Goal: Information Seeking & Learning: Learn about a topic

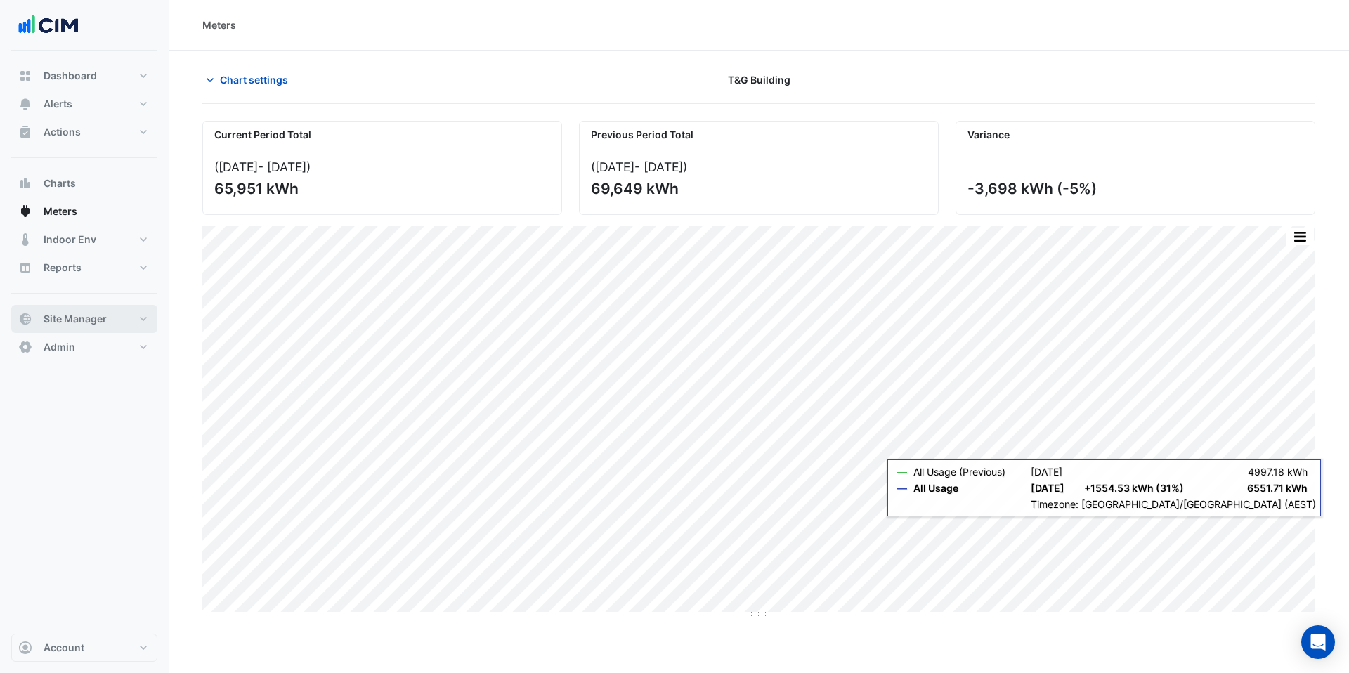
click at [85, 317] on span "Site Manager" at bounding box center [75, 319] width 63 height 14
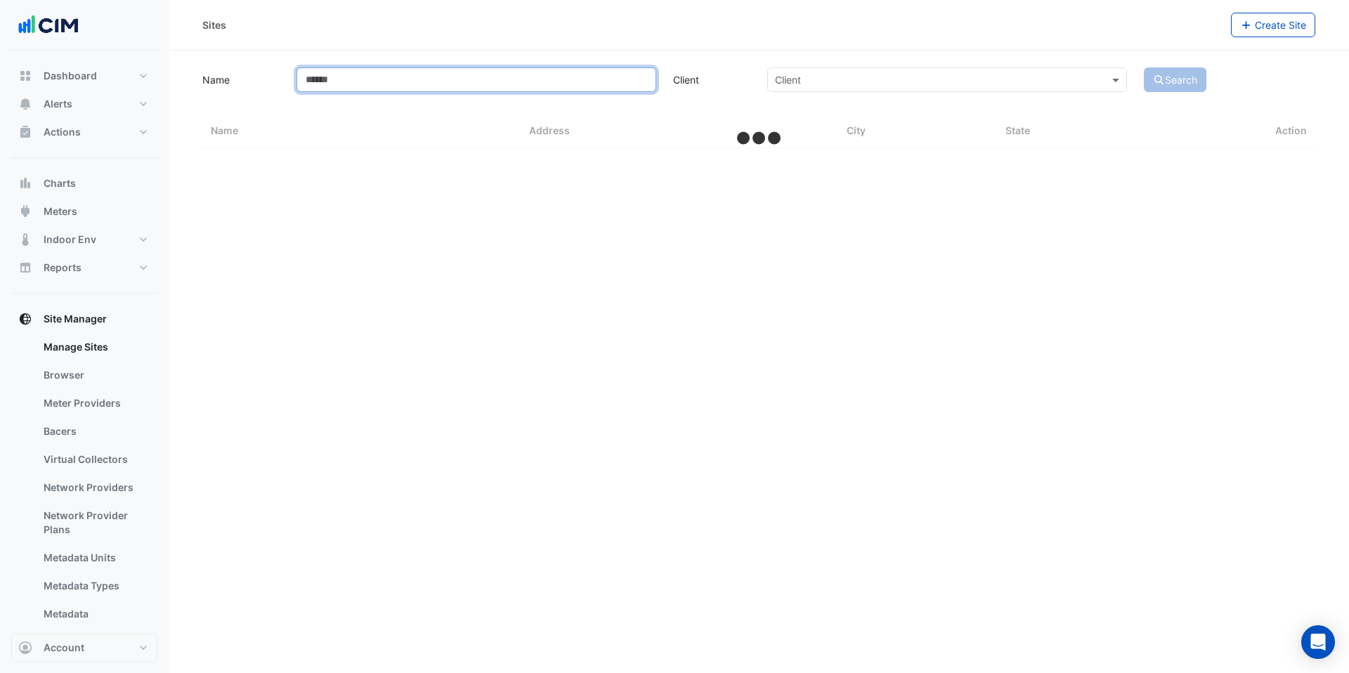
click at [332, 77] on input "Name" at bounding box center [476, 79] width 360 height 25
select select "***"
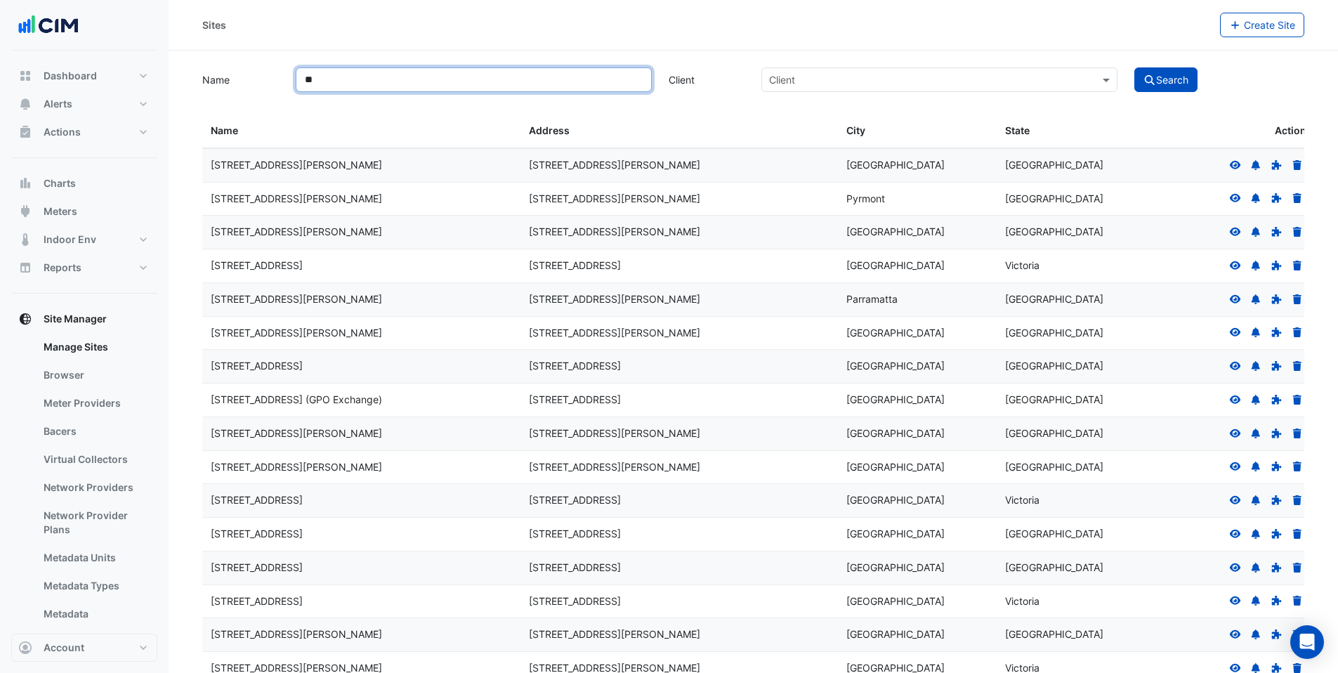
type input "*"
type input "**********"
click at [1135, 67] on button "Search" at bounding box center [1166, 79] width 63 height 25
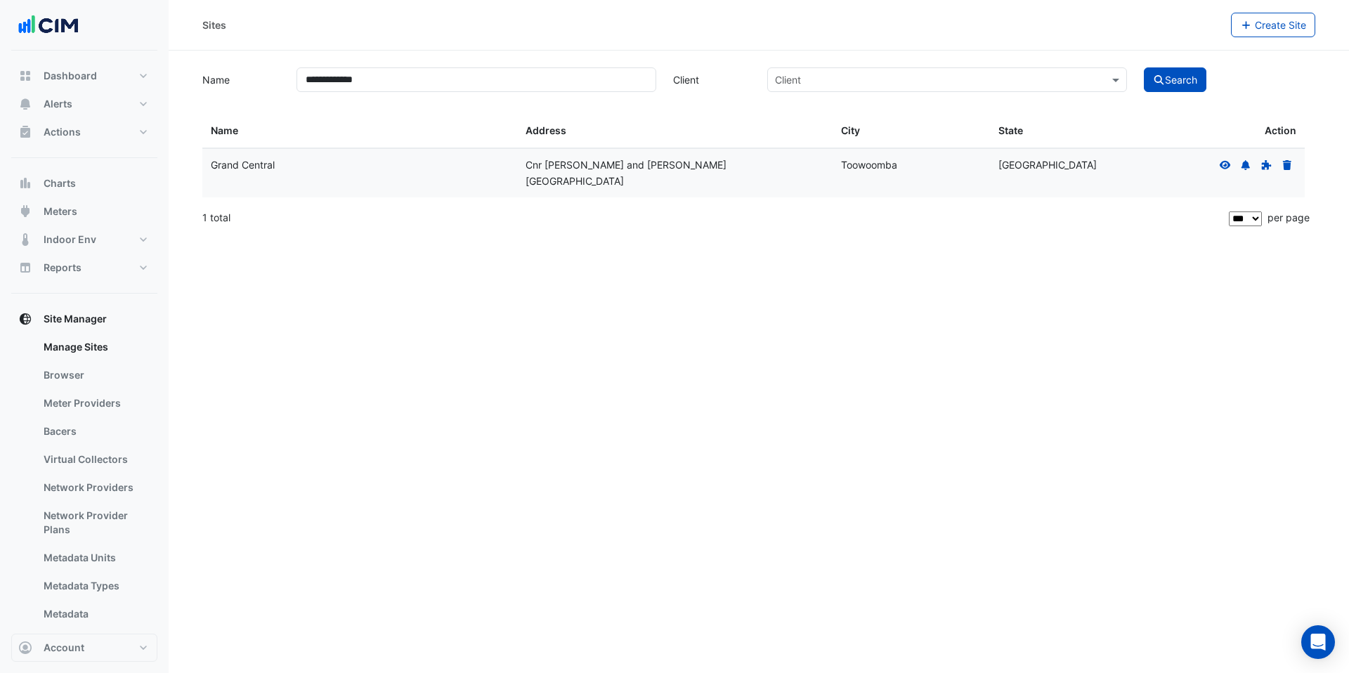
click at [1227, 167] on icon at bounding box center [1225, 164] width 11 height 8
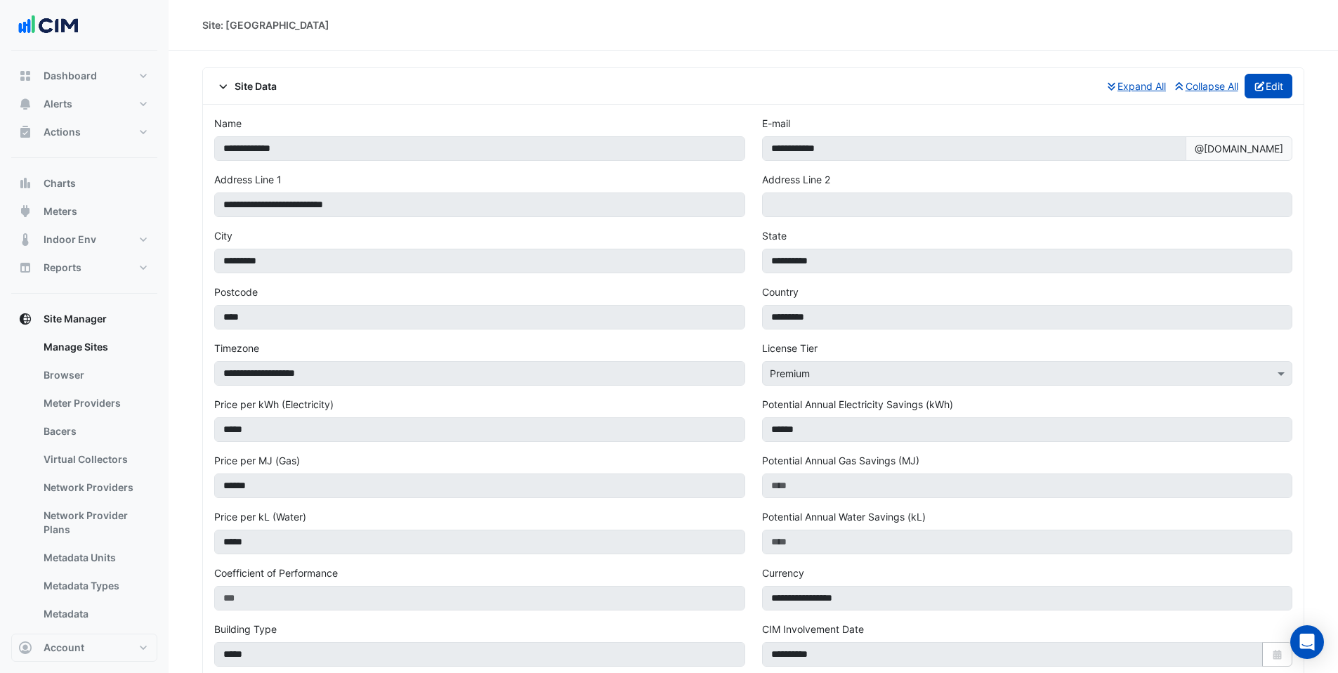
click at [1278, 88] on button "Edit" at bounding box center [1269, 86] width 48 height 25
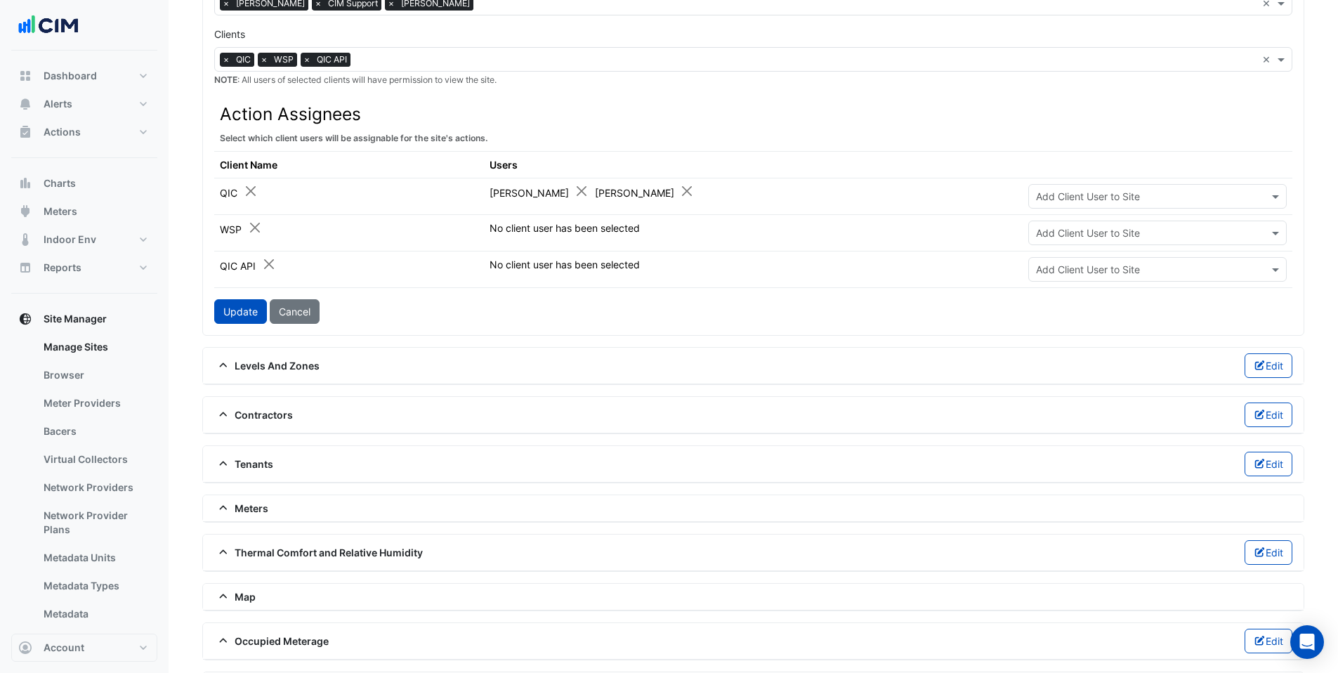
scroll to position [819, 0]
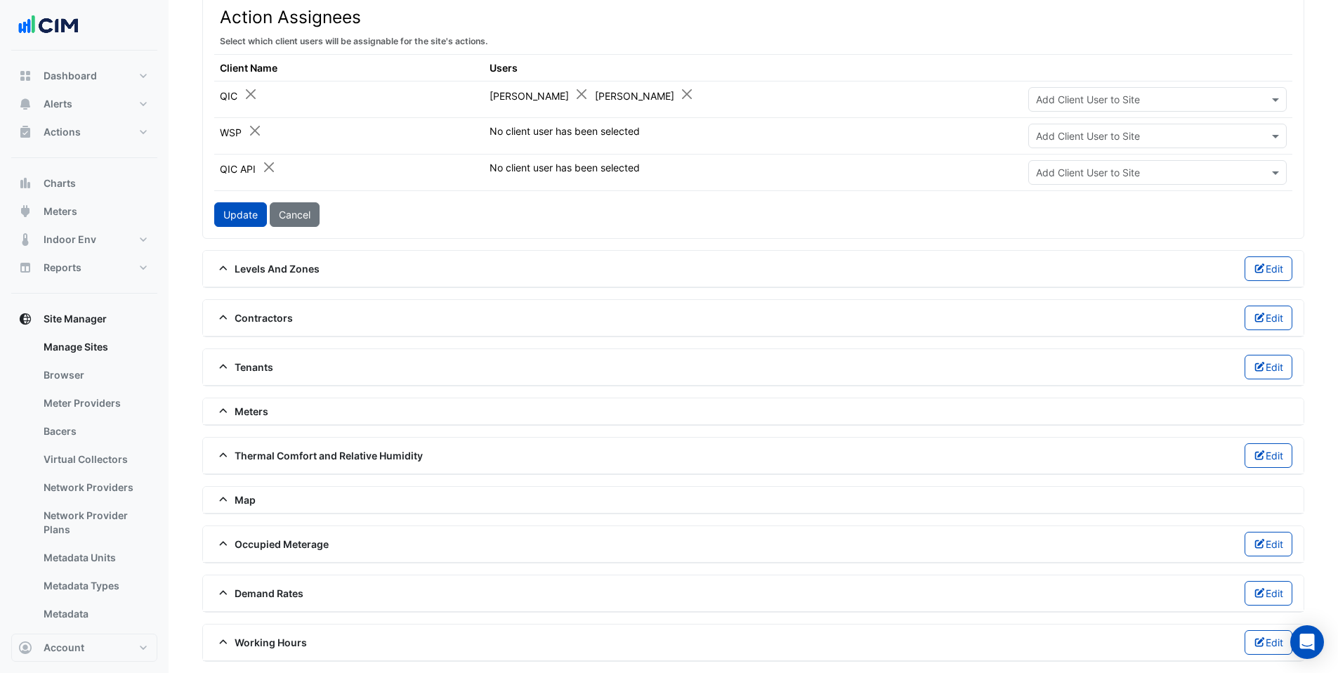
click at [236, 319] on span "Contractors" at bounding box center [253, 318] width 79 height 15
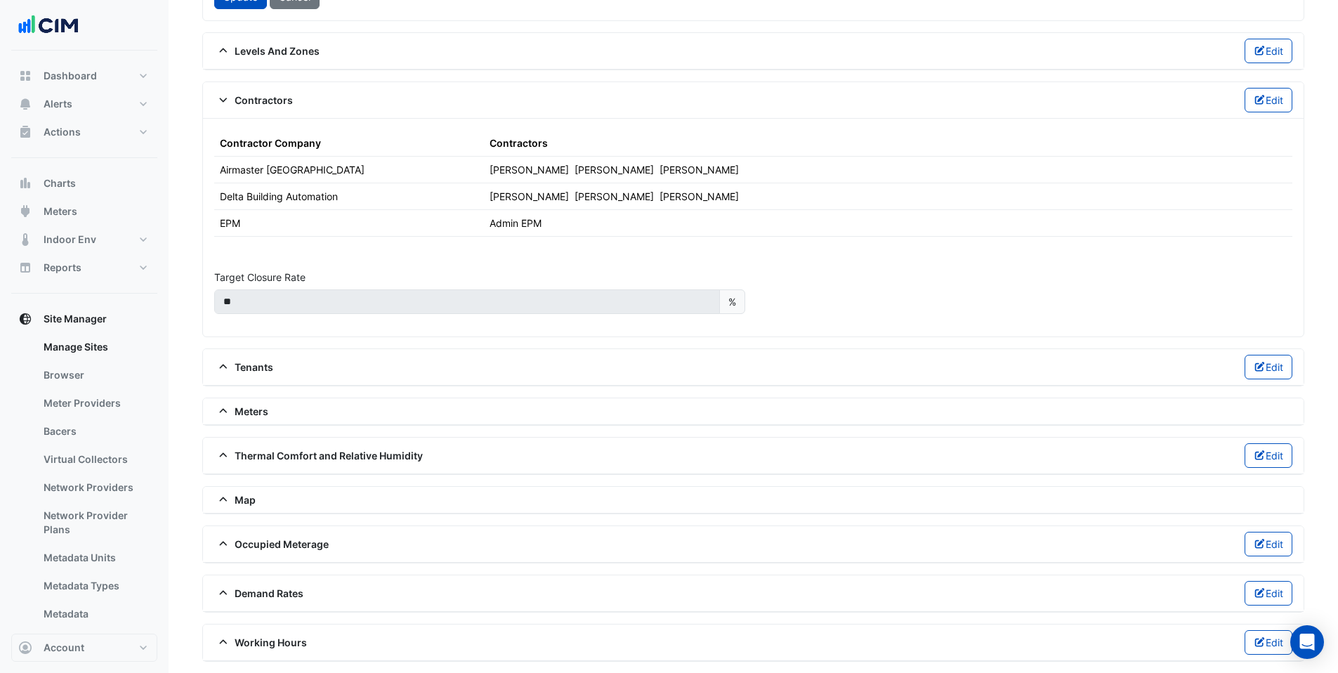
scroll to position [1034, 0]
click at [60, 211] on span "Meters" at bounding box center [61, 211] width 34 height 14
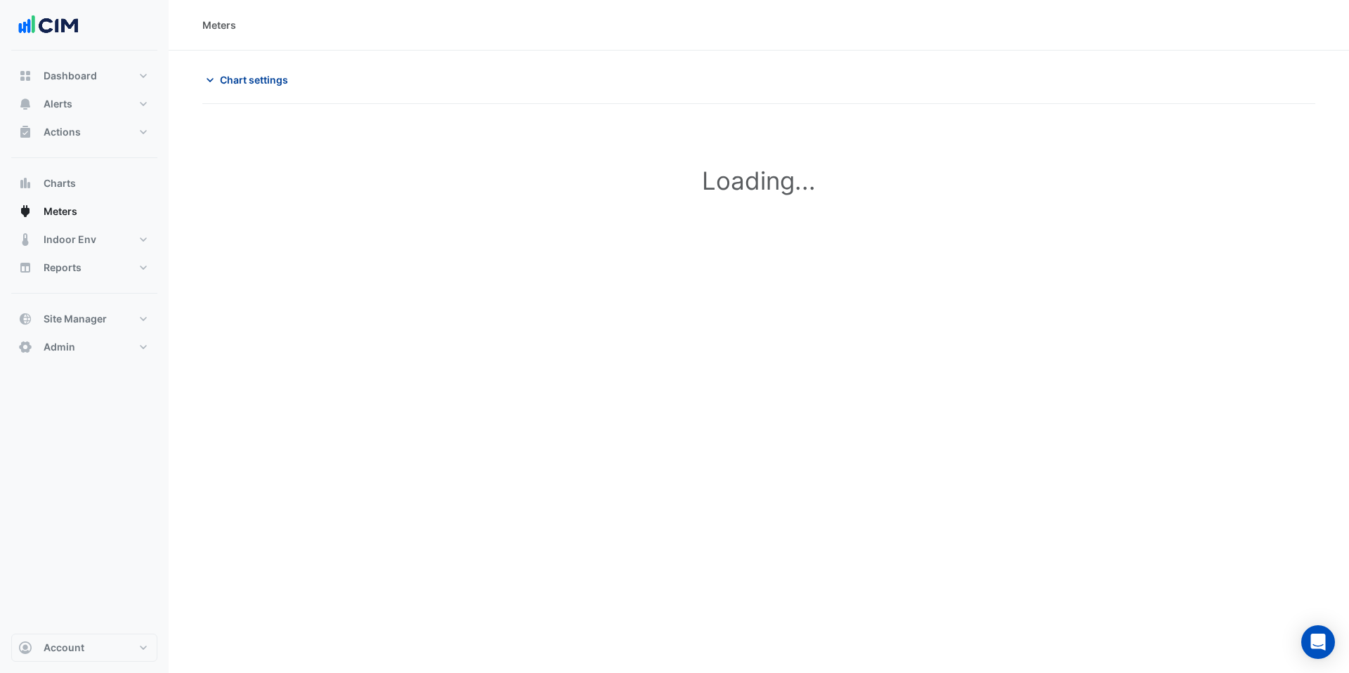
click at [250, 88] on button "Chart settings" at bounding box center [249, 79] width 95 height 25
type input "**********"
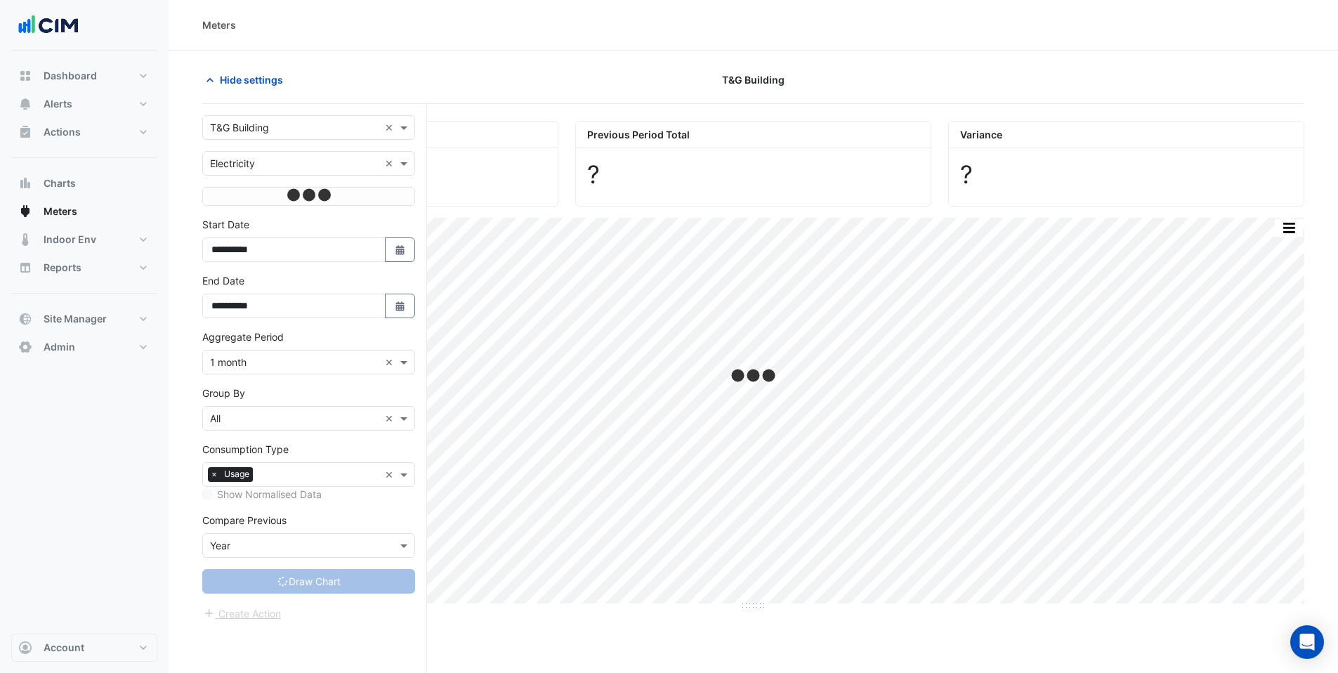
click at [245, 128] on input "text" at bounding box center [294, 128] width 169 height 15
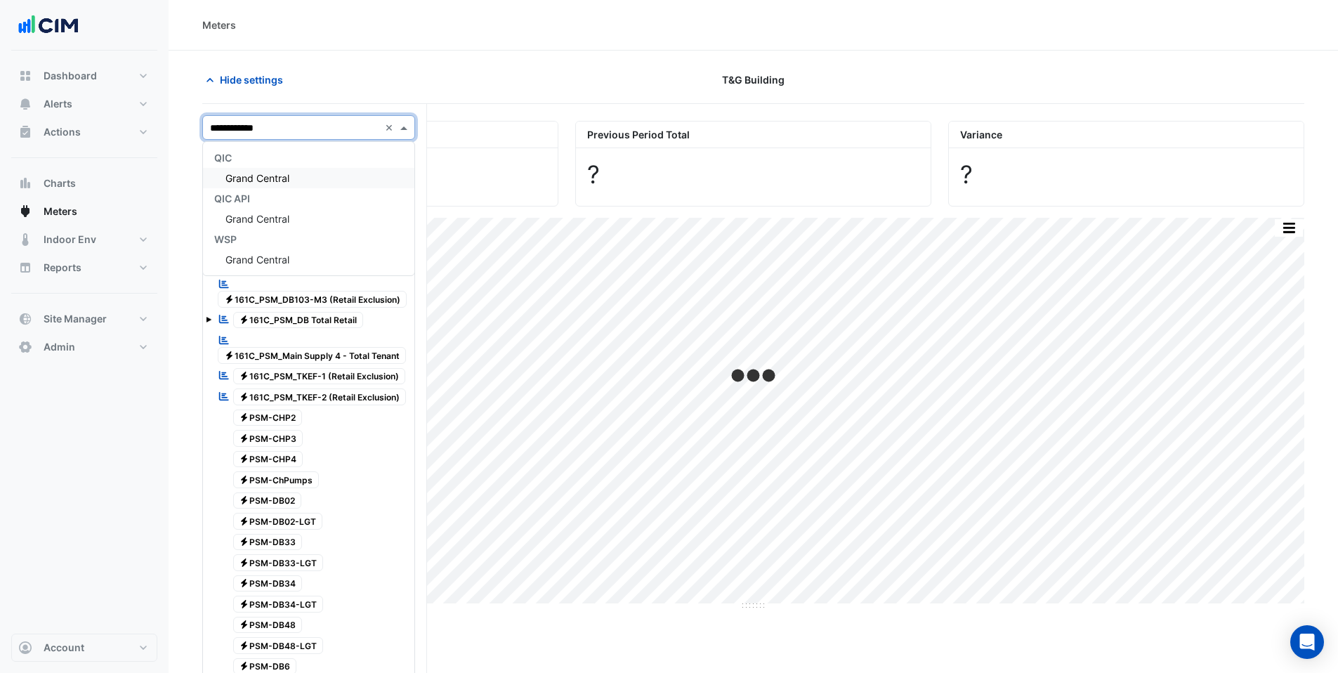
type input "**********"
click at [242, 176] on span "Grand Central" at bounding box center [258, 178] width 64 height 12
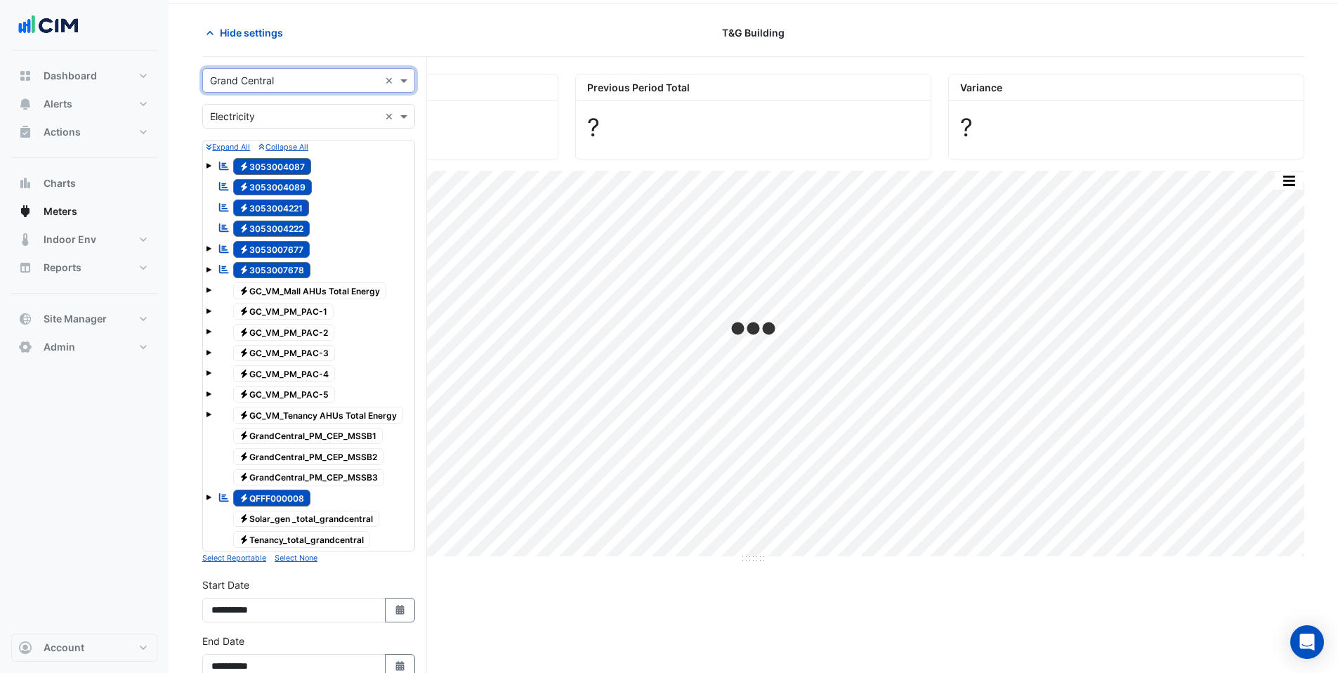
scroll to position [56, 0]
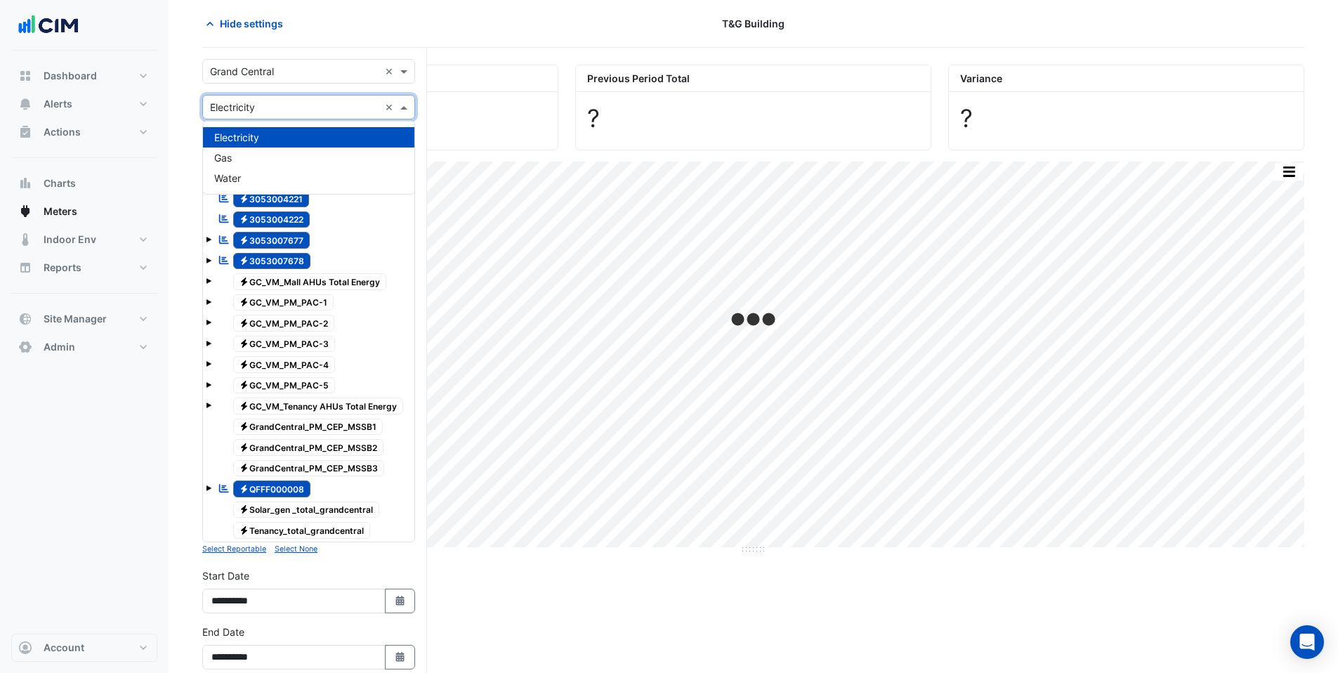
click at [256, 100] on input "text" at bounding box center [294, 107] width 169 height 15
click at [251, 178] on div "Water" at bounding box center [308, 178] width 211 height 20
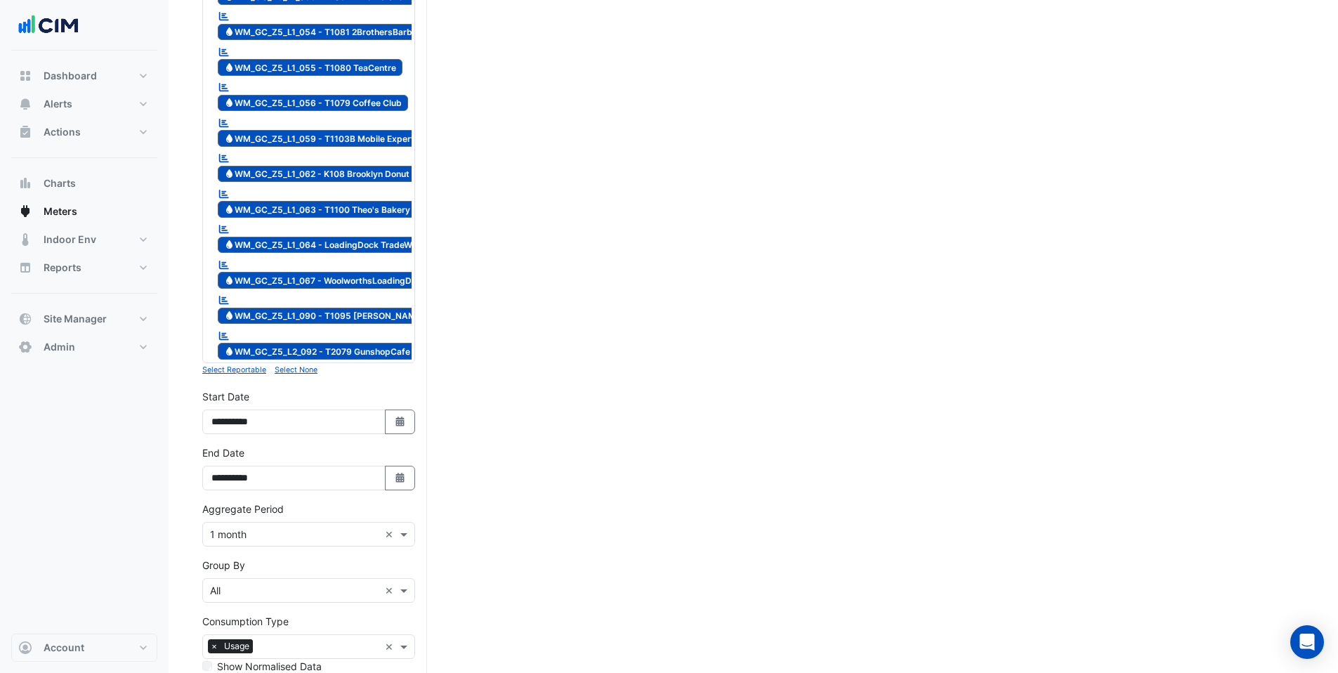
scroll to position [2400, 0]
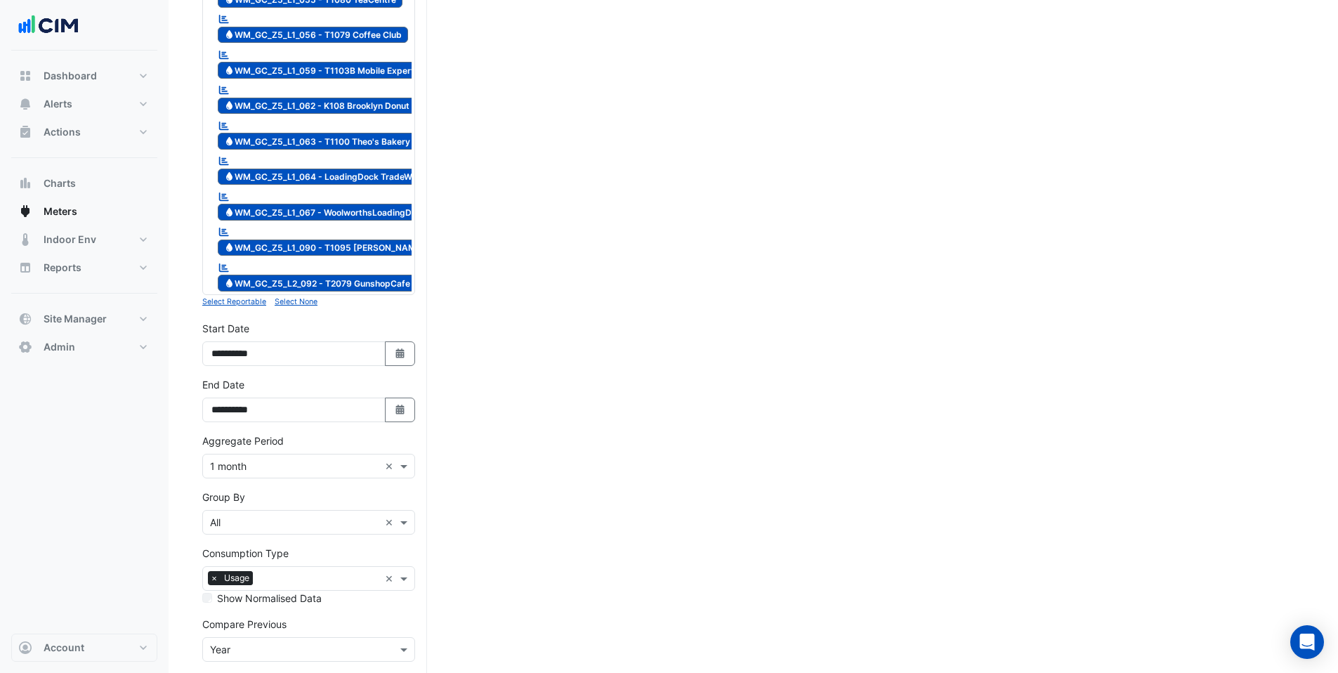
click at [299, 297] on small "Select None" at bounding box center [296, 301] width 43 height 9
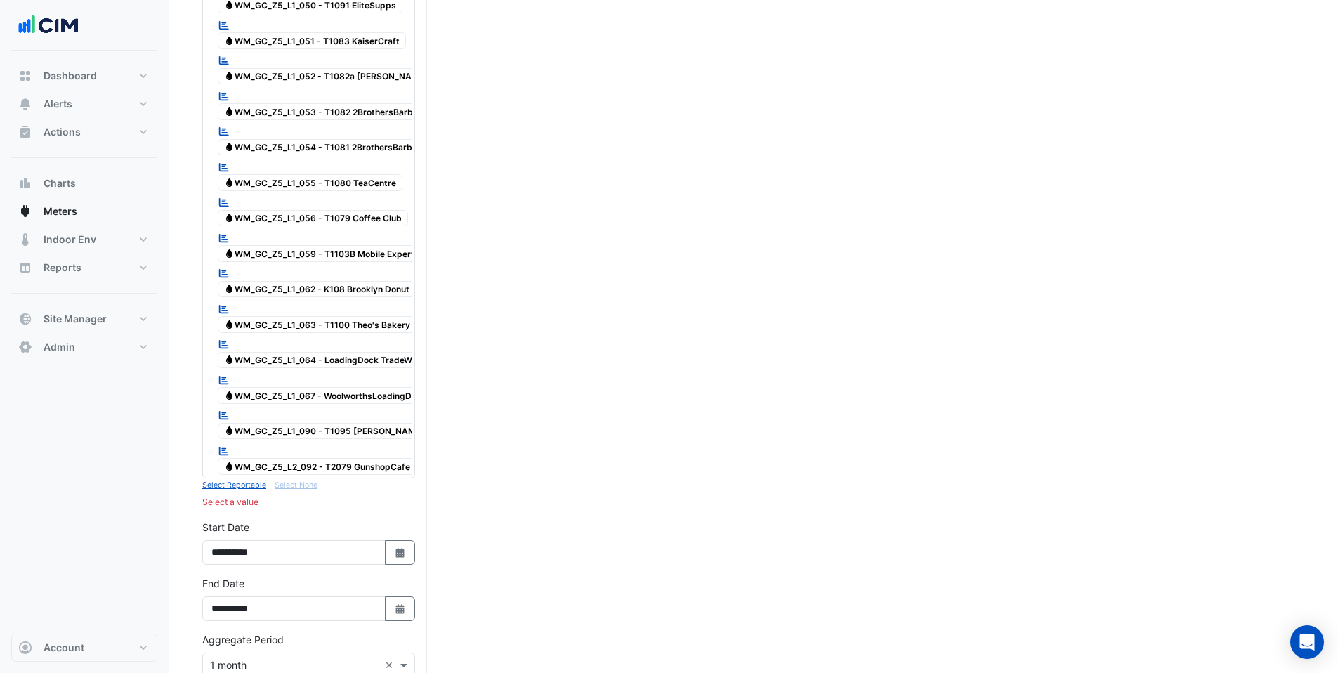
scroll to position [2089, 0]
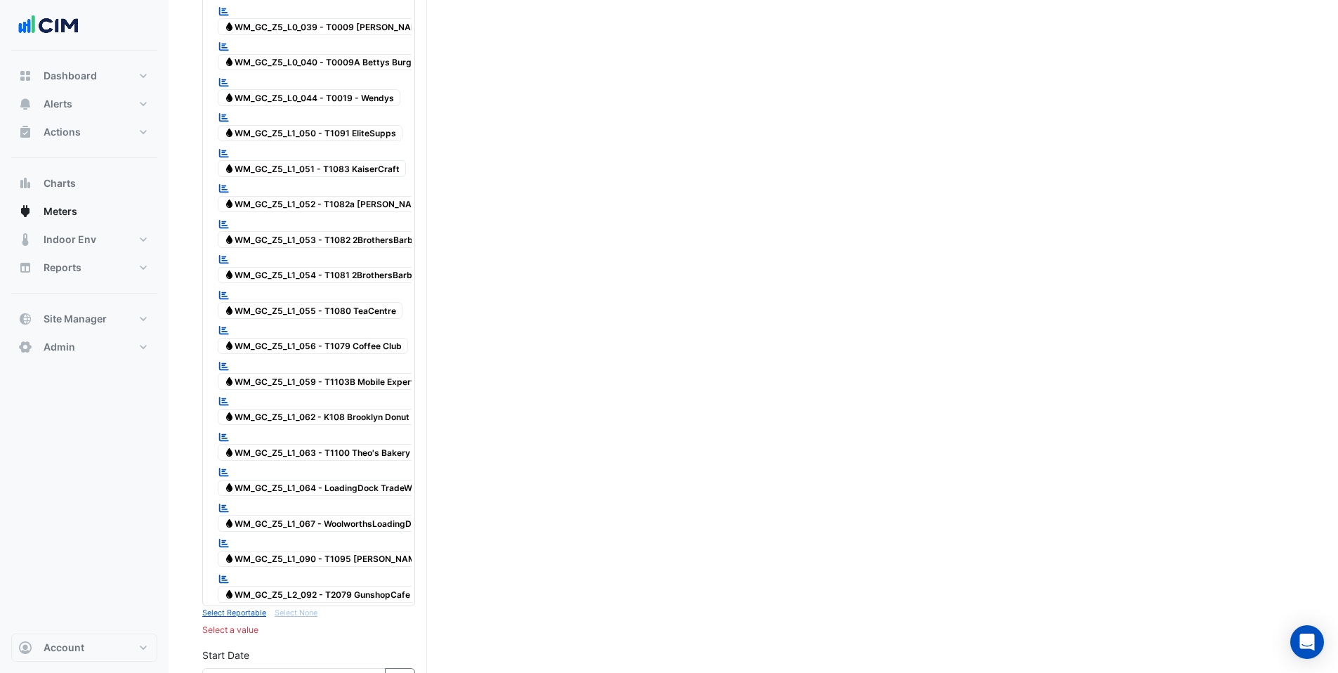
click at [311, 267] on span "Water WM_GC_Z5_L1_054 - T1081 2BrothersBarber" at bounding box center [322, 275] width 209 height 17
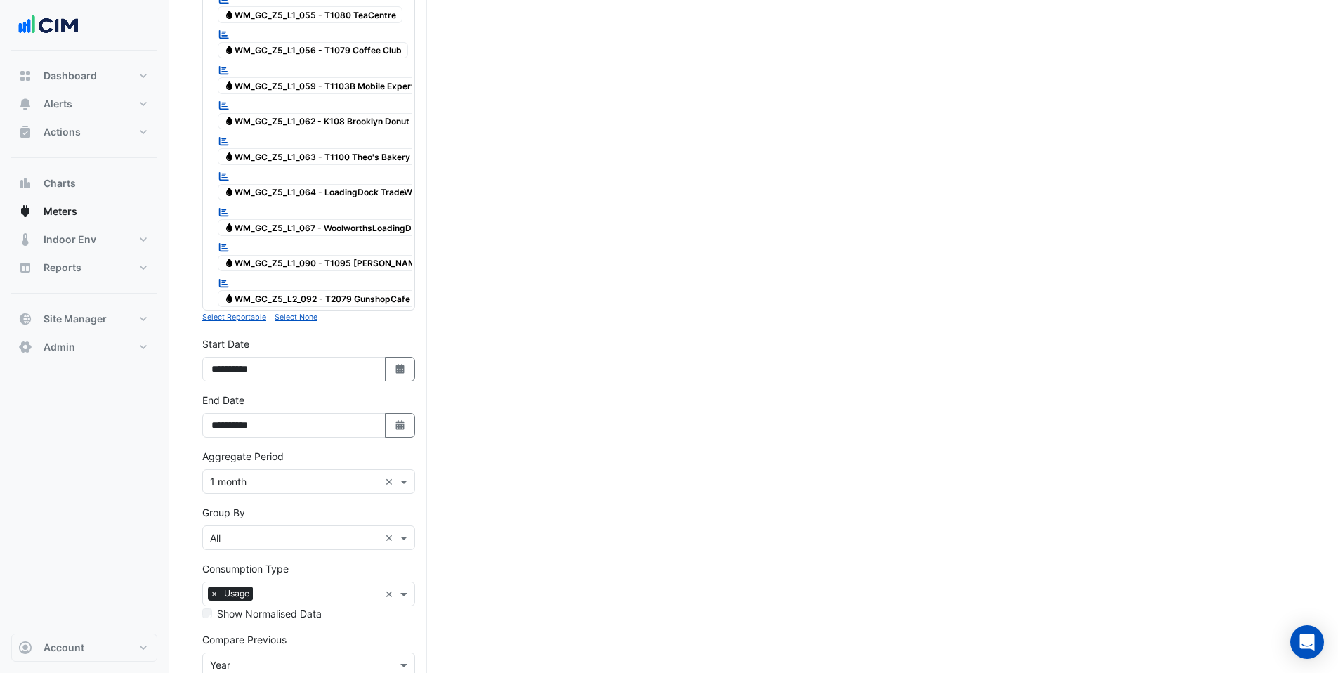
scroll to position [2400, 0]
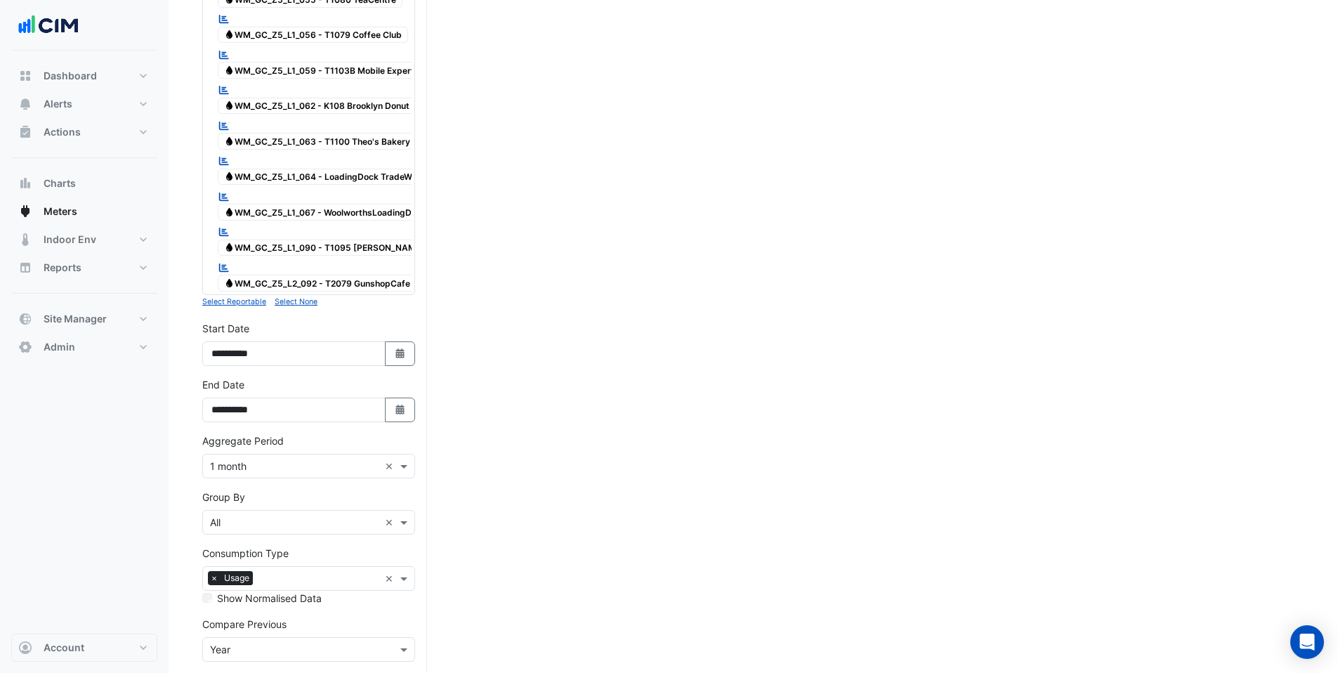
click at [292, 672] on button "Draw Chart" at bounding box center [308, 685] width 213 height 25
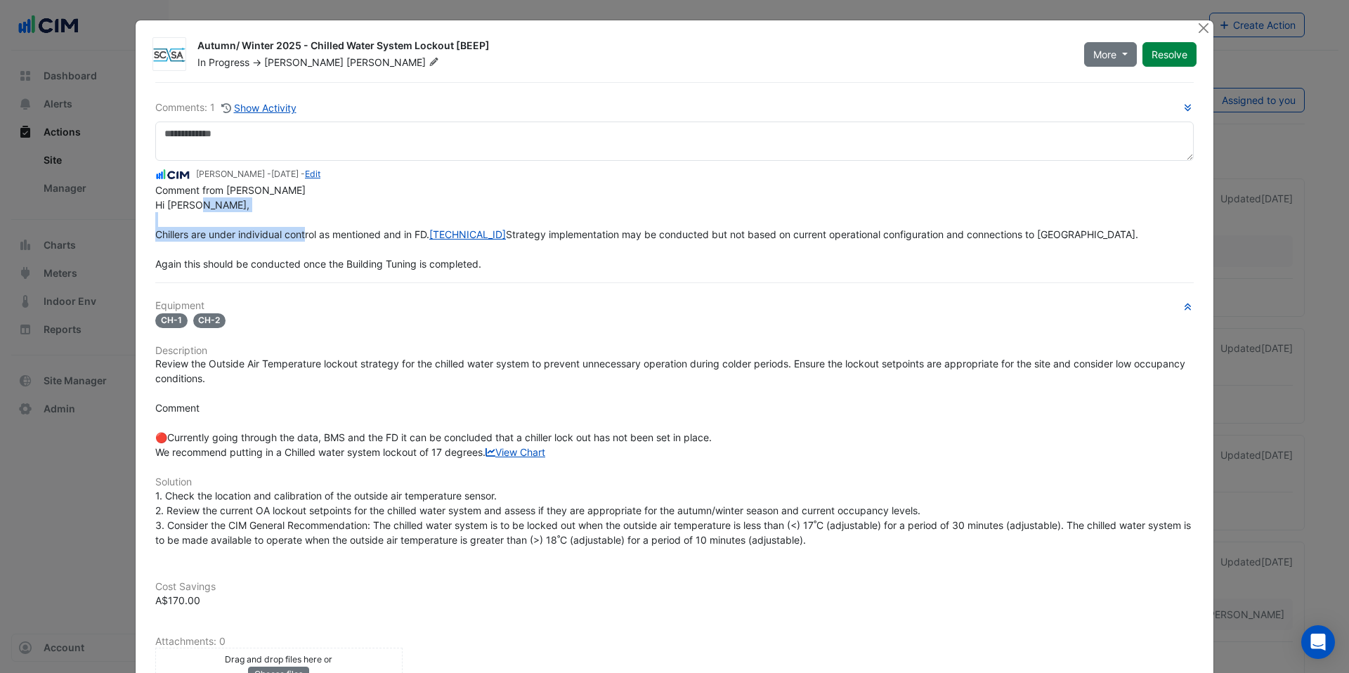
drag, startPoint x: 167, startPoint y: 229, endPoint x: 368, endPoint y: 237, distance: 201.8
click at [368, 237] on span "Comment from Tony Hi Shafayet, Chillers are under individual control as mention…" at bounding box center [648, 227] width 986 height 86
click at [340, 254] on div "Comment from Tony Hi Shafayet, Chillers are under individual control as mention…" at bounding box center [674, 227] width 1038 height 89
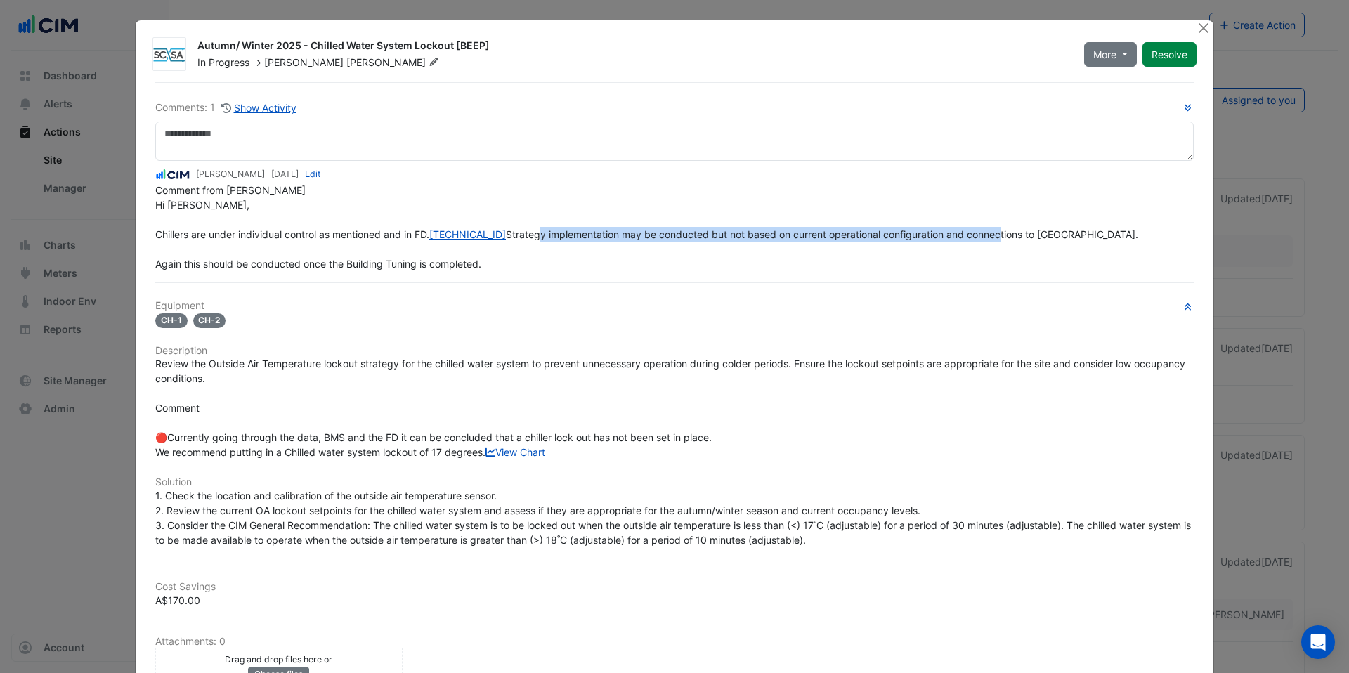
drag, startPoint x: 171, startPoint y: 266, endPoint x: 638, endPoint y: 271, distance: 466.5
click at [638, 271] on div "Comment from Tony Hi Shafayet, Chillers are under individual control as mention…" at bounding box center [674, 227] width 1038 height 89
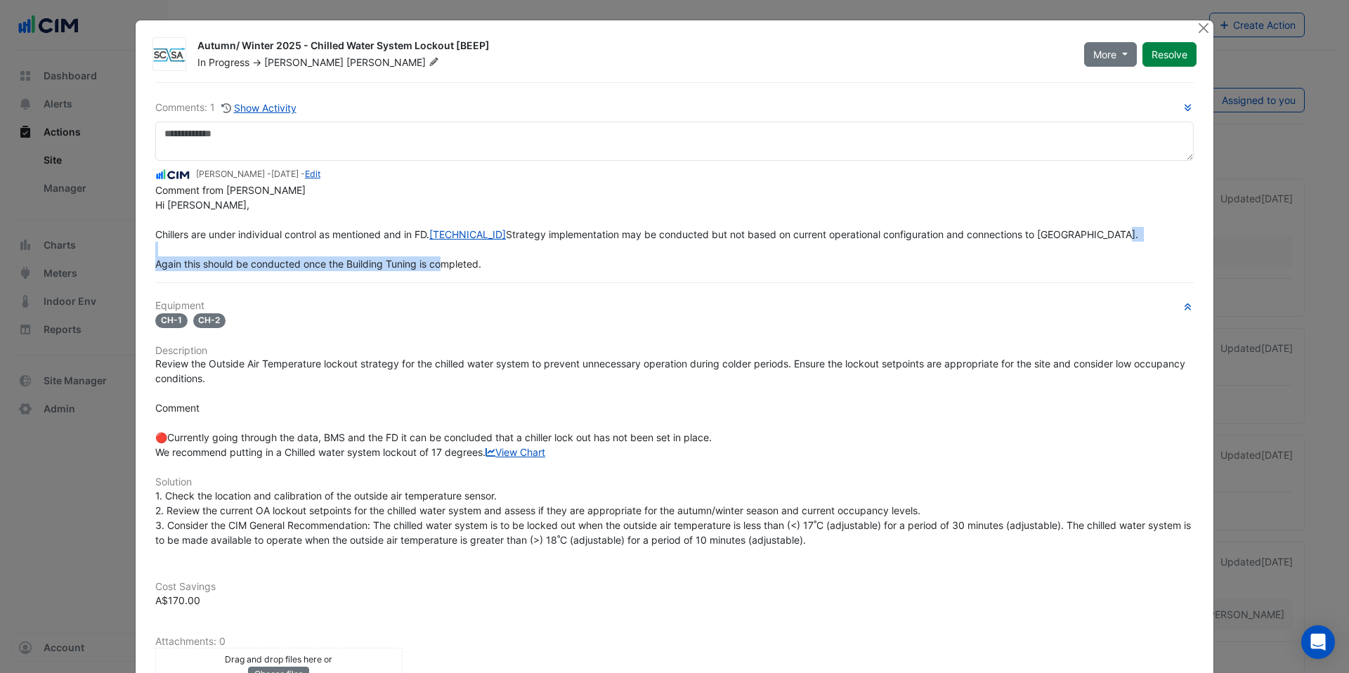
drag, startPoint x: 166, startPoint y: 292, endPoint x: 501, endPoint y: 292, distance: 335.1
click at [501, 271] on div "Comment from Tony Hi Shafayet, Chillers are under individual control as mention…" at bounding box center [674, 227] width 1038 height 89
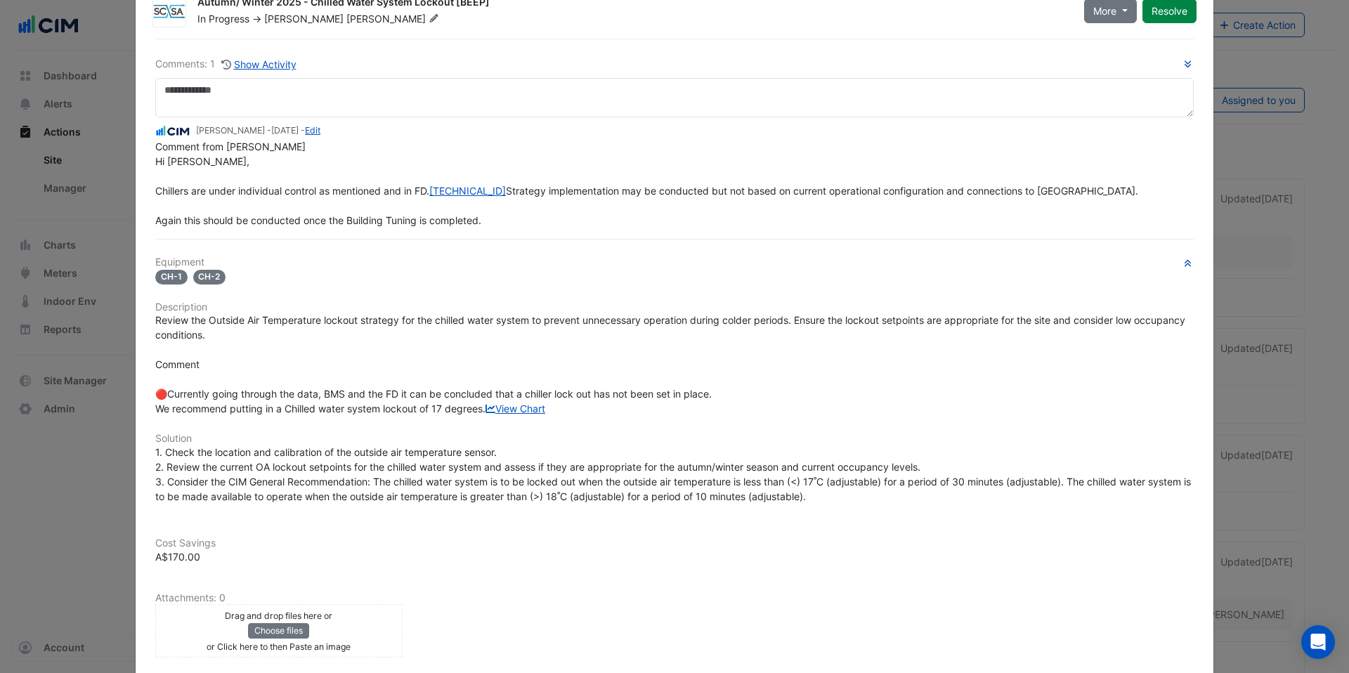
scroll to position [137, 0]
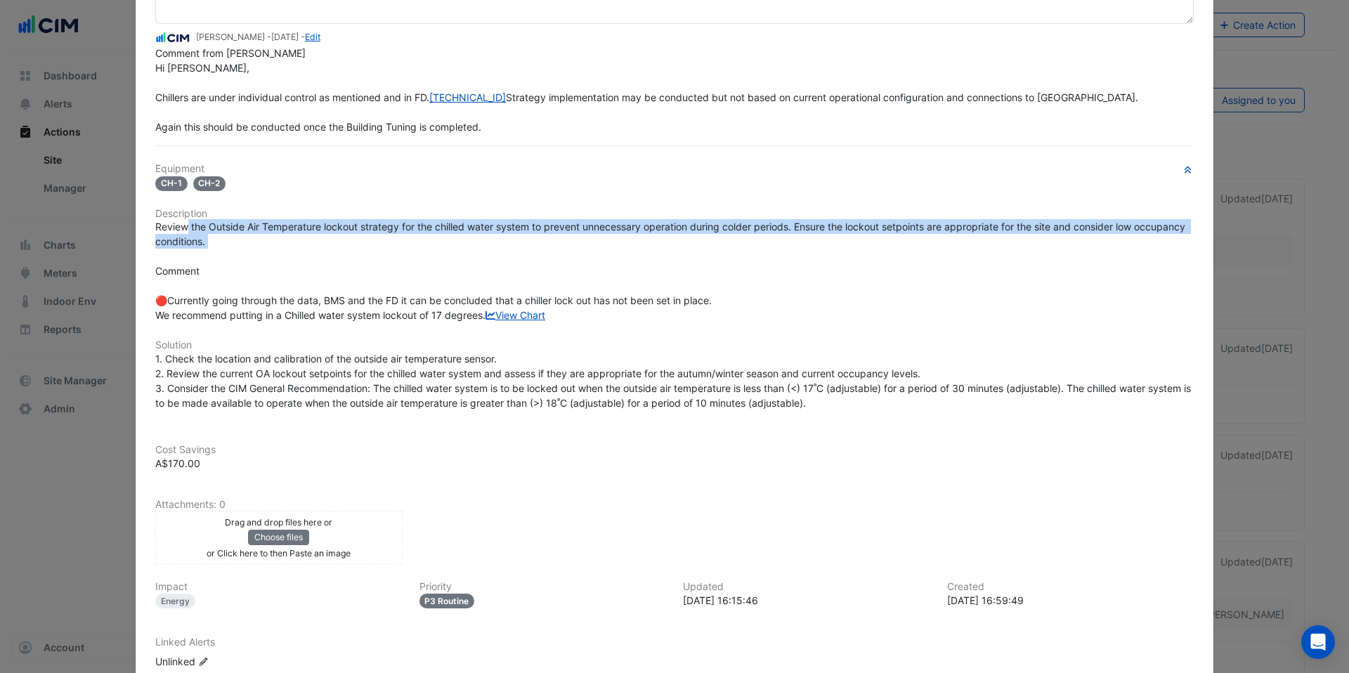
drag, startPoint x: 181, startPoint y: 260, endPoint x: 283, endPoint y: 292, distance: 107.3
click at [283, 292] on div "Review the Outside Air Temperature lockout strategy for the chilled water syste…" at bounding box center [674, 270] width 1038 height 103
click at [282, 292] on div "Review the Outside Air Temperature lockout strategy for the chilled water syste…" at bounding box center [674, 270] width 1038 height 103
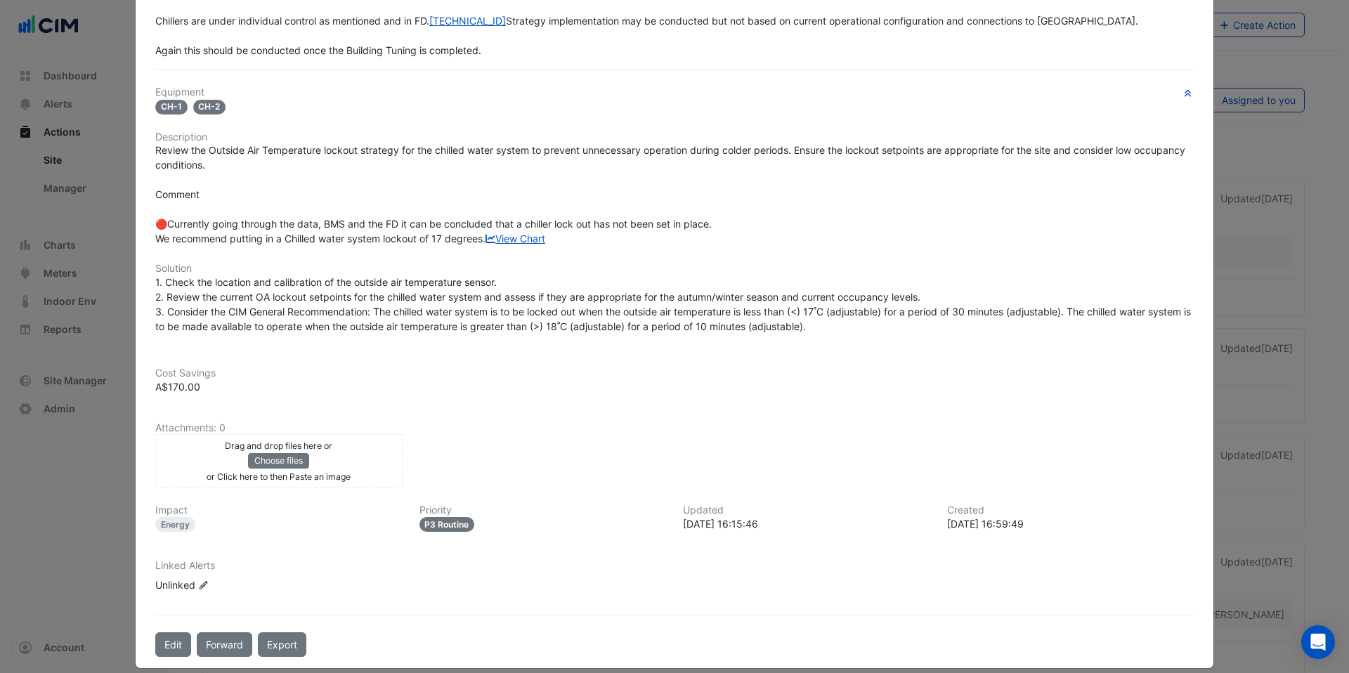
scroll to position [230, 0]
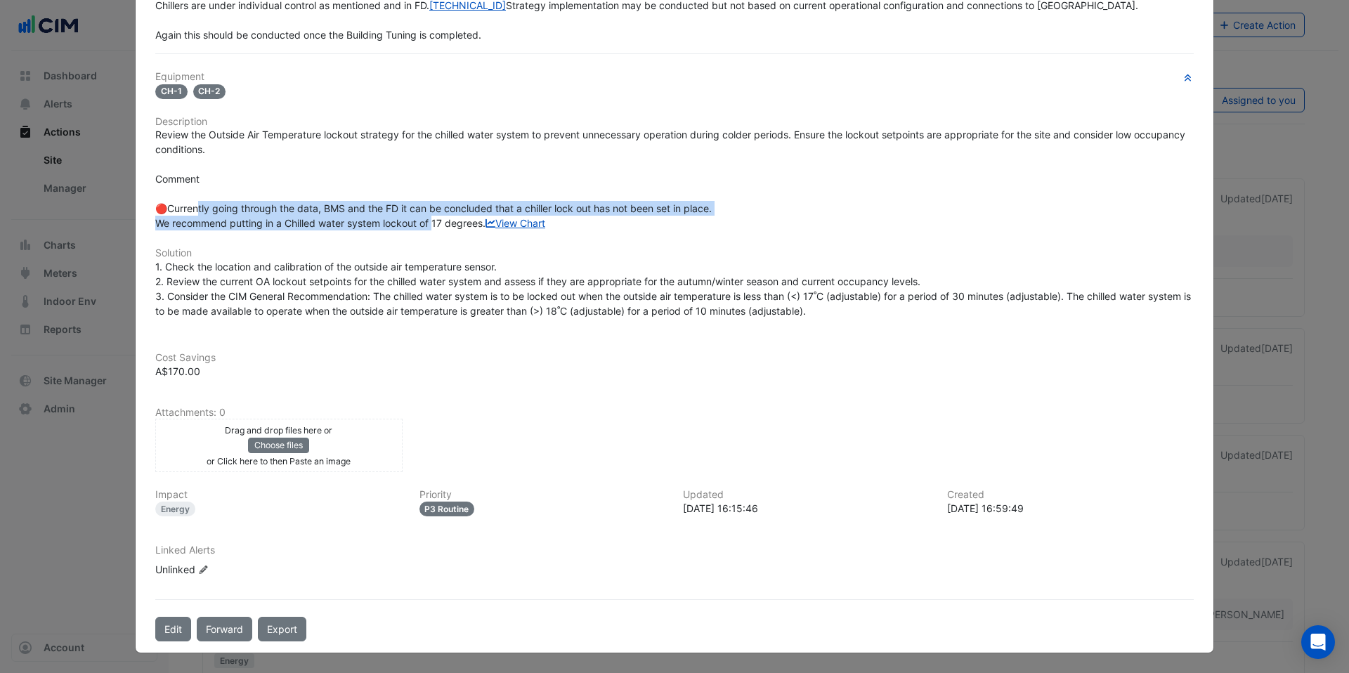
drag, startPoint x: 194, startPoint y: 236, endPoint x: 431, endPoint y: 257, distance: 238.4
click at [431, 229] on span "Review the Outside Air Temperature lockout strategy for the chilled water syste…" at bounding box center [671, 179] width 1033 height 100
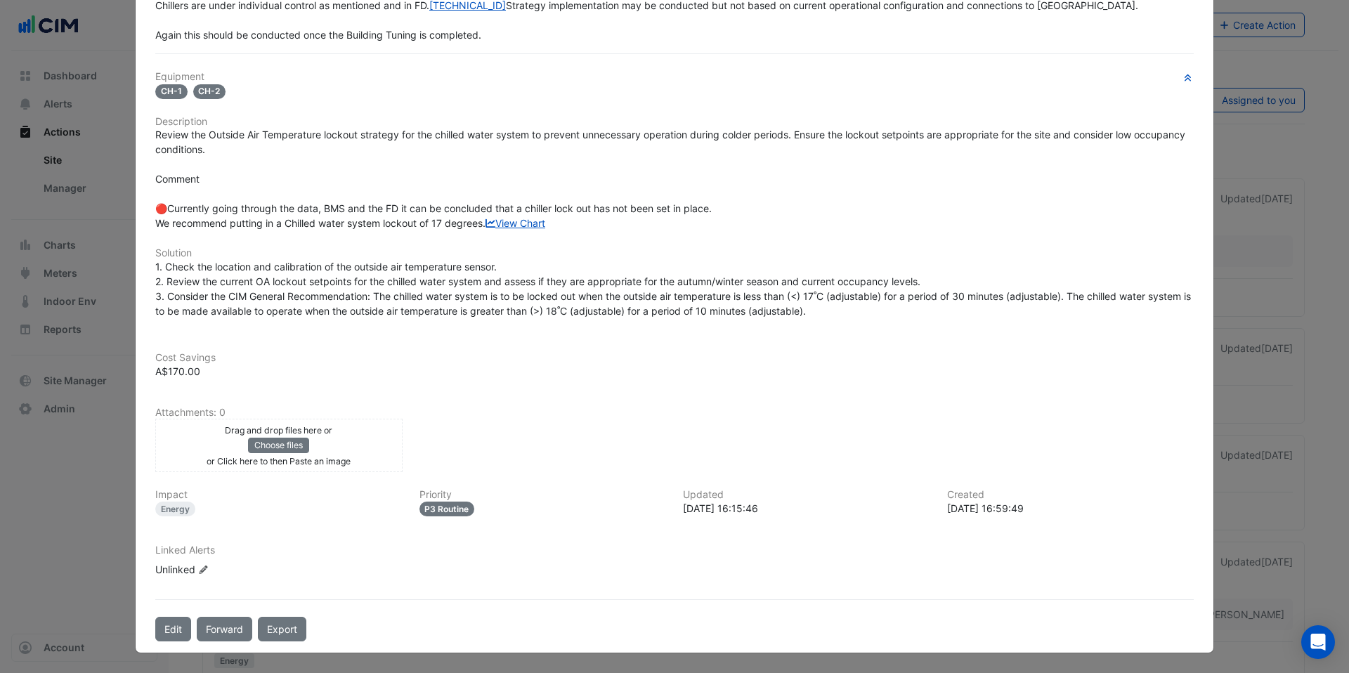
click at [438, 230] on div "Review the Outside Air Temperature lockout strategy for the chilled water syste…" at bounding box center [674, 178] width 1038 height 103
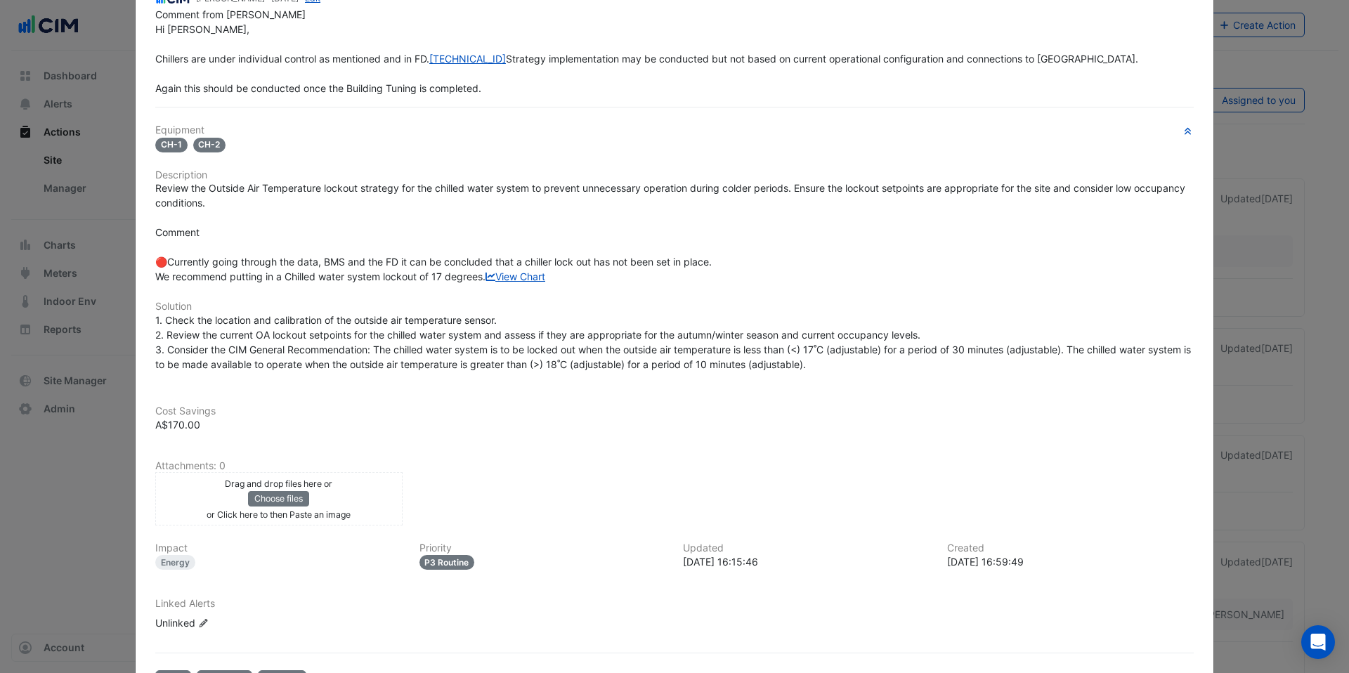
scroll to position [288, 0]
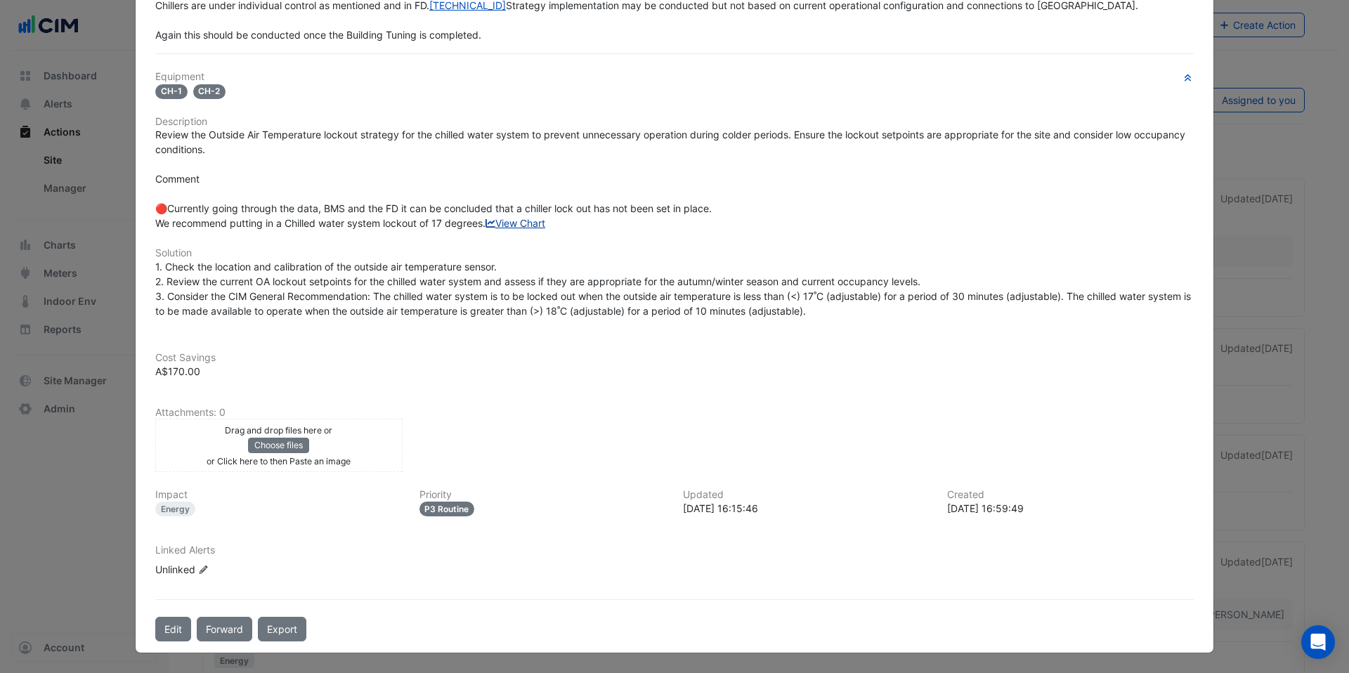
click at [485, 223] on link "View Chart" at bounding box center [515, 223] width 60 height 12
drag, startPoint x: 264, startPoint y: 186, endPoint x: 444, endPoint y: 206, distance: 180.9
click at [445, 207] on div "Review the Outside Air Temperature lockout strategy for the chilled water syste…" at bounding box center [674, 178] width 1038 height 103
drag, startPoint x: 526, startPoint y: 182, endPoint x: 613, endPoint y: 182, distance: 87.8
click at [613, 182] on span "Review the Outside Air Temperature lockout strategy for the chilled water syste…" at bounding box center [671, 179] width 1033 height 100
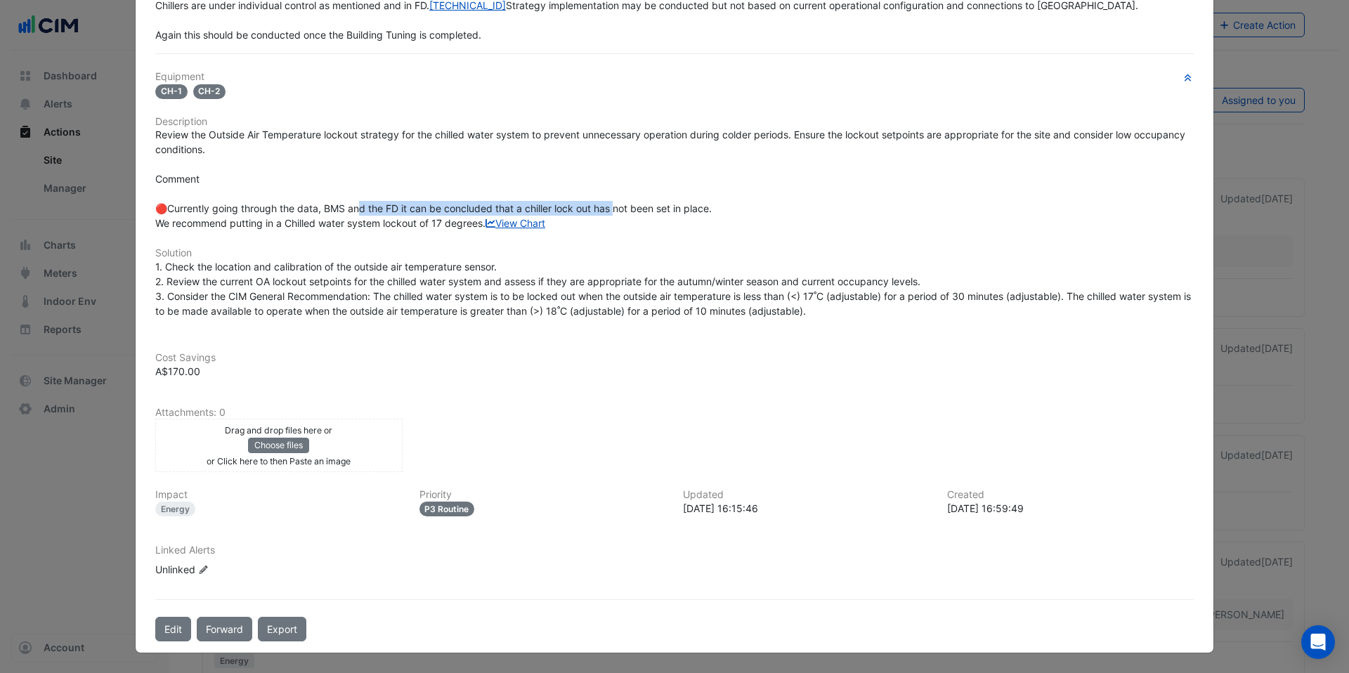
drag, startPoint x: 422, startPoint y: 209, endPoint x: 551, endPoint y: 221, distance: 130.6
click at [551, 221] on div "Review the Outside Air Temperature lockout strategy for the chilled water syste…" at bounding box center [674, 178] width 1038 height 103
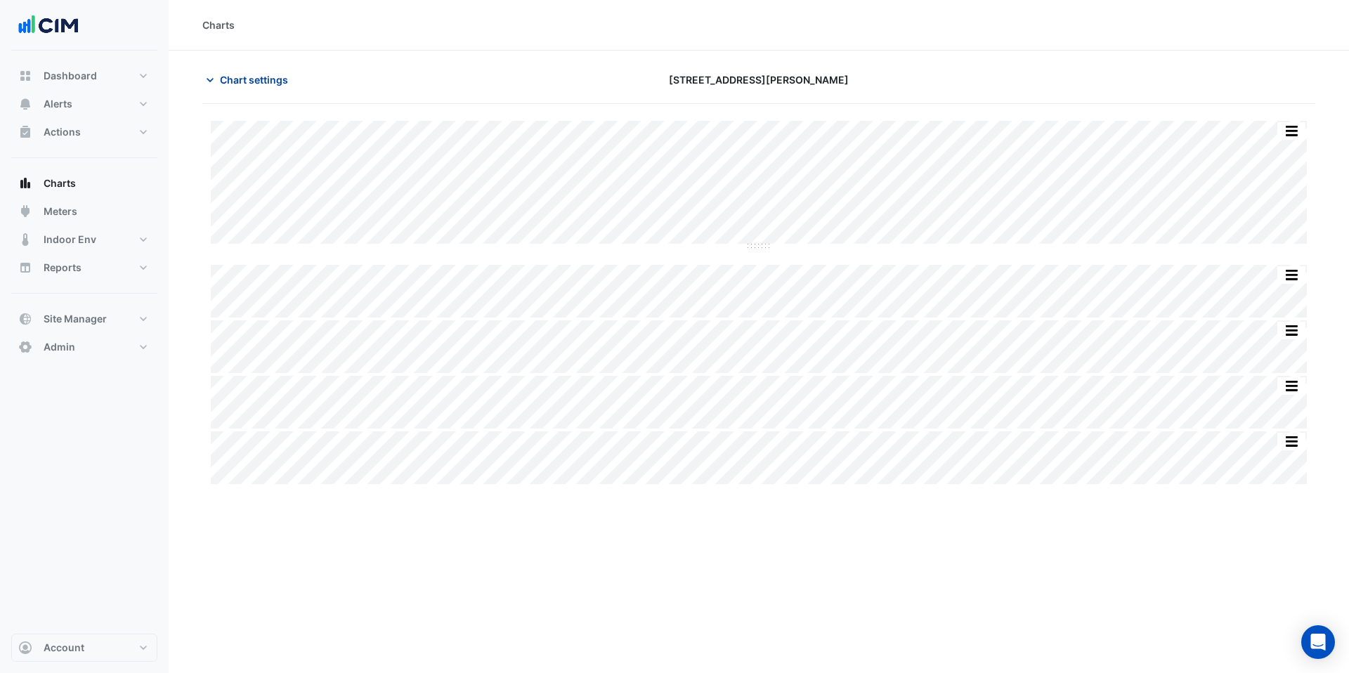
click at [244, 76] on span "Chart settings" at bounding box center [254, 79] width 68 height 15
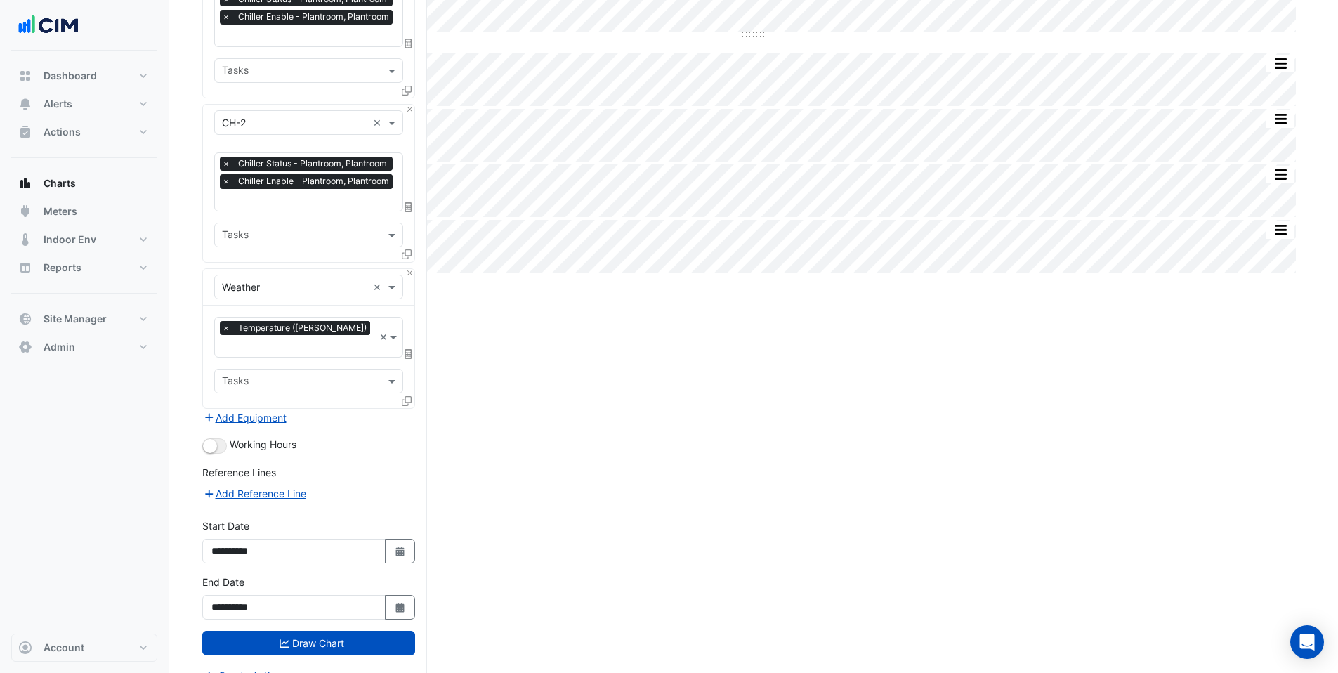
scroll to position [214, 0]
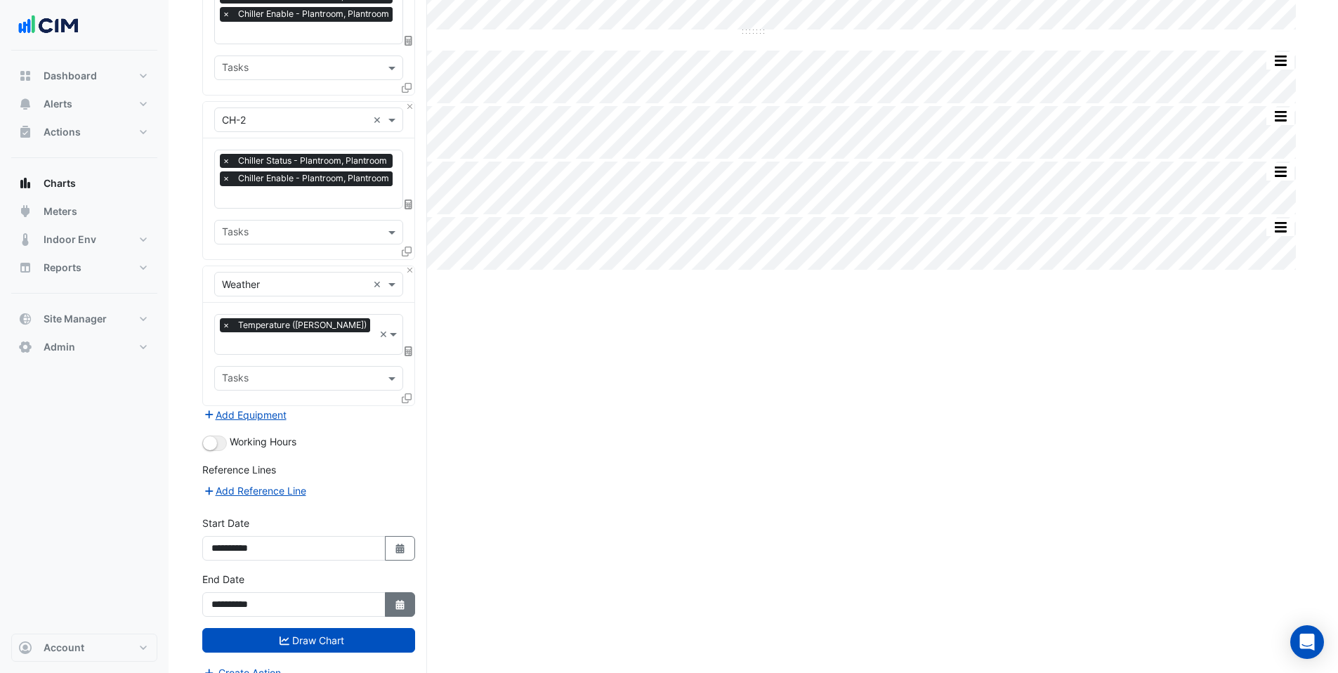
click at [407, 592] on button "Select Date" at bounding box center [400, 604] width 31 height 25
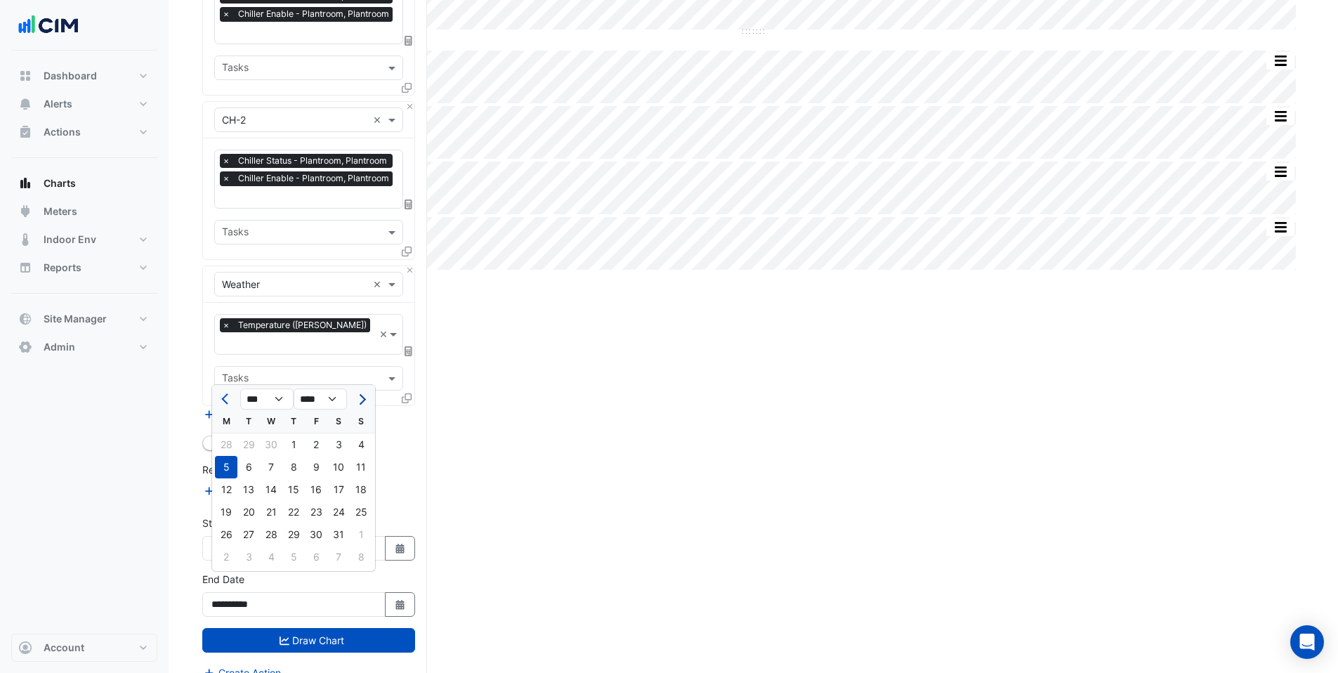
click at [364, 402] on button "Next month" at bounding box center [361, 399] width 17 height 22
select select "*"
click at [295, 532] on div "31" at bounding box center [293, 534] width 22 height 22
type input "**********"
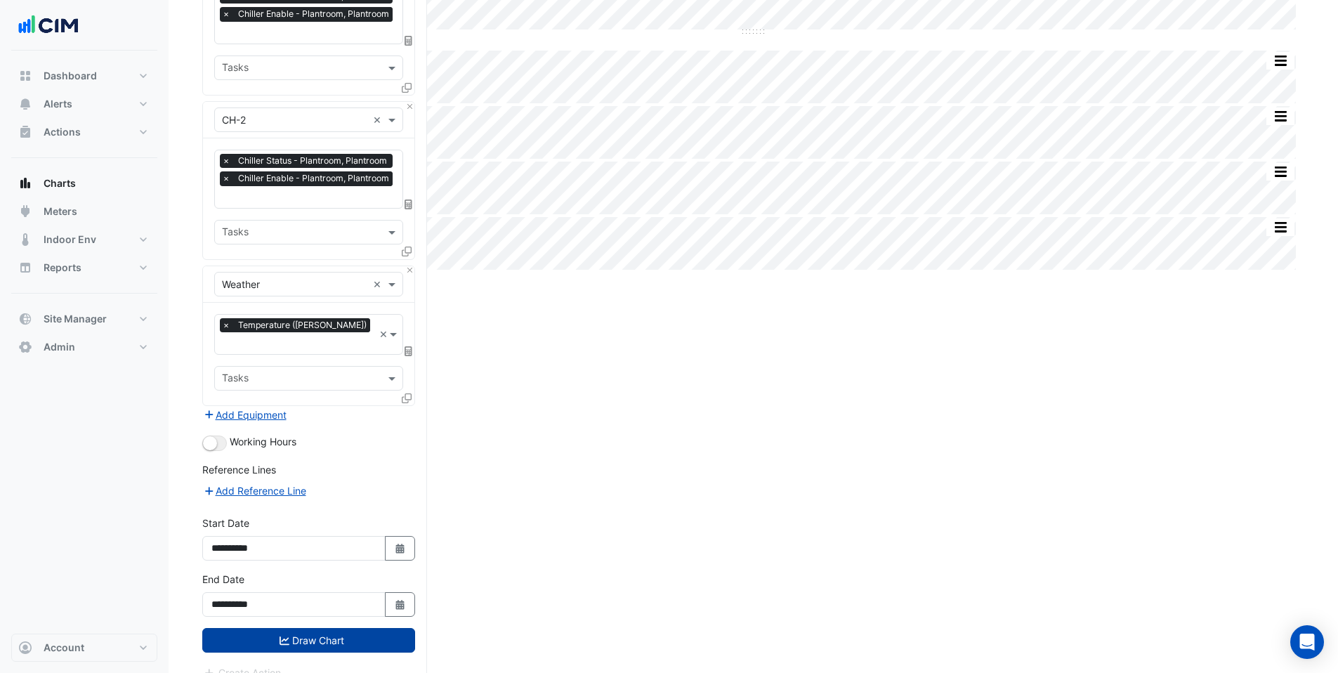
click at [345, 628] on button "Draw Chart" at bounding box center [308, 640] width 213 height 25
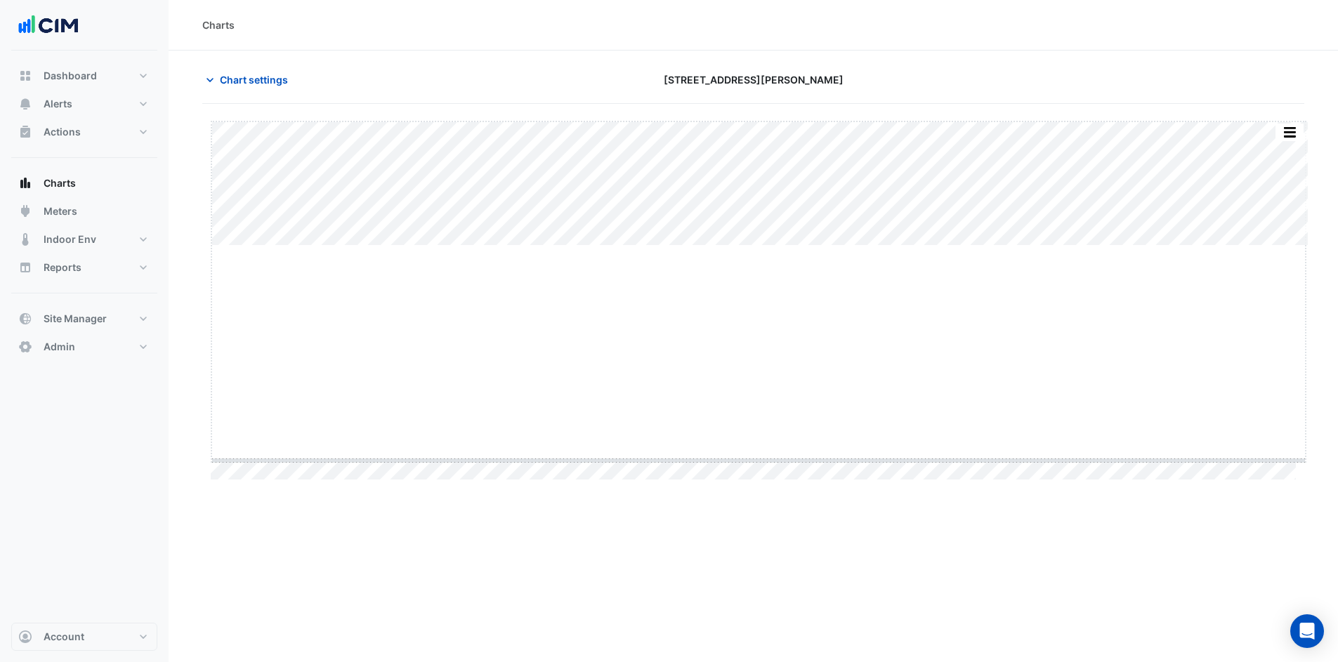
drag, startPoint x: 759, startPoint y: 246, endPoint x: 776, endPoint y: 461, distance: 215.7
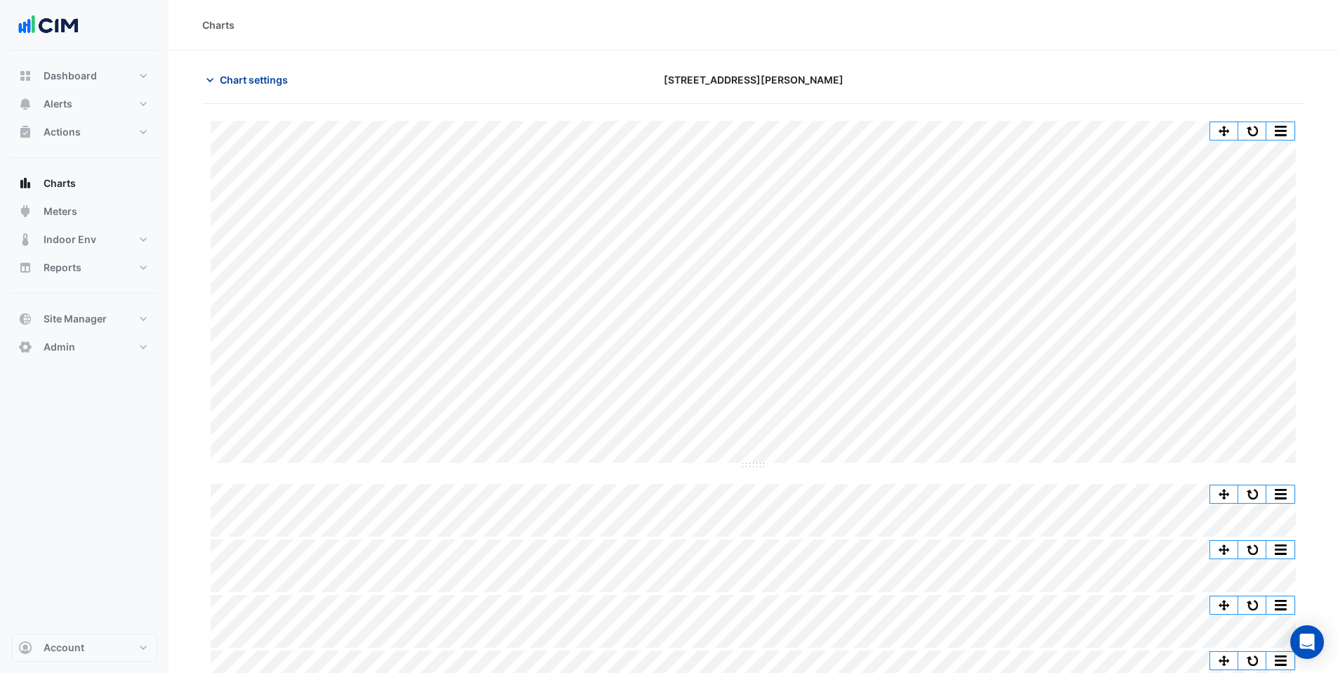
click at [243, 76] on span "Chart settings" at bounding box center [254, 79] width 68 height 15
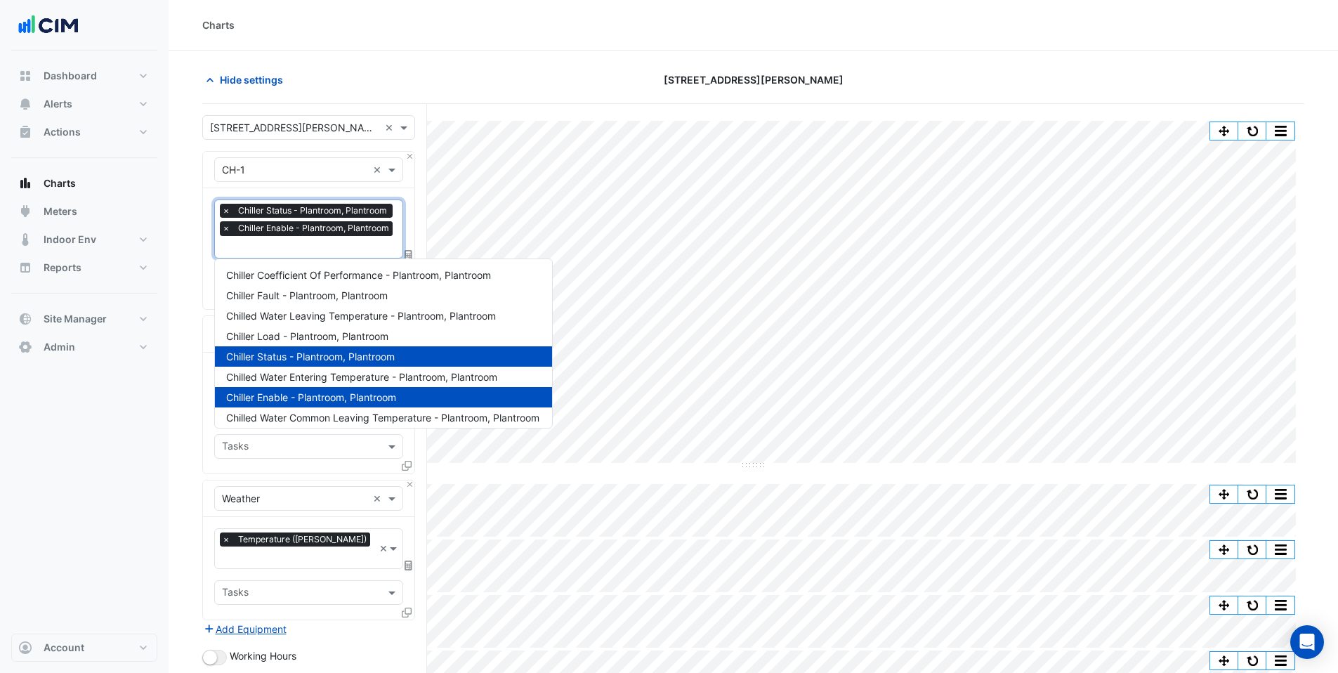
click at [260, 247] on input "text" at bounding box center [309, 248] width 174 height 15
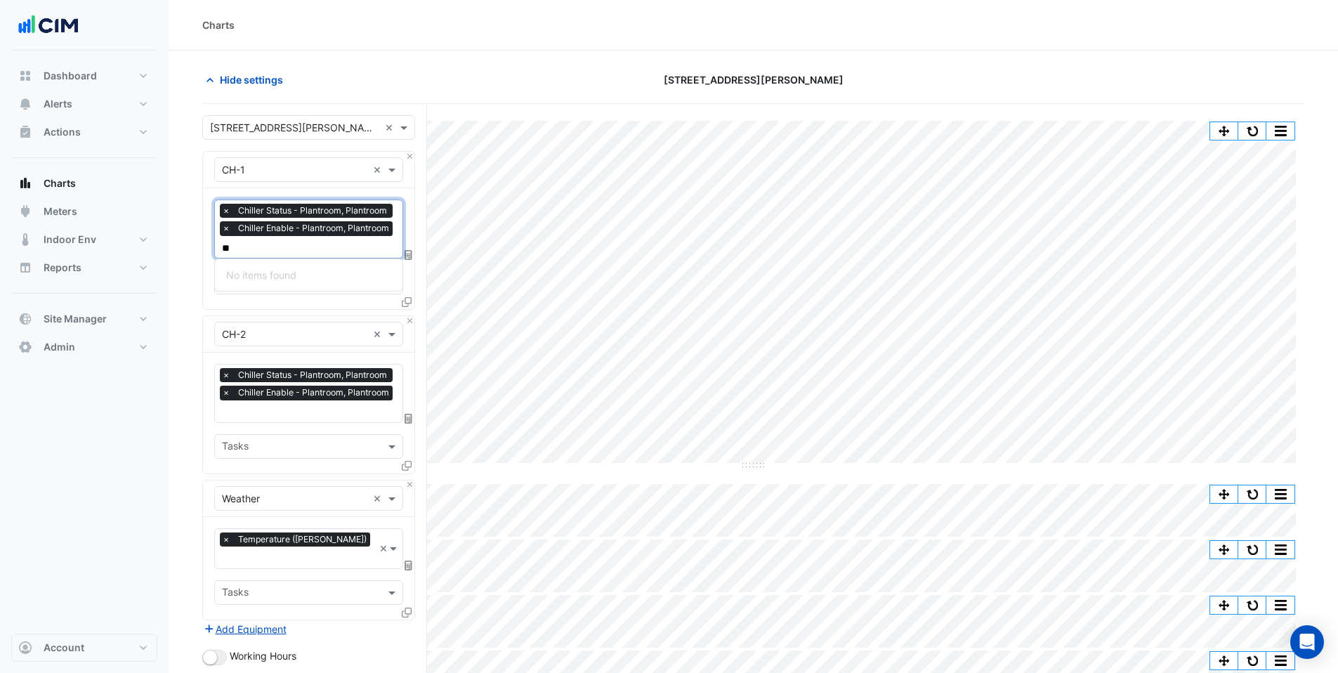
type input "*"
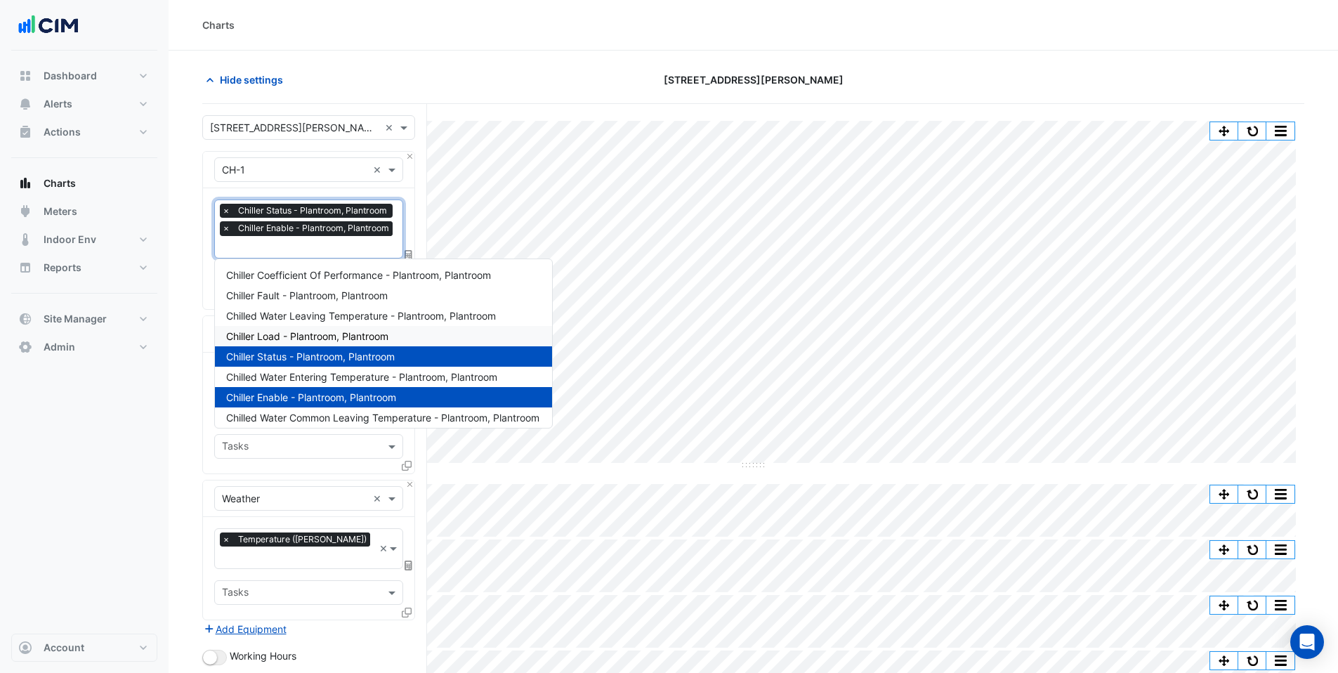
click at [99, 424] on div "Dashboard Portfolio Ratings Performance Alerts Site Rules Templates Actions Sit…" at bounding box center [84, 342] width 146 height 583
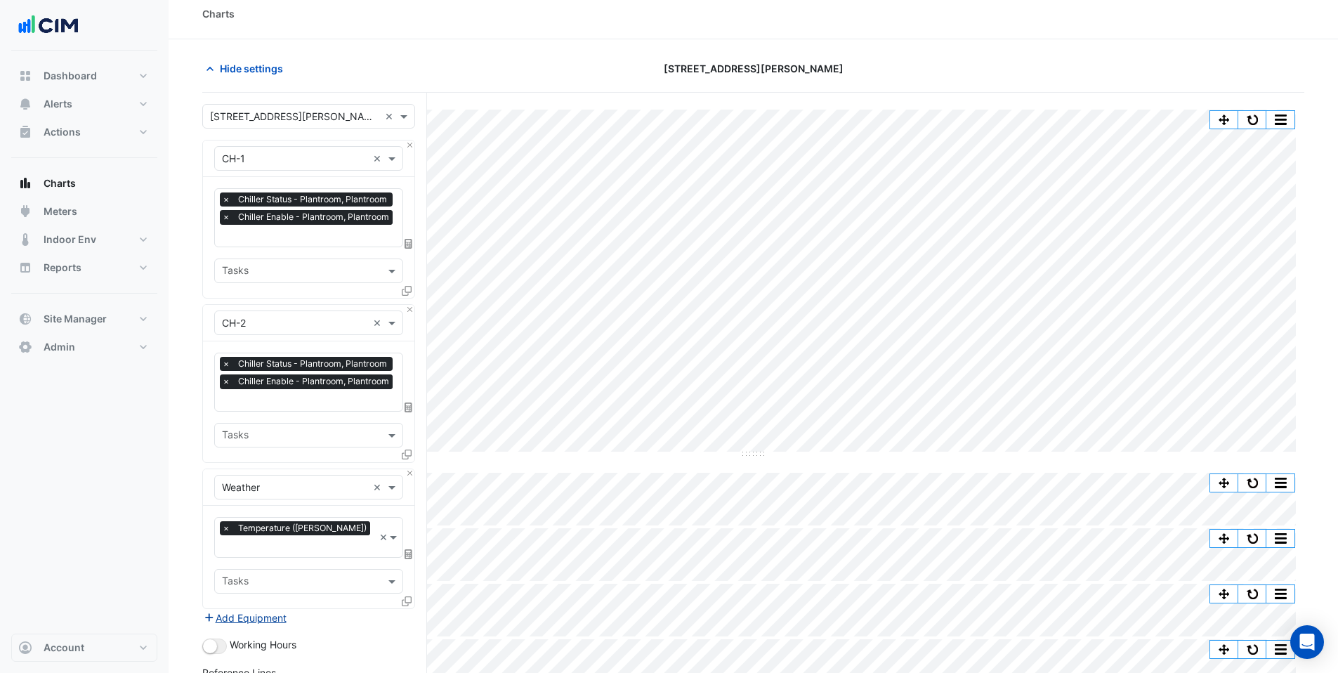
scroll to position [27, 0]
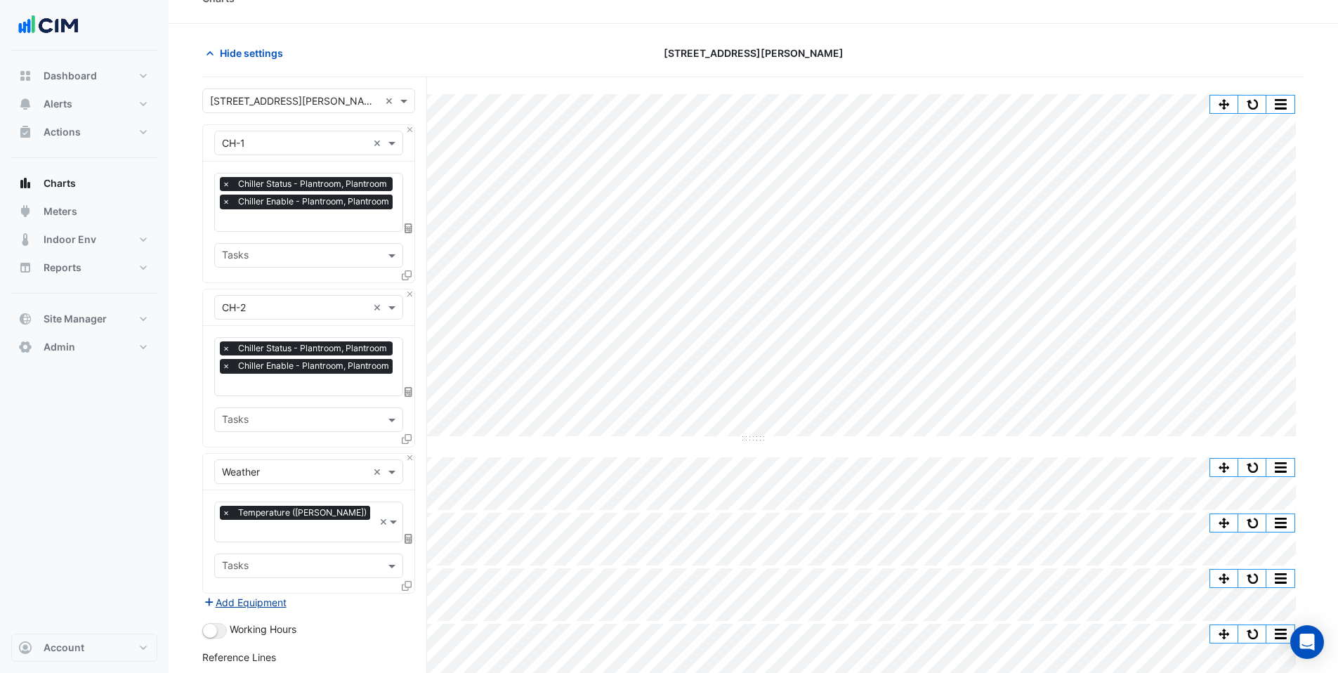
click at [257, 594] on button "Add Equipment" at bounding box center [244, 602] width 85 height 16
click at [226, 611] on input "text" at bounding box center [294, 618] width 145 height 15
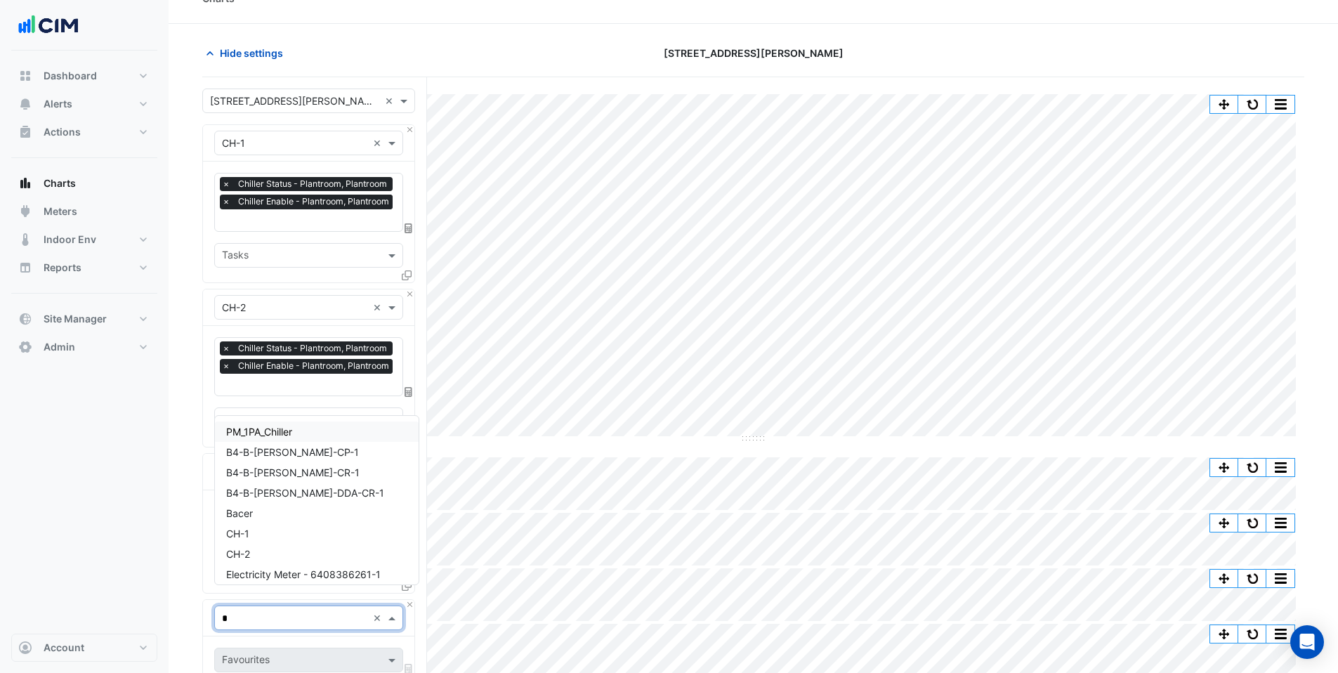
type input "**"
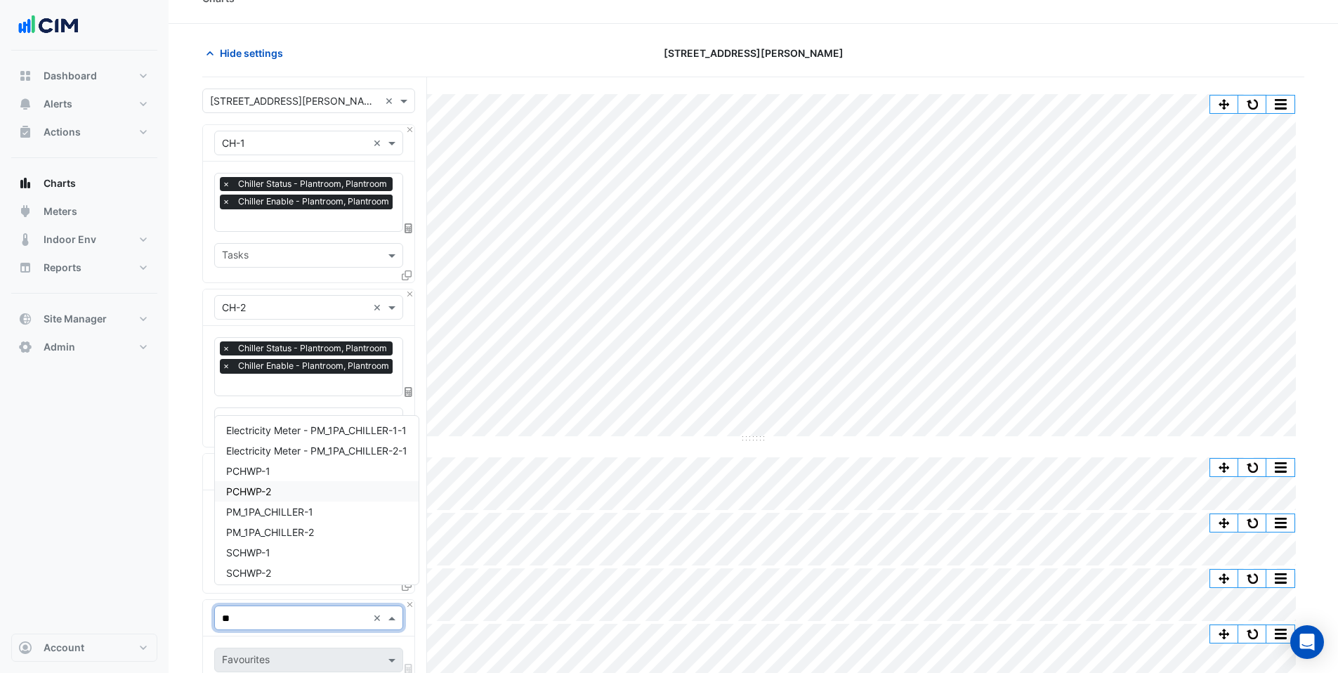
scroll to position [86, 0]
click at [273, 431] on span "Electricity Meter - PM_1PA_CHILLER-1-1" at bounding box center [316, 428] width 181 height 12
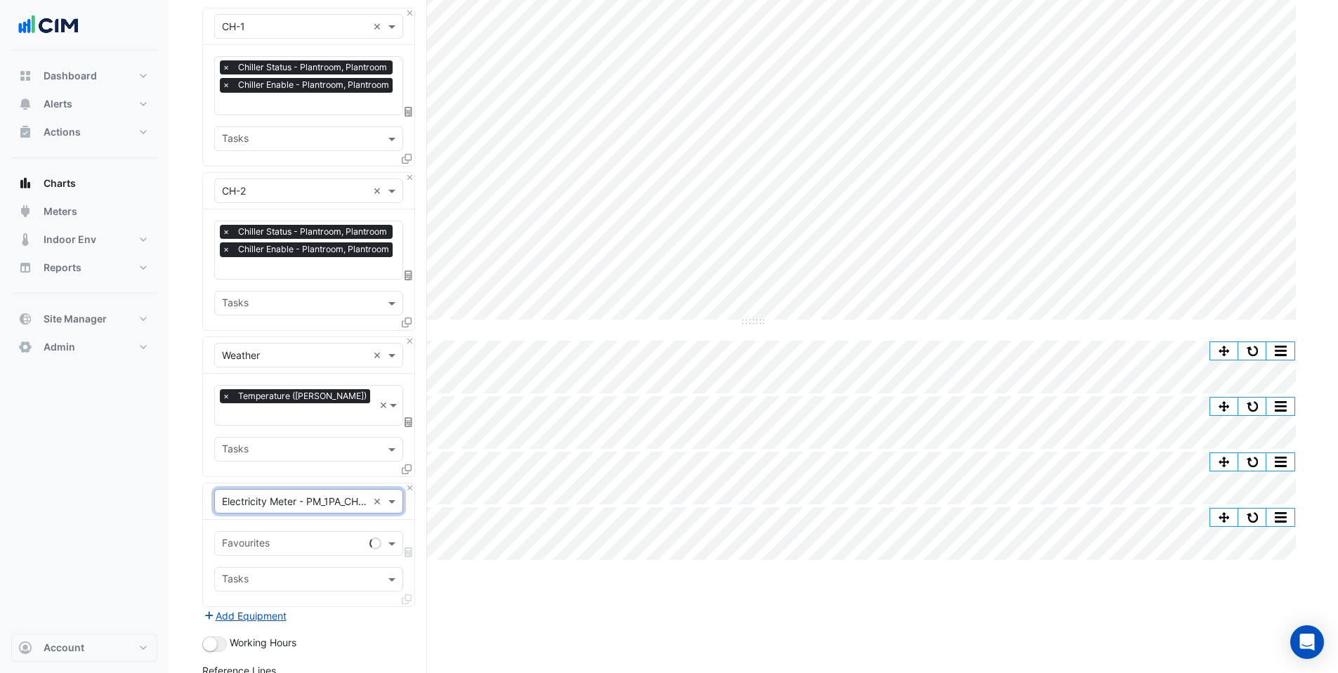
scroll to position [204, 0]
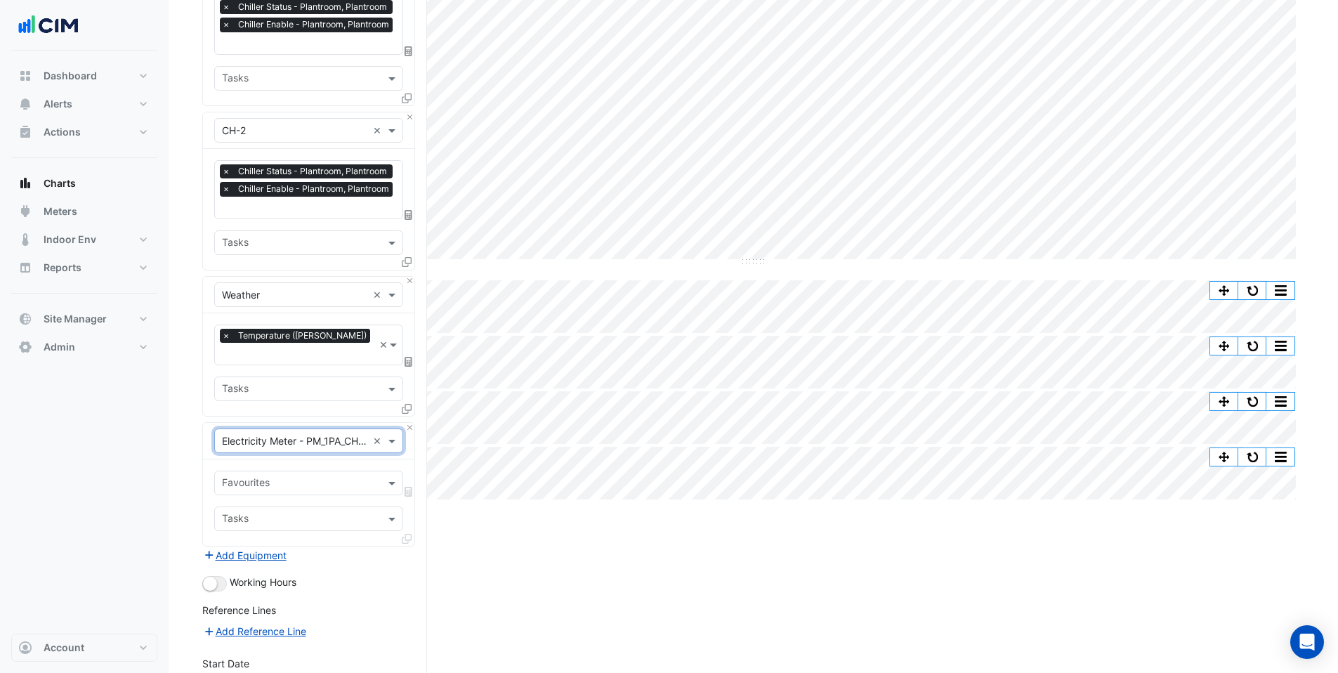
click at [259, 477] on input "text" at bounding box center [300, 484] width 157 height 15
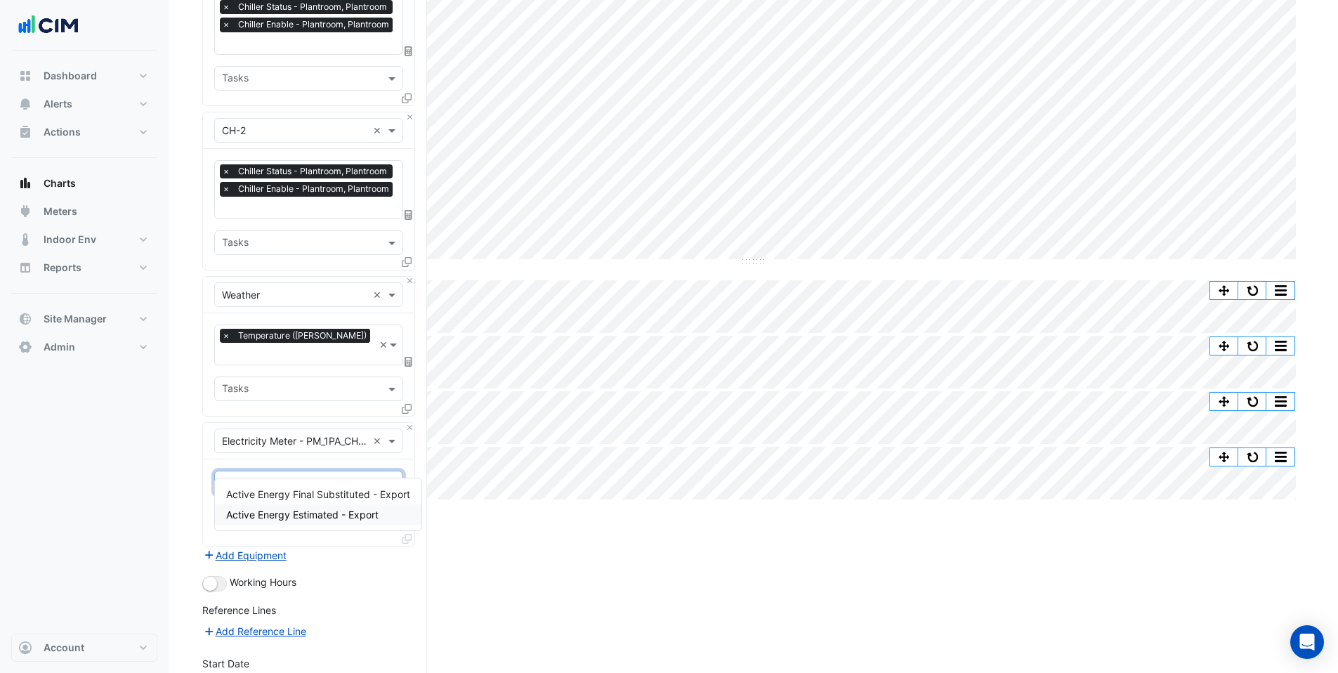
click at [273, 522] on div "Active Energy Estimated - Export" at bounding box center [318, 514] width 207 height 20
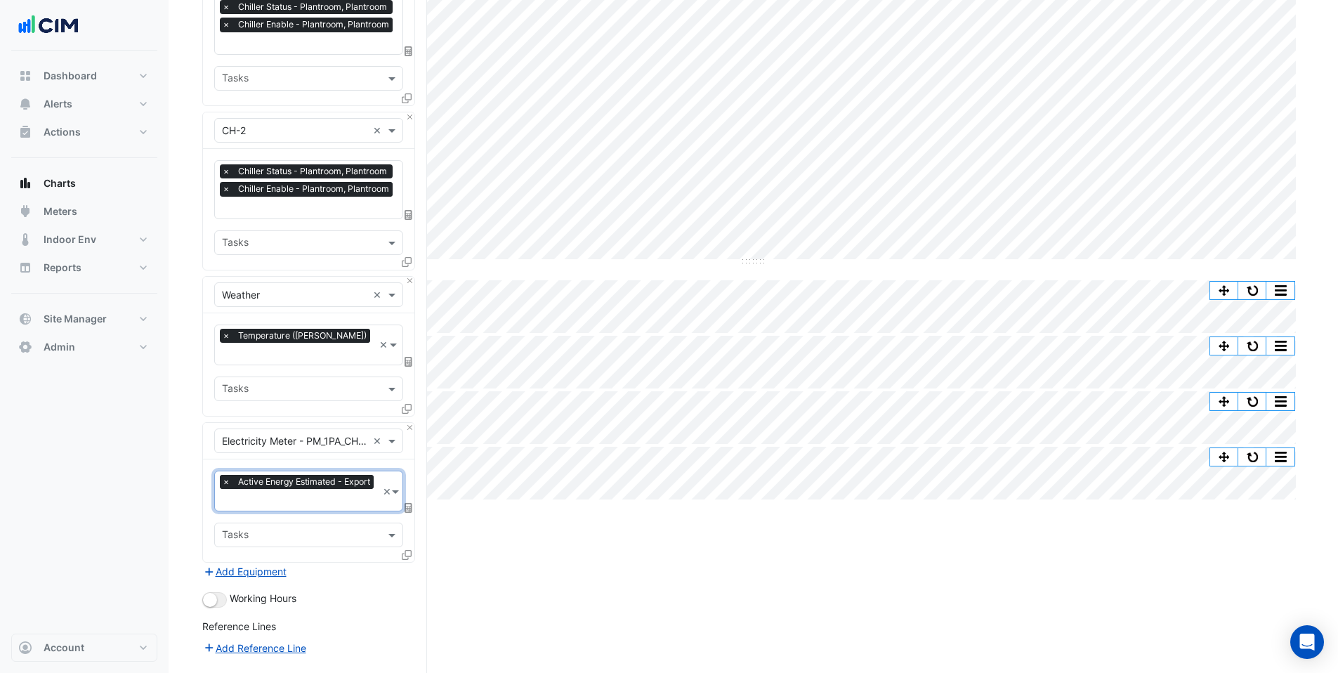
click at [227, 475] on span "×" at bounding box center [226, 482] width 13 height 14
click at [234, 476] on div at bounding box center [299, 485] width 159 height 18
click at [247, 490] on span "Active Energy Final Substituted - Export" at bounding box center [318, 494] width 184 height 12
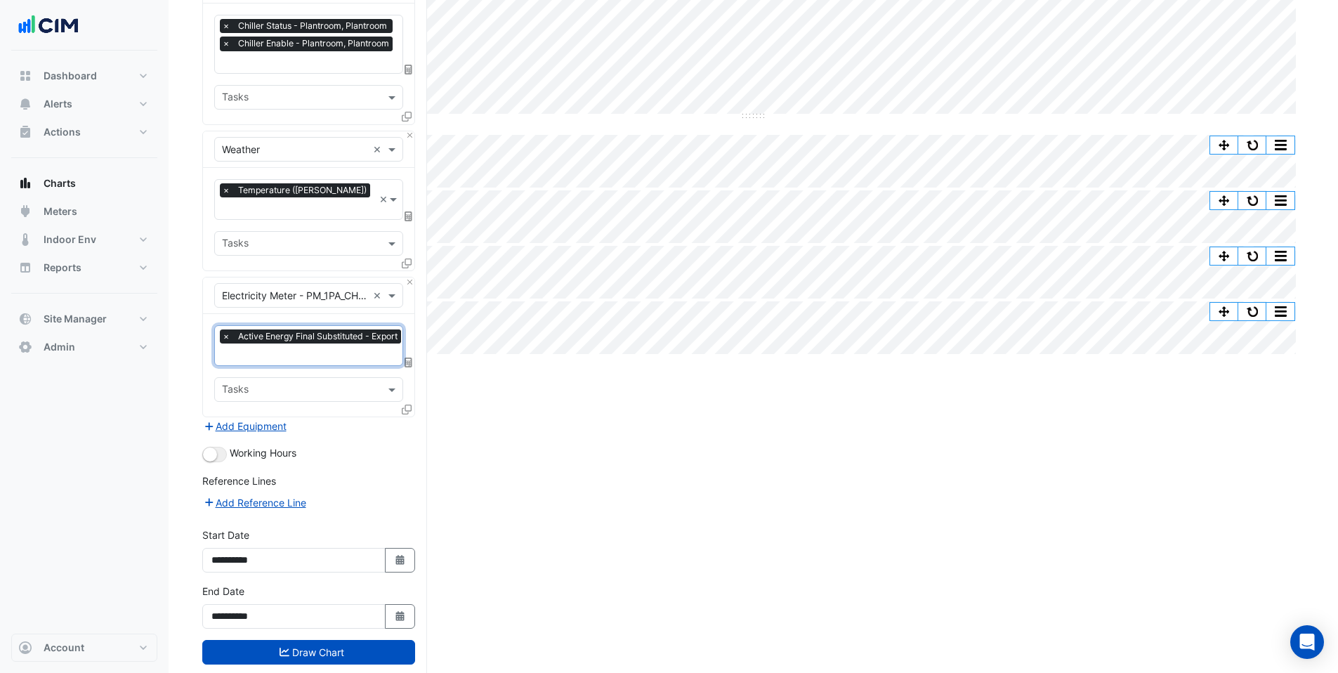
scroll to position [359, 0]
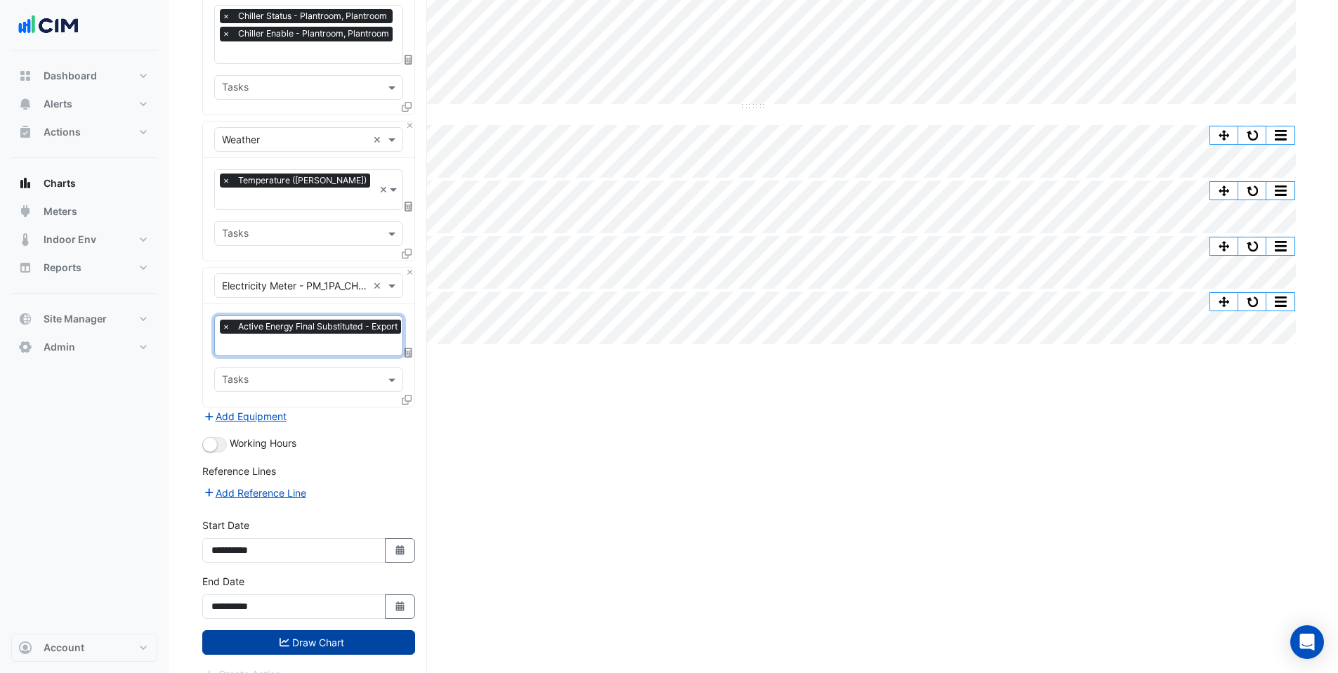
click at [275, 630] on button "Draw Chart" at bounding box center [308, 642] width 213 height 25
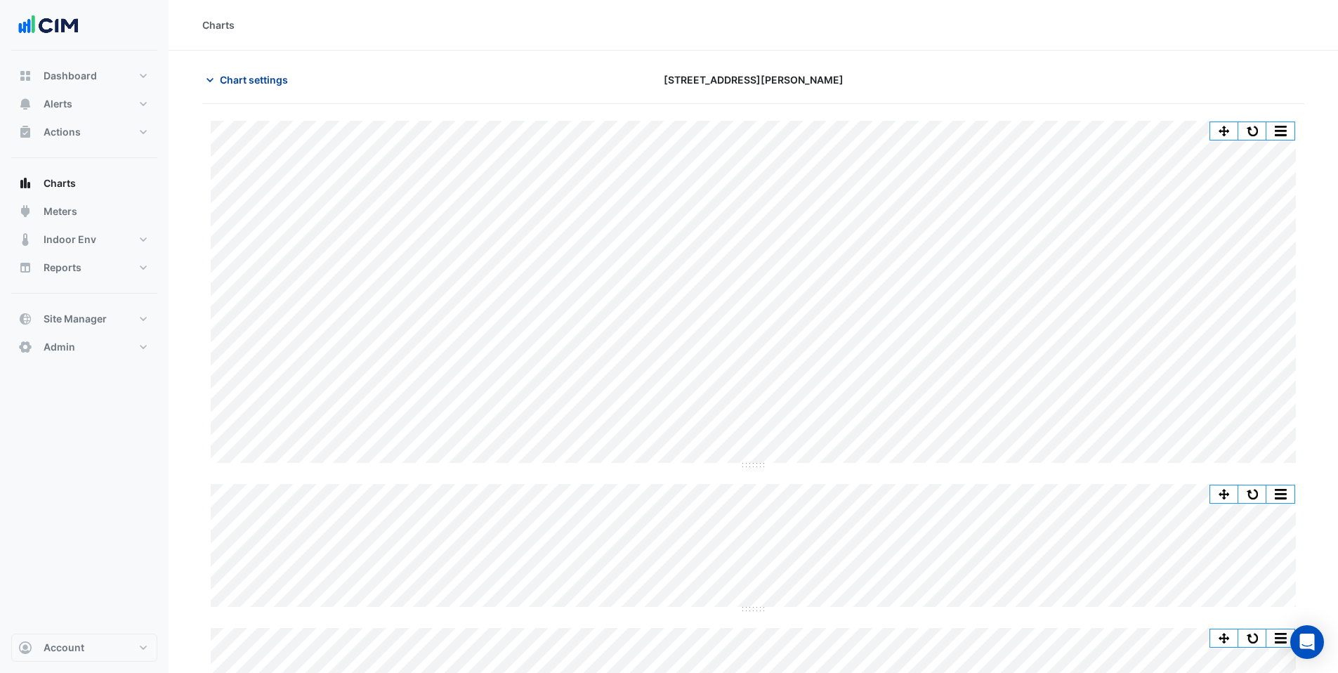
click at [250, 77] on span "Chart settings" at bounding box center [254, 79] width 68 height 15
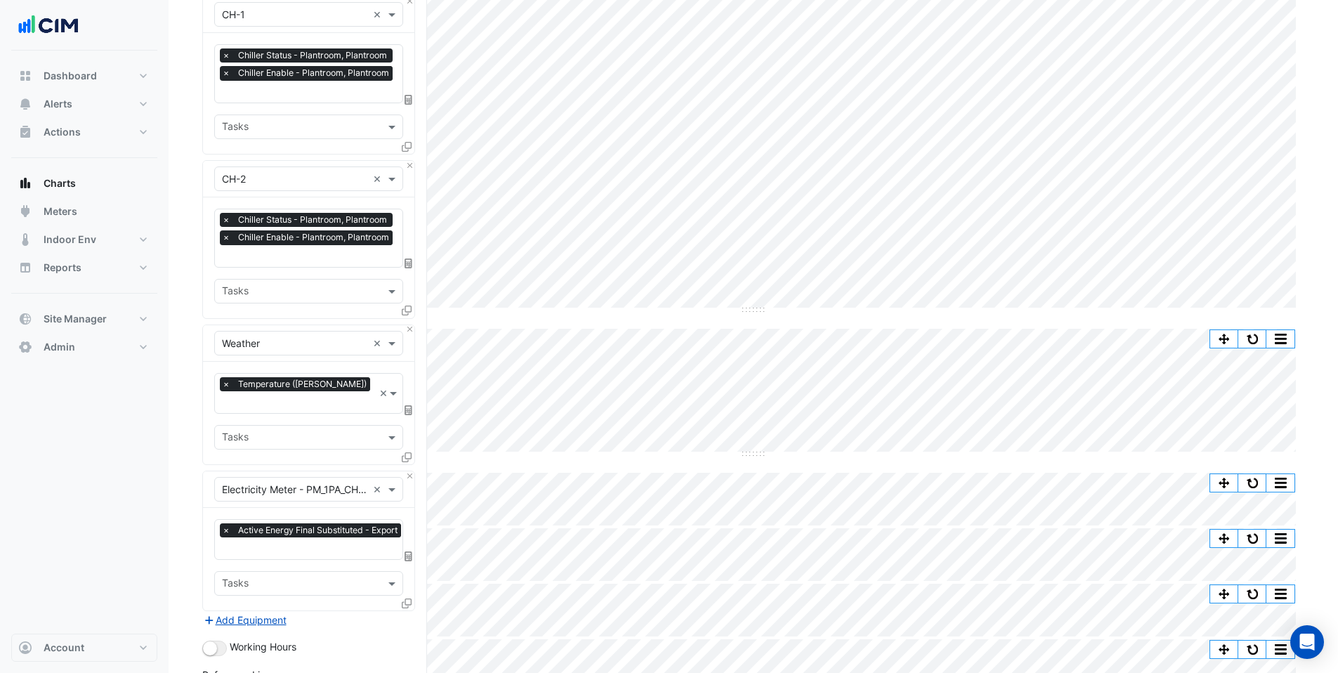
scroll to position [359, 0]
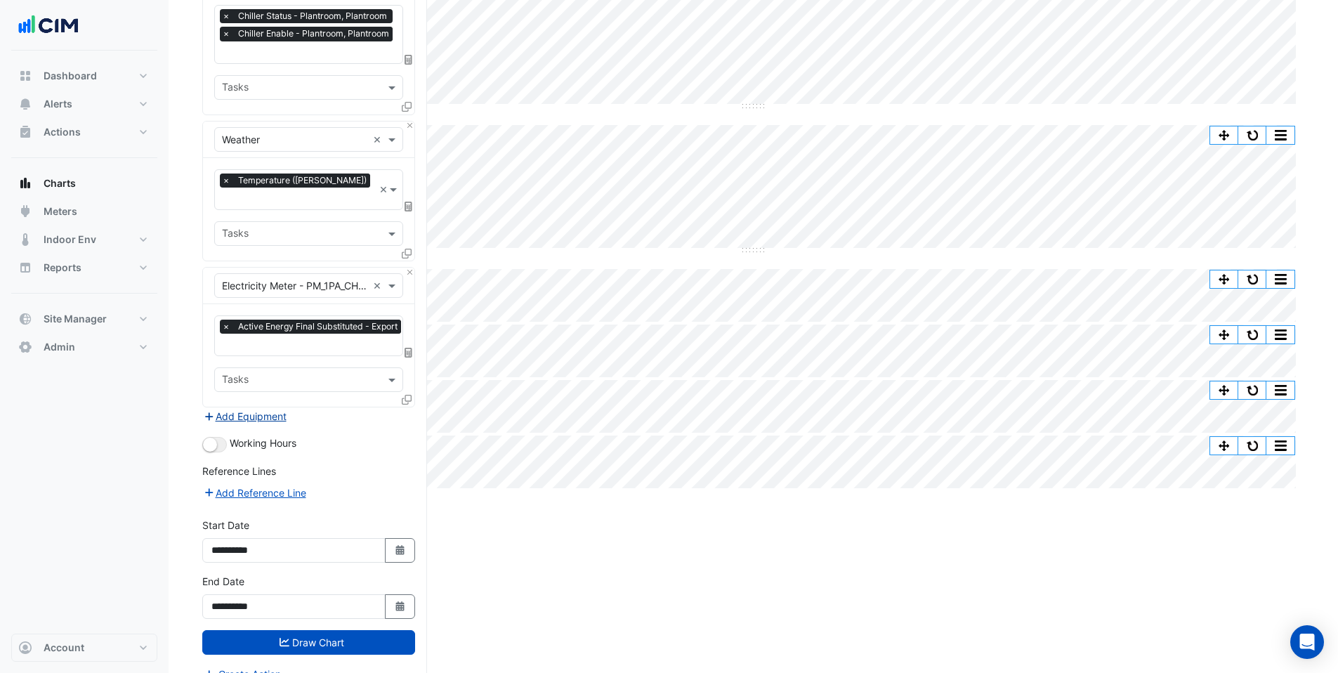
click at [259, 408] on button "Add Equipment" at bounding box center [244, 416] width 85 height 16
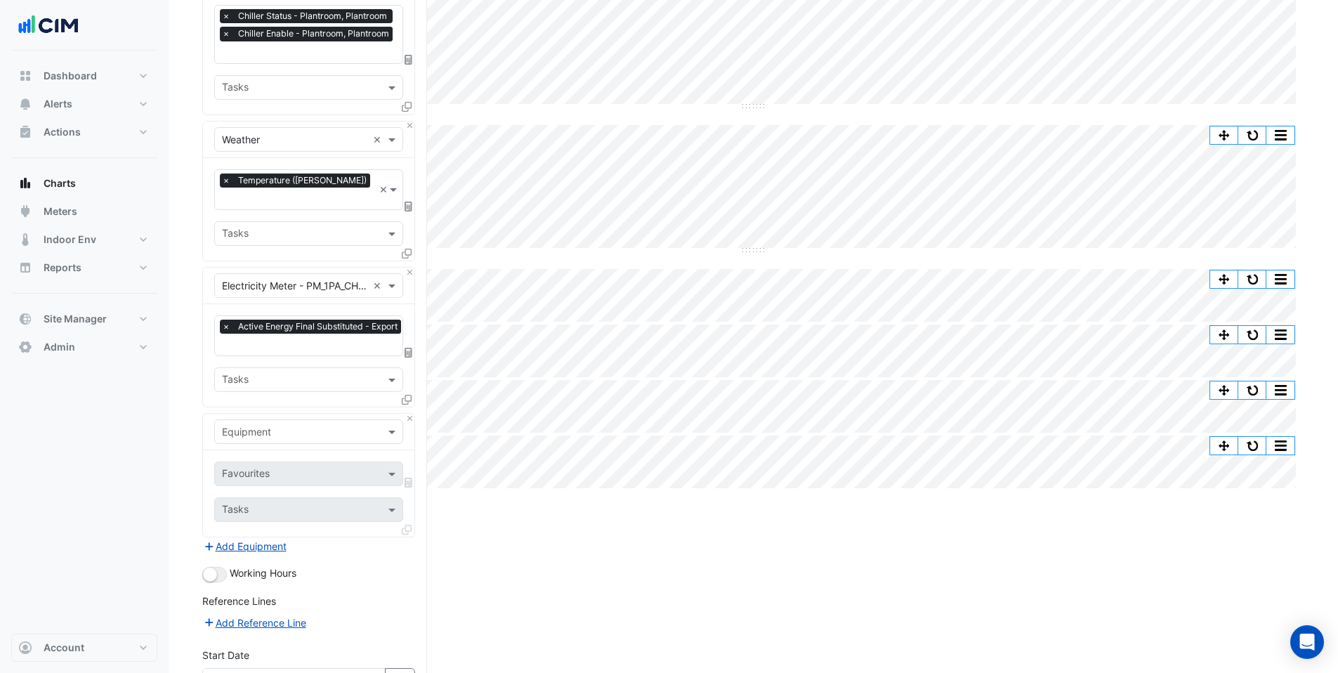
click at [260, 425] on input "text" at bounding box center [294, 432] width 145 height 15
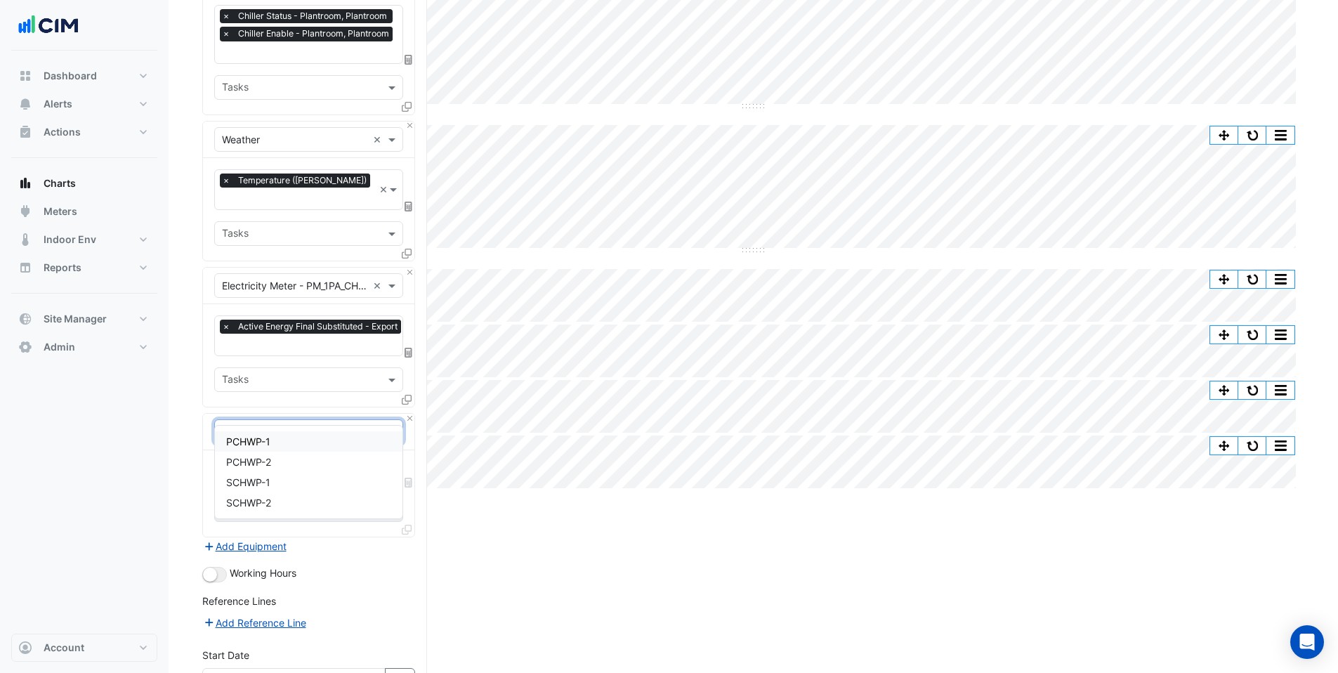
type input "**"
drag, startPoint x: 241, startPoint y: 407, endPoint x: 174, endPoint y: 400, distance: 67.2
click at [174, 400] on section "Hide settings 1 Peters Avenue Split by Unit Split All Split None Print Save as …" at bounding box center [754, 258] width 1170 height 1132
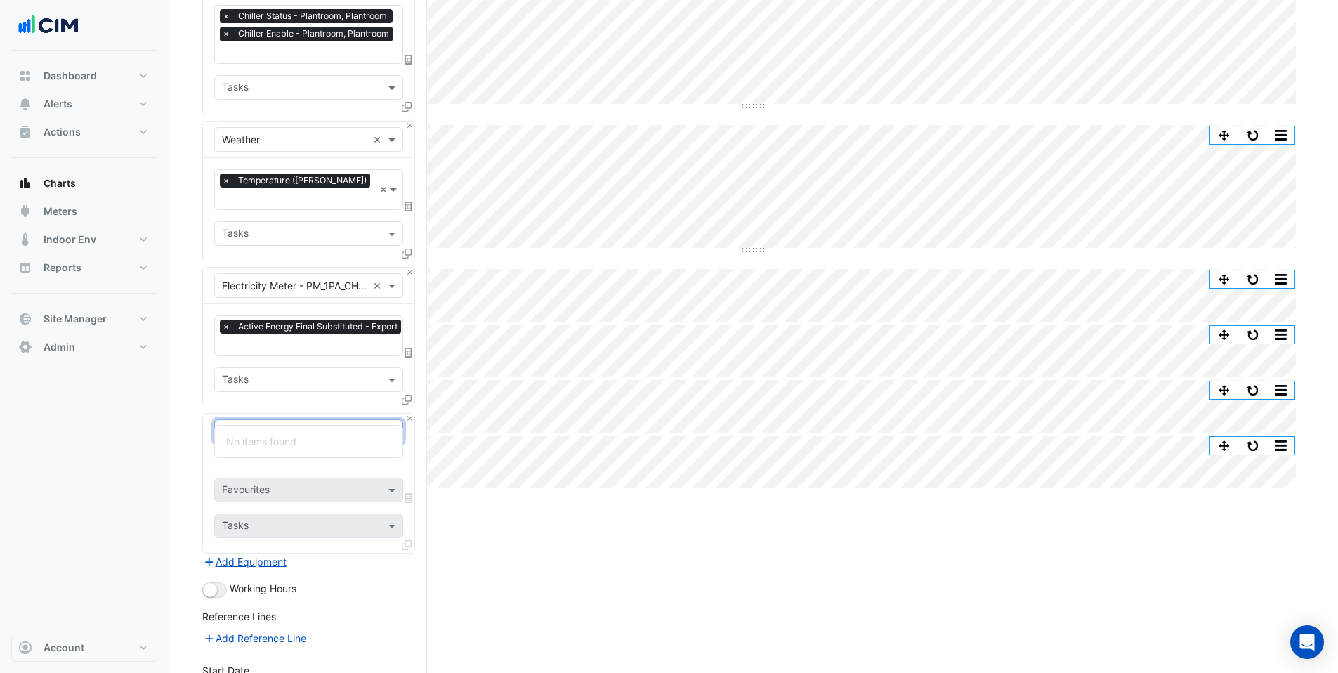
type input "*"
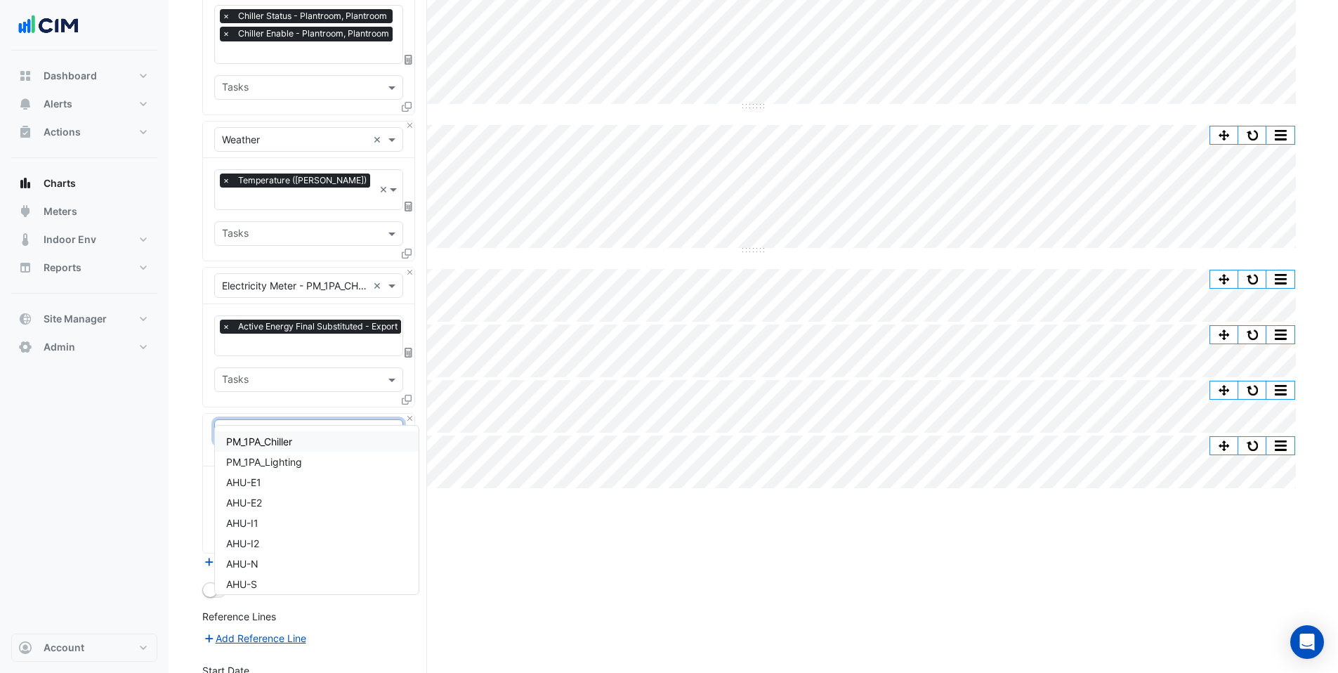
click at [769, 582] on div "Split by Unit Split All Split None Print Save as JPEG Save as PNG Pivot Data Ta…" at bounding box center [753, 292] width 1102 height 1095
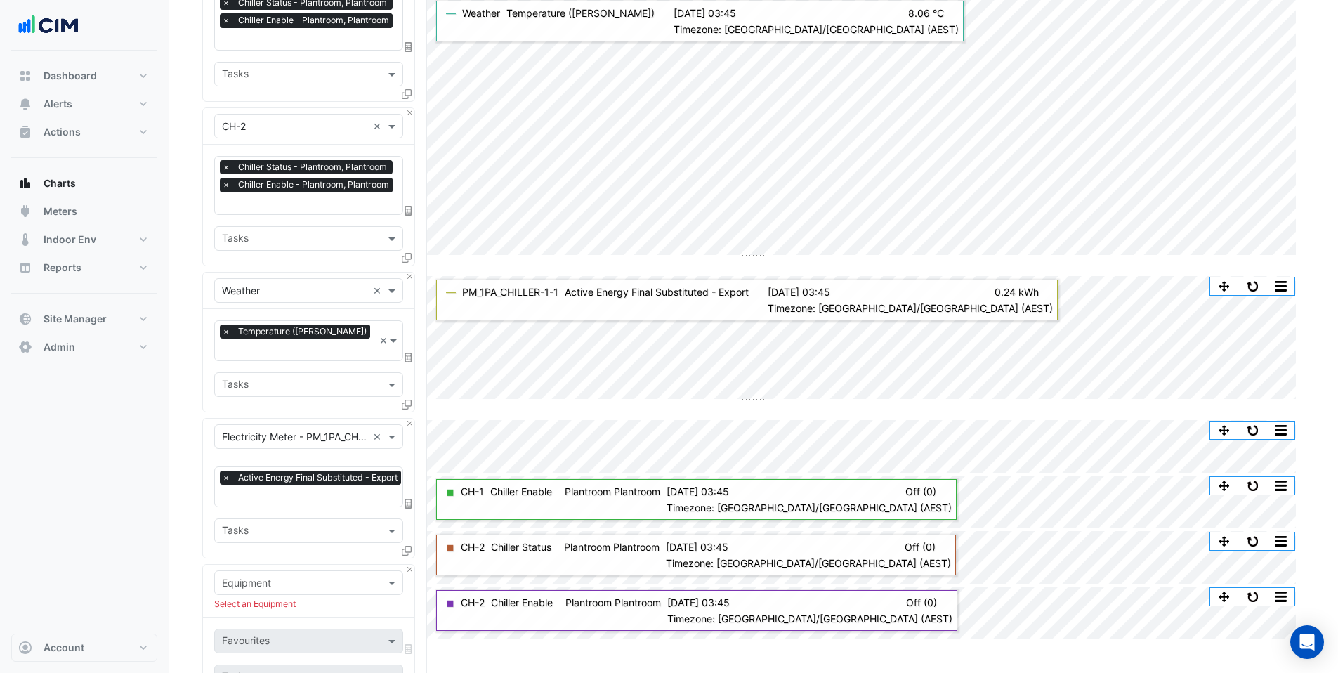
scroll to position [0, 0]
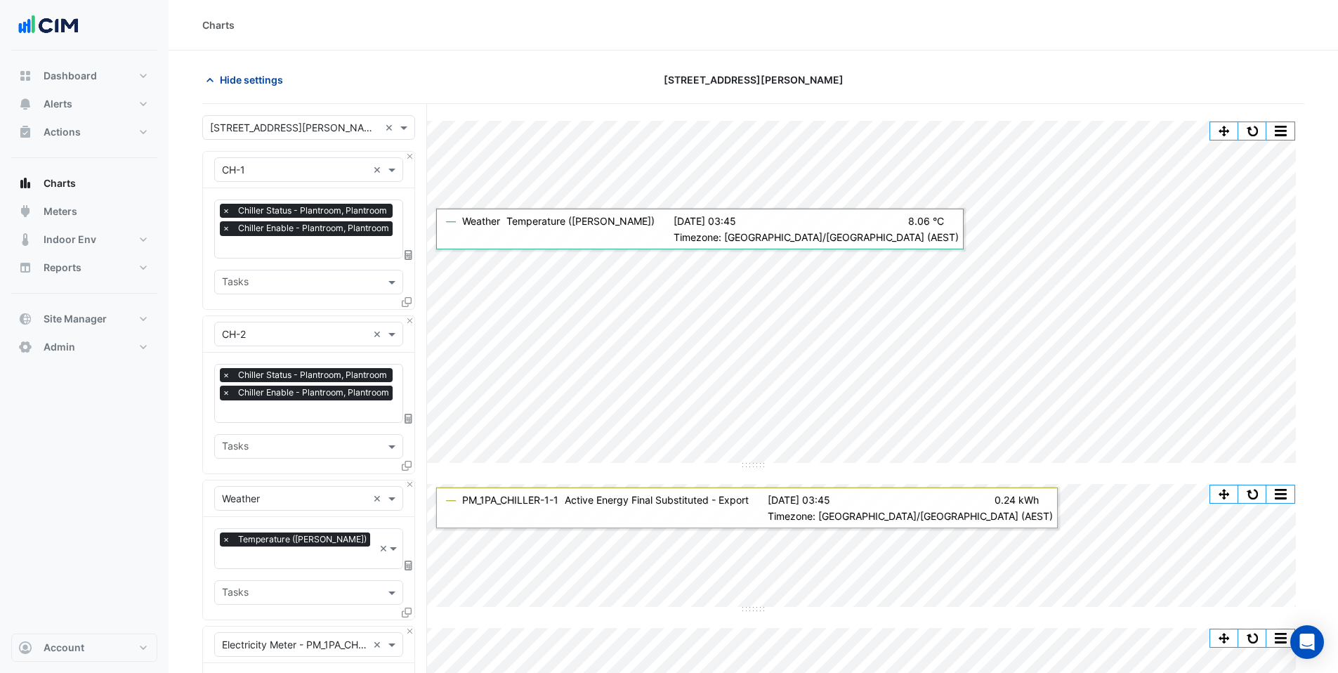
click at [204, 80] on icon "button" at bounding box center [210, 80] width 14 height 14
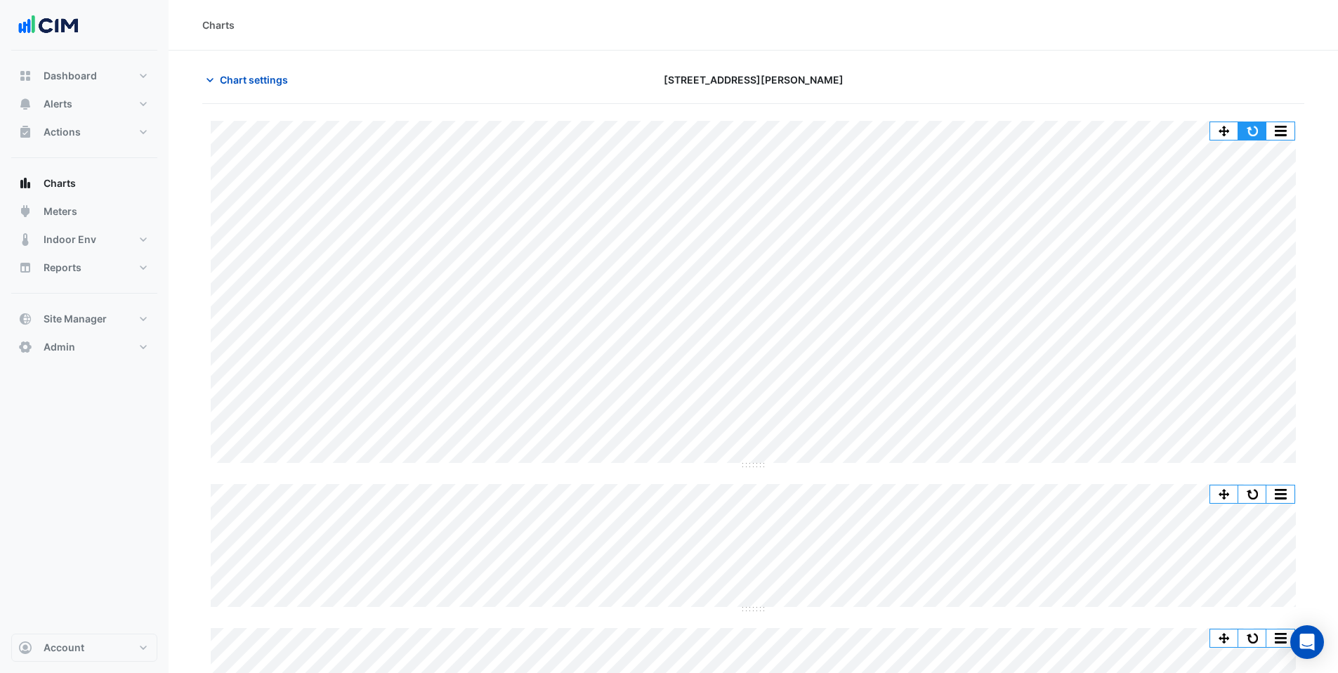
click at [1252, 124] on button "button" at bounding box center [1253, 131] width 28 height 18
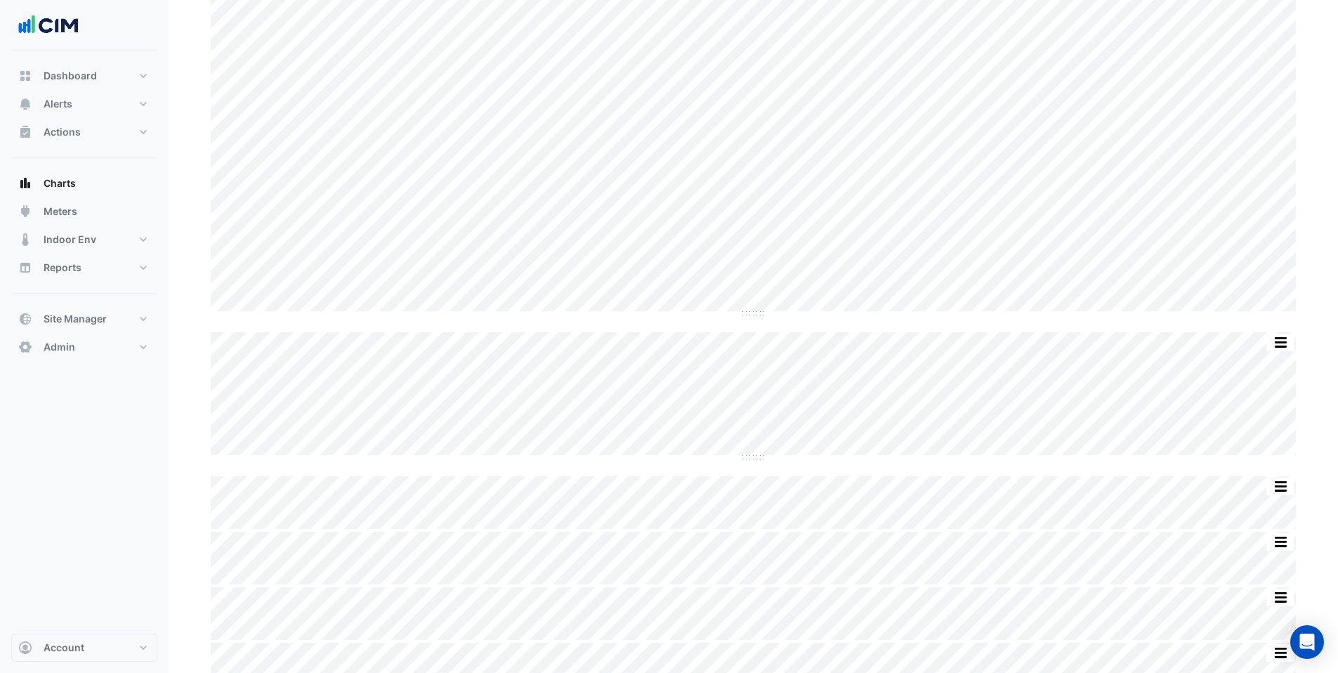
scroll to position [177, 0]
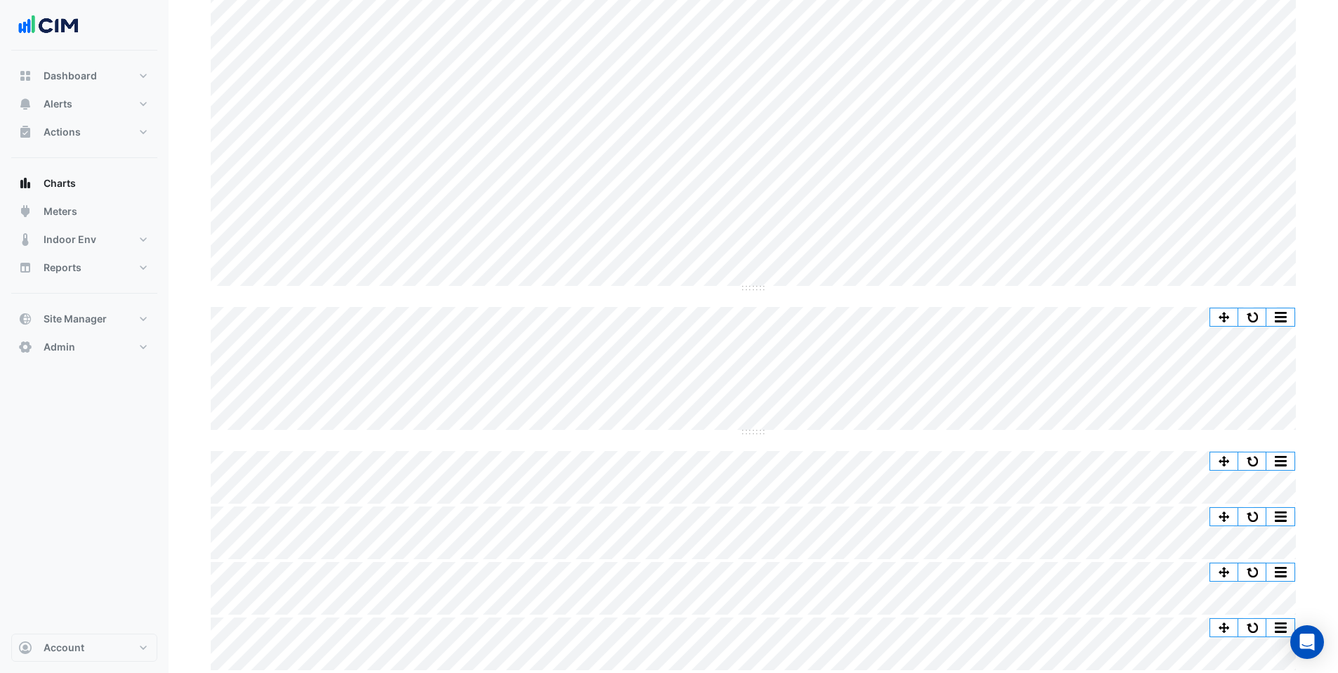
click at [771, 510] on div "Split by Unit Split All Split None Print Save as JPEG Save as PNG Pivot Data Ta…" at bounding box center [753, 307] width 1102 height 726
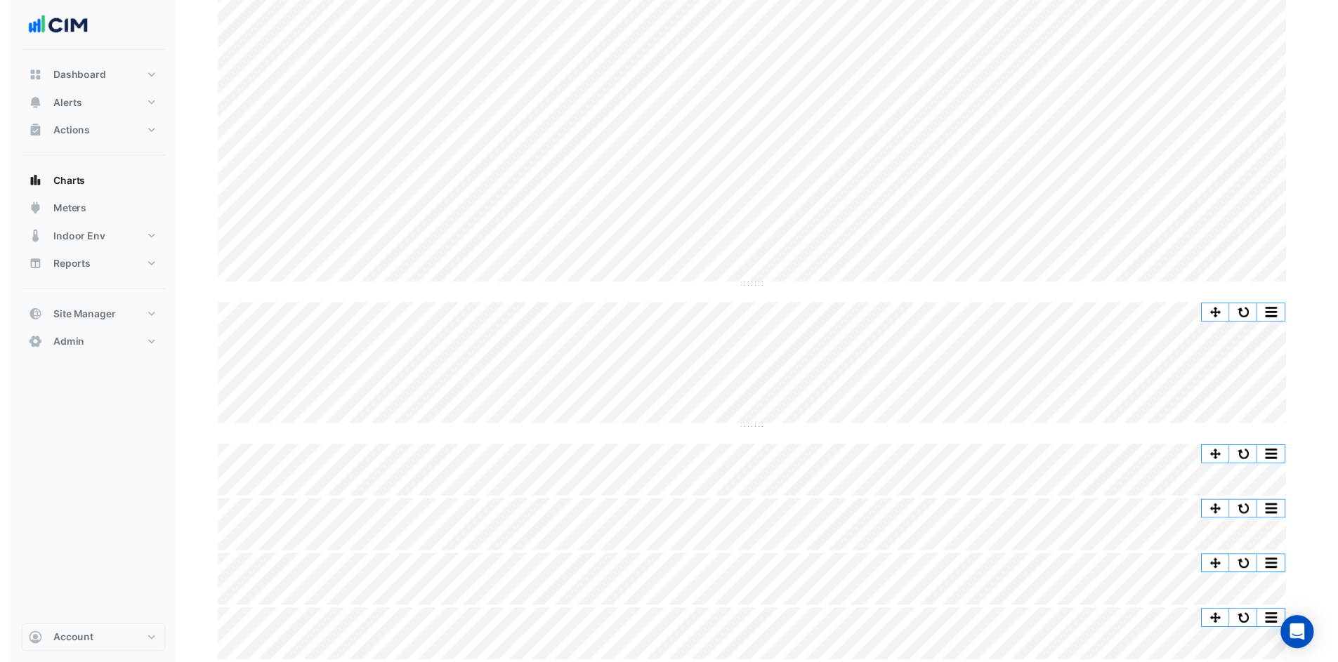
scroll to position [173, 0]
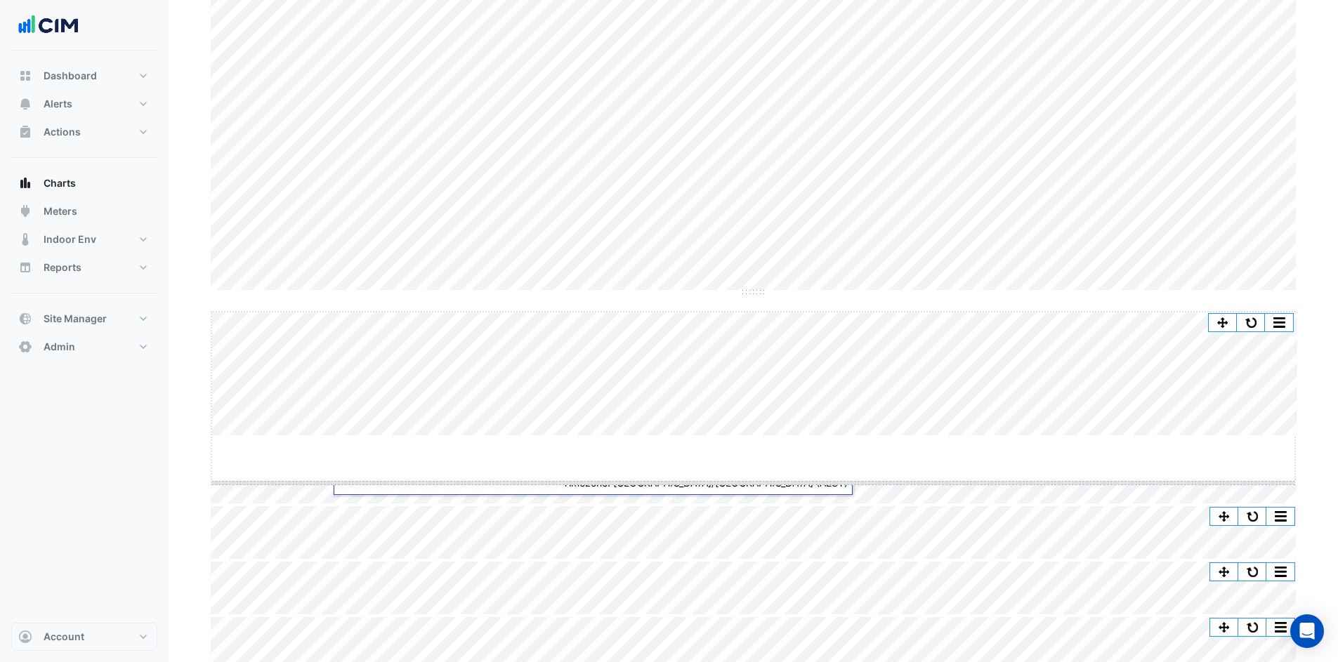
drag, startPoint x: 754, startPoint y: 431, endPoint x: 766, endPoint y: 555, distance: 124.3
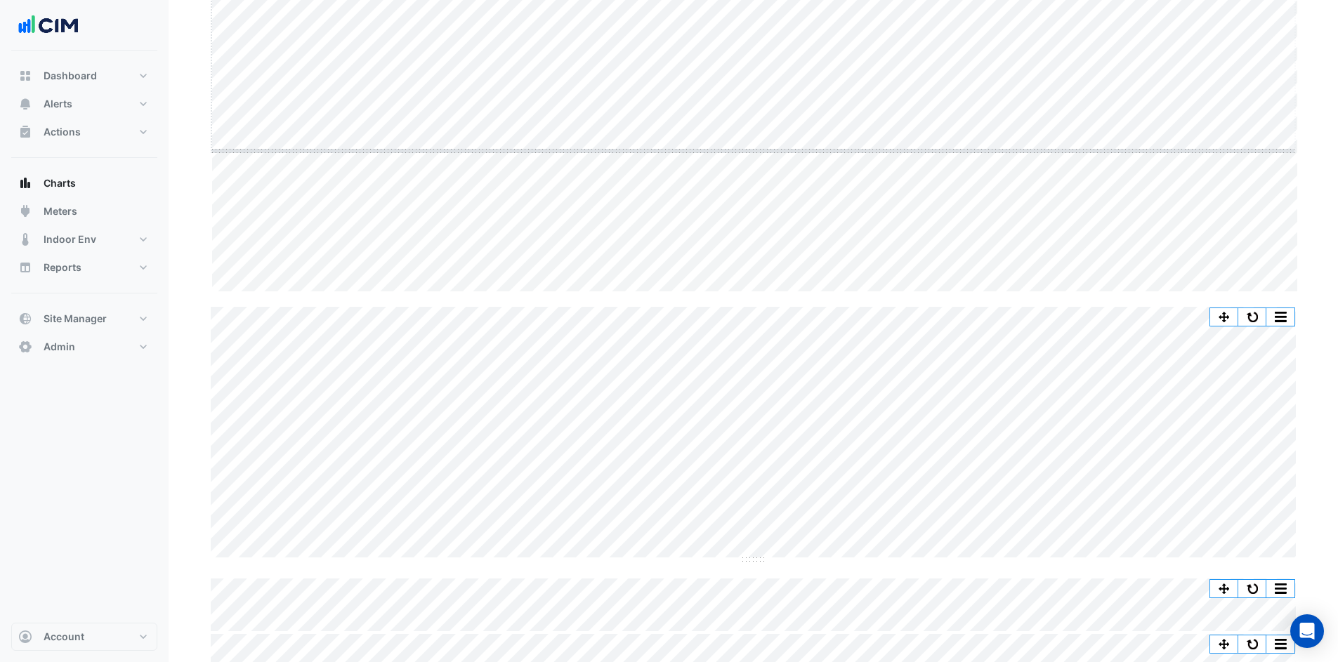
drag, startPoint x: 757, startPoint y: 292, endPoint x: 757, endPoint y: 148, distance: 144.0
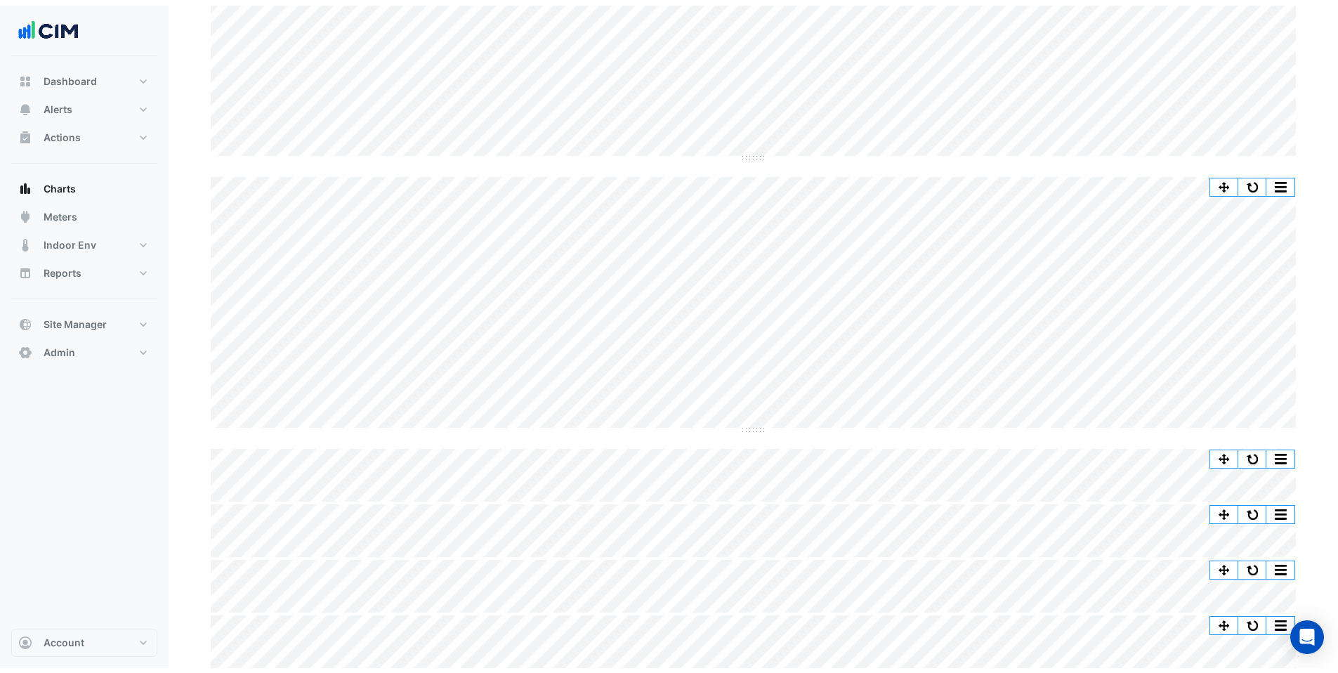
scroll to position [165, 0]
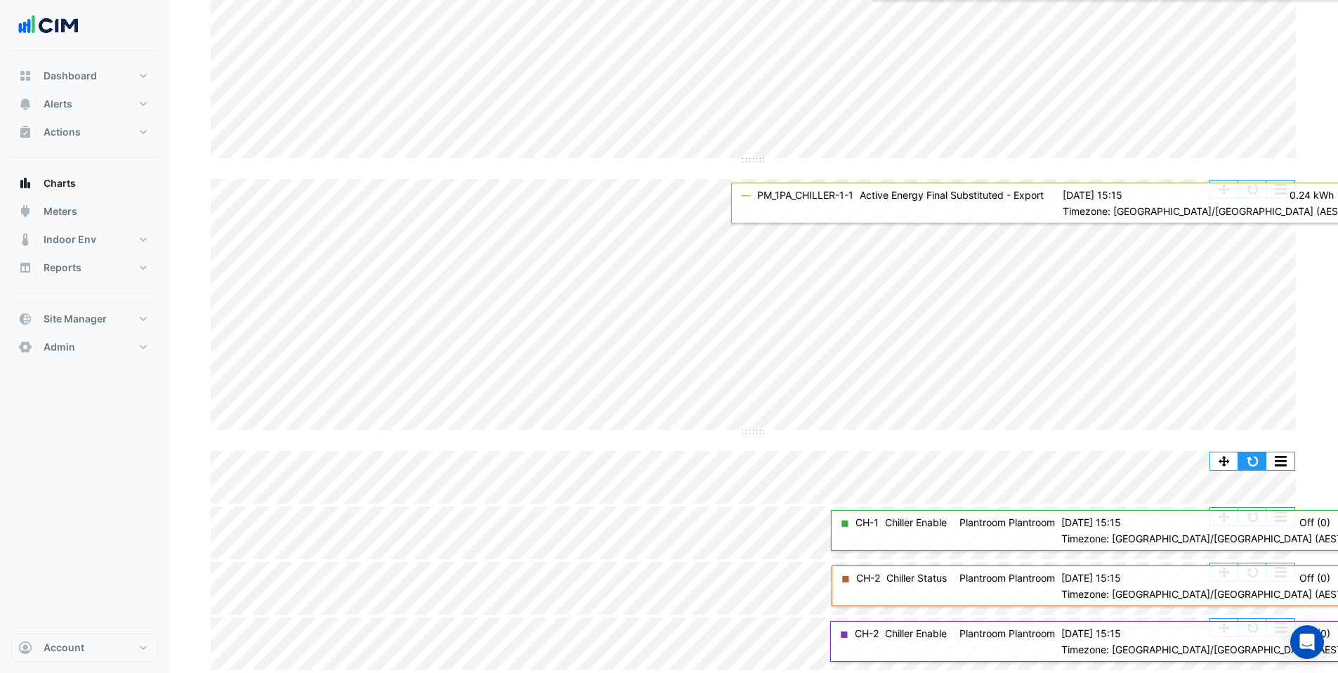
click at [1258, 469] on button "button" at bounding box center [1253, 461] width 28 height 18
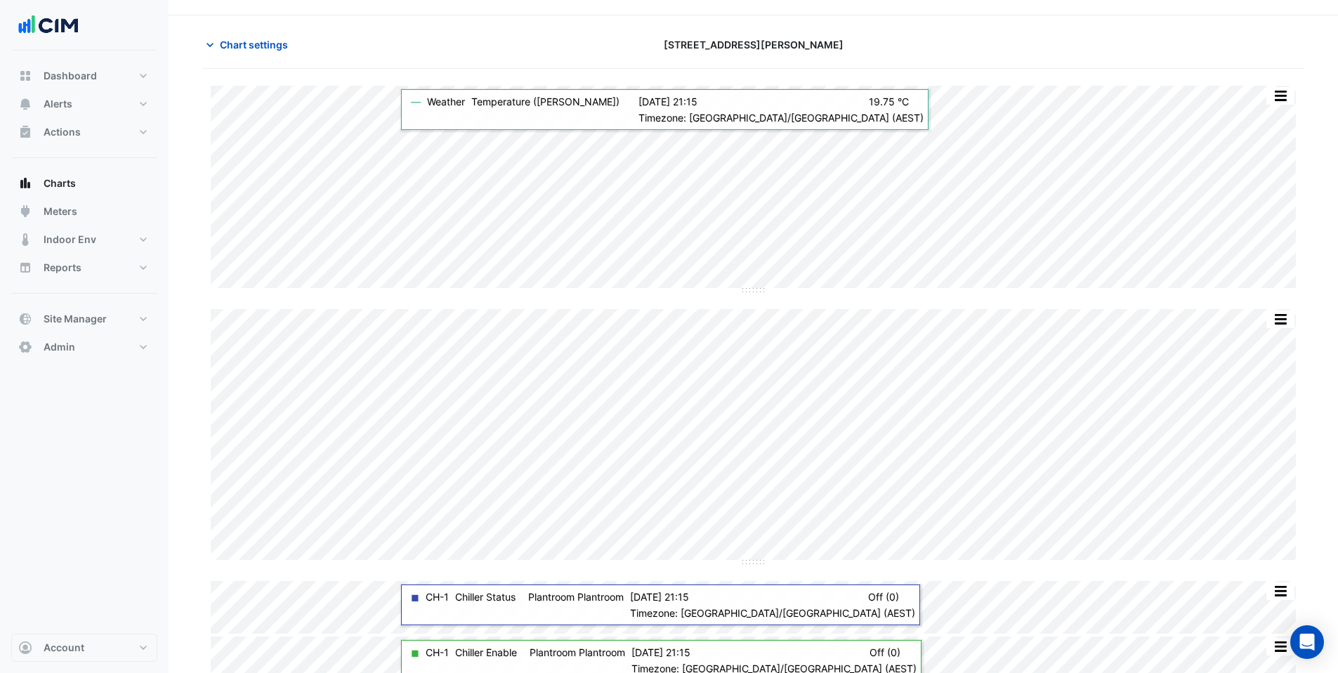
scroll to position [0, 0]
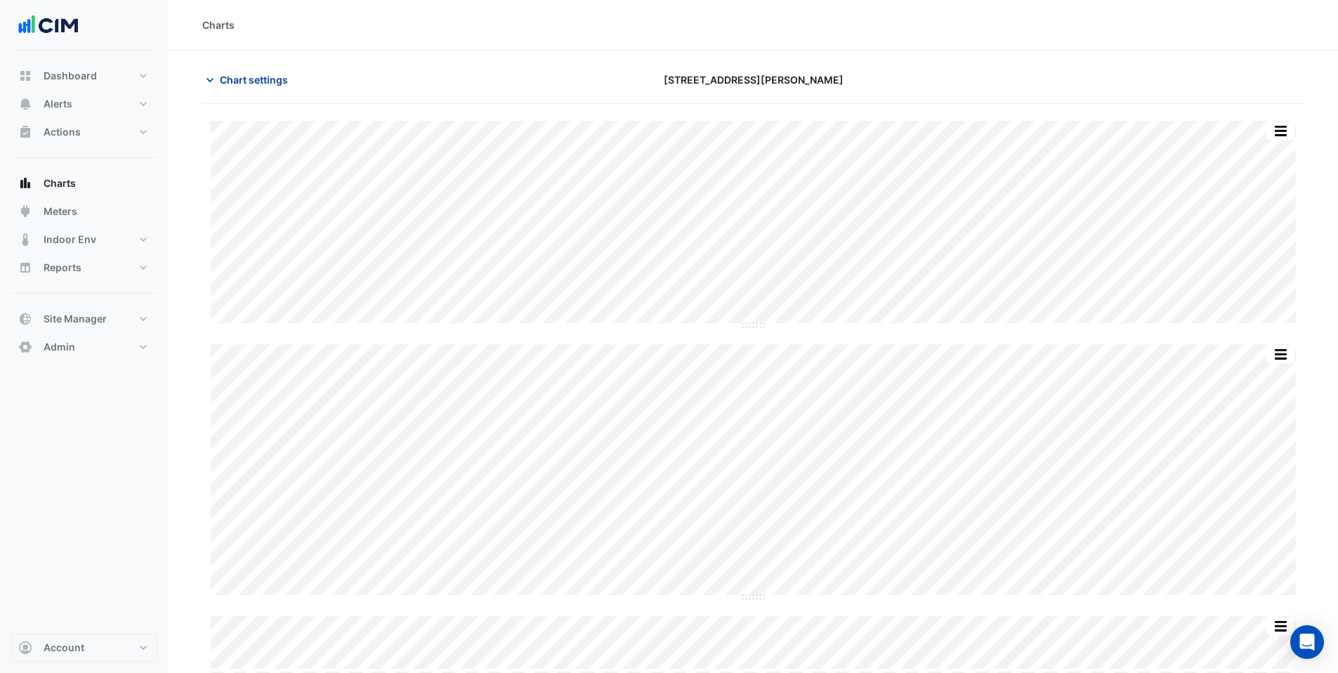
click at [247, 83] on span "Chart settings" at bounding box center [254, 79] width 68 height 15
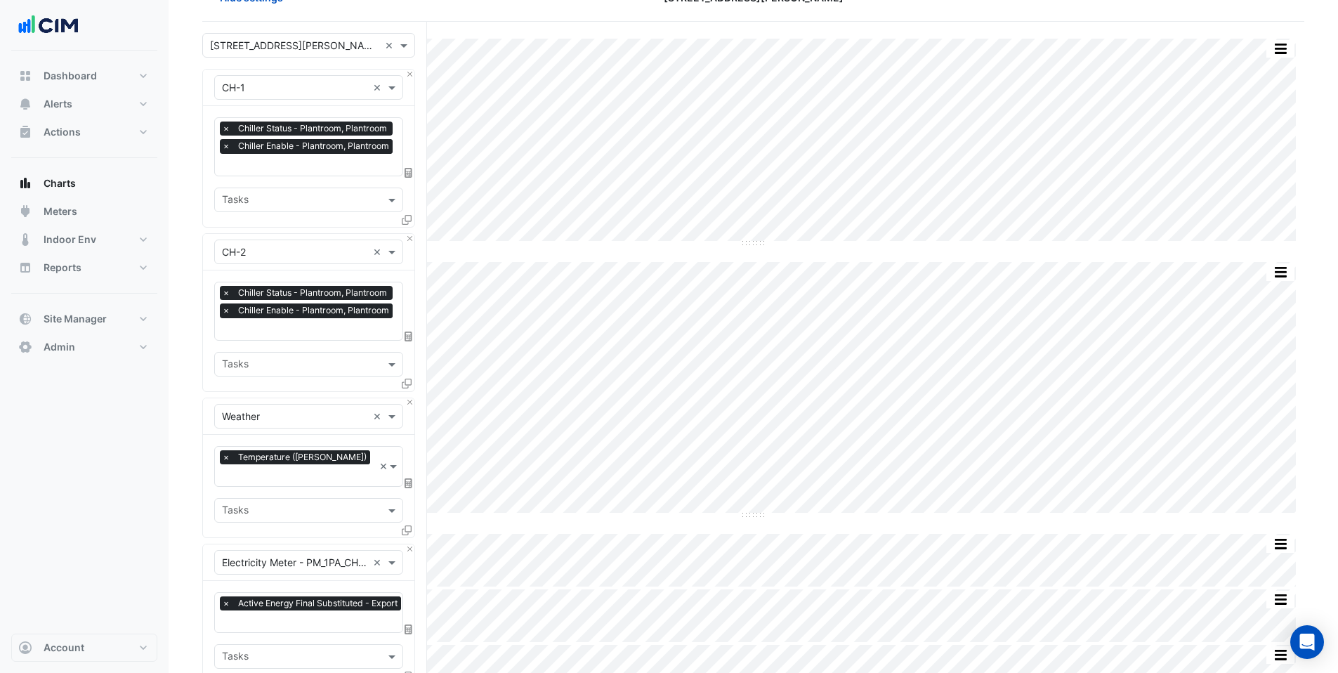
scroll to position [303, 0]
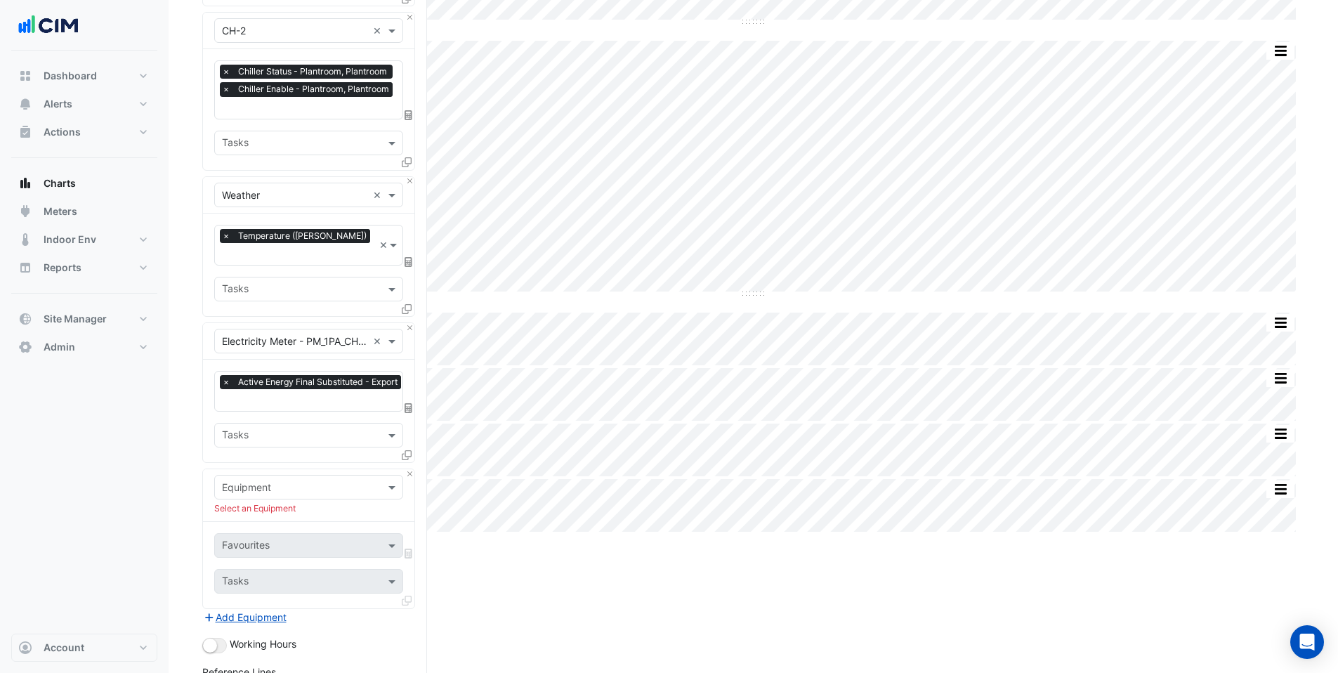
click at [275, 394] on input "text" at bounding box center [313, 401] width 183 height 15
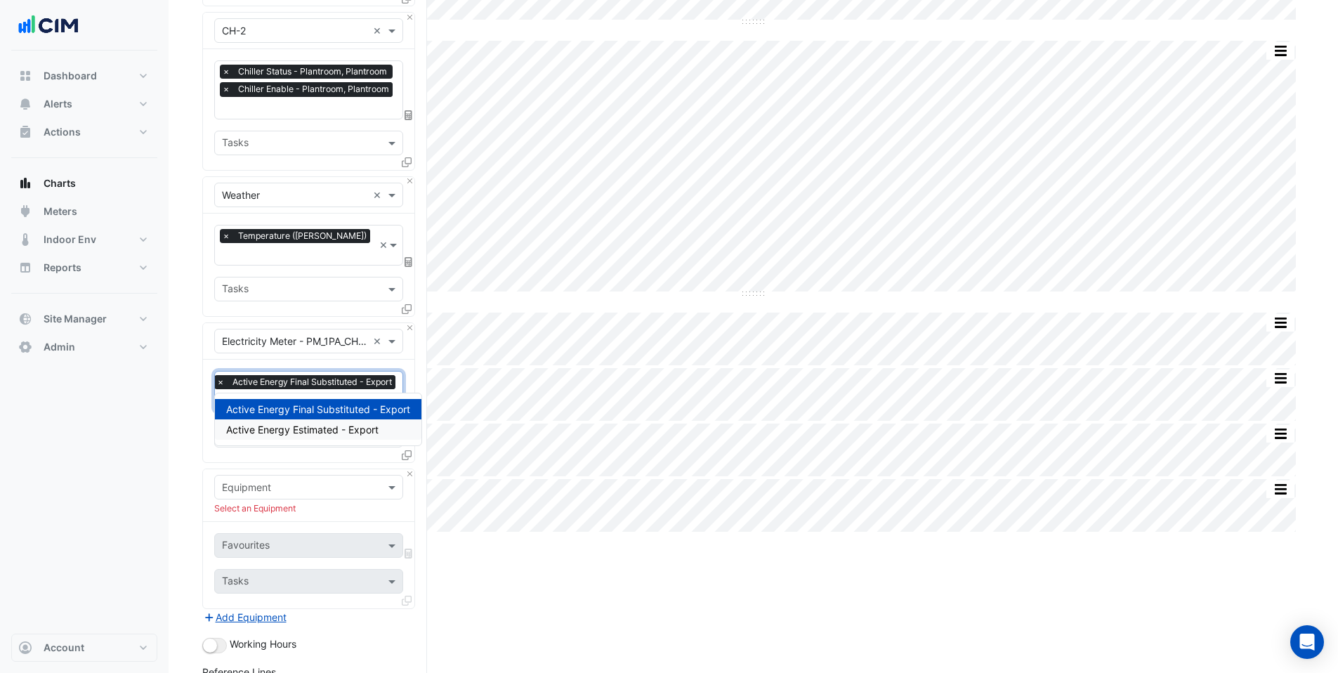
click at [90, 452] on div "Dashboard Portfolio Ratings Performance Alerts Site Rules Templates Actions Sit…" at bounding box center [84, 342] width 146 height 583
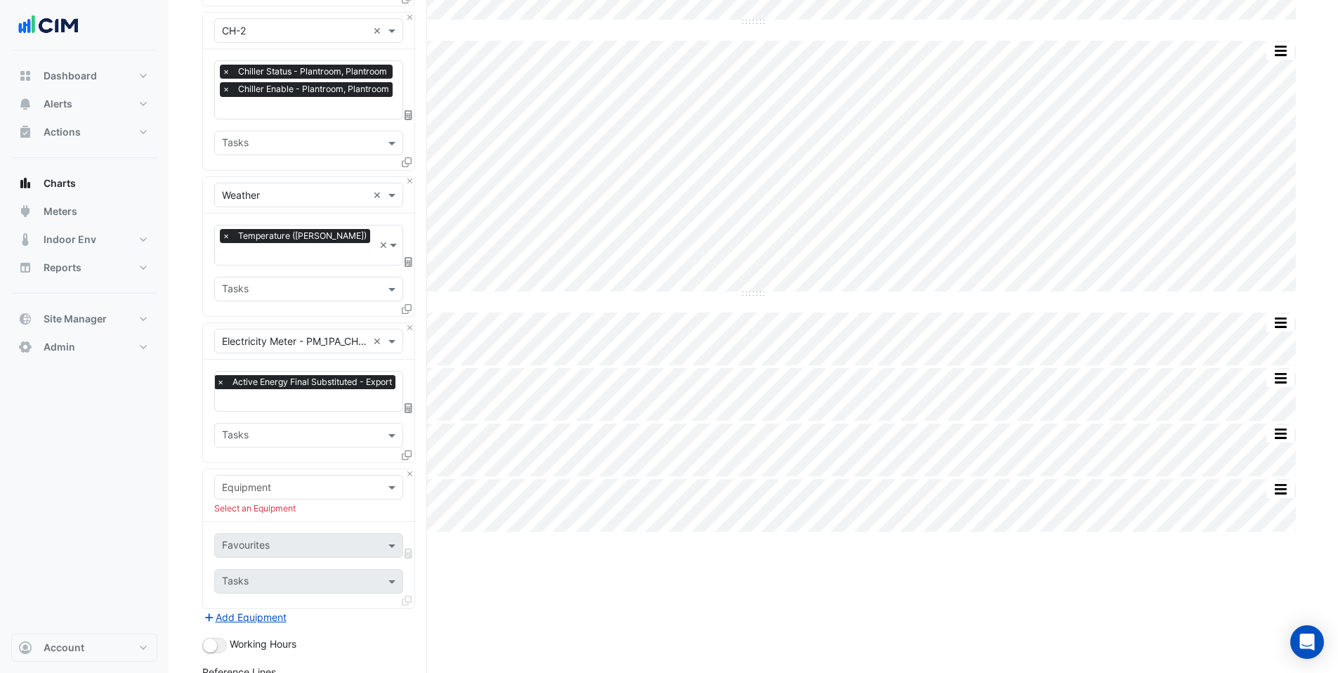
click at [409, 450] on icon at bounding box center [407, 455] width 10 height 10
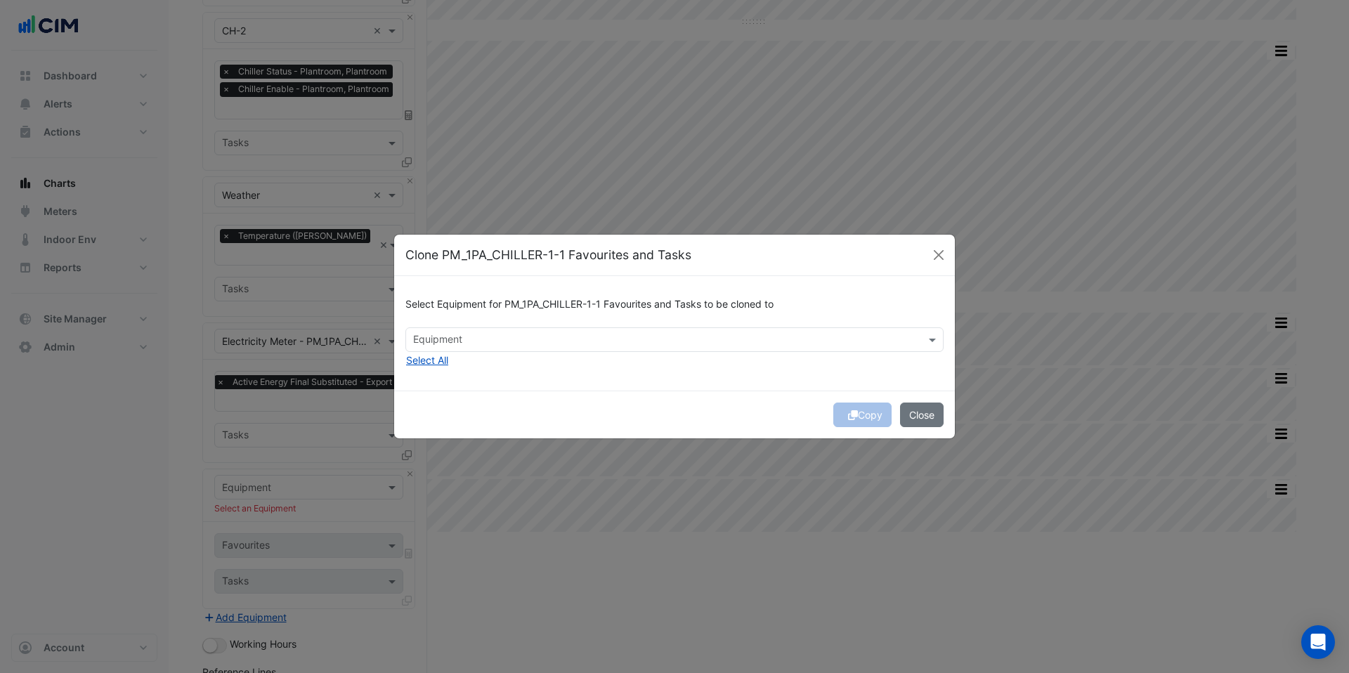
click at [427, 344] on input "text" at bounding box center [666, 341] width 507 height 15
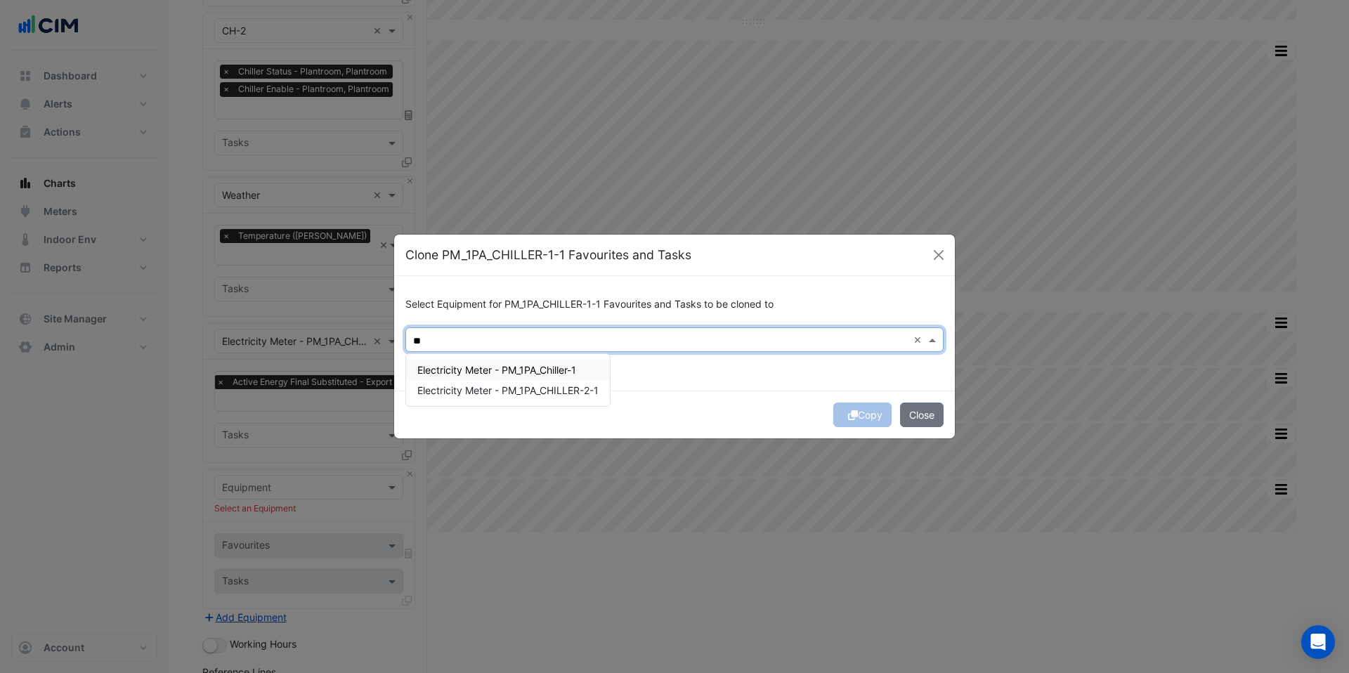
click at [535, 367] on span "Electricity Meter - PM_1PA_Chiller-1" at bounding box center [496, 370] width 159 height 12
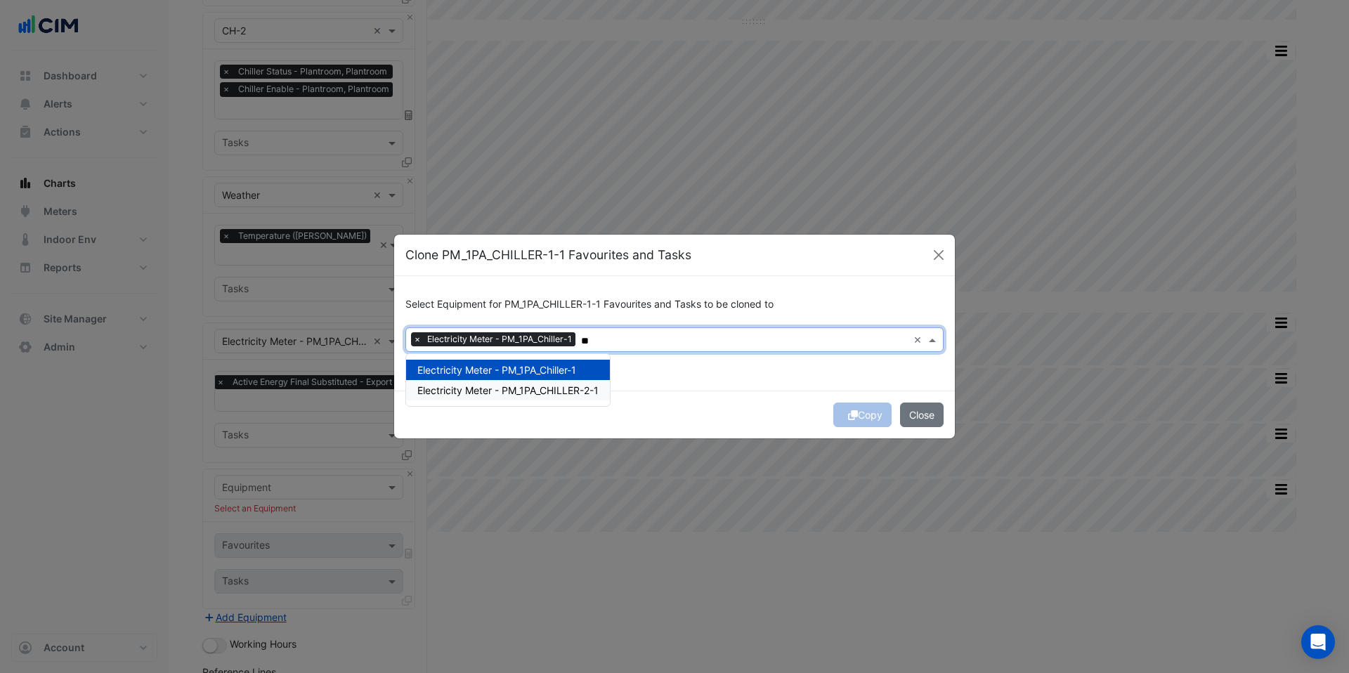
click at [542, 386] on span "Electricity Meter - PM_1PA_CHILLER-2-1" at bounding box center [507, 390] width 181 height 12
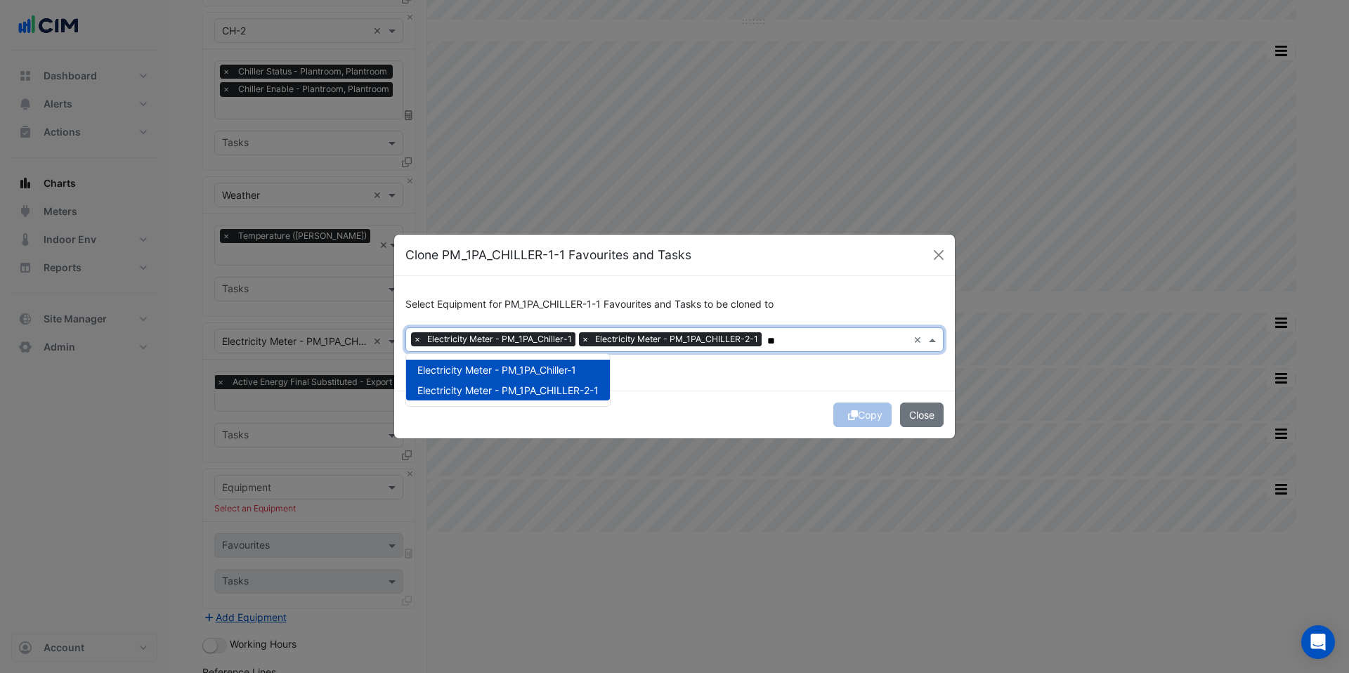
type input "**"
click at [685, 406] on div "Copy Close" at bounding box center [674, 415] width 561 height 48
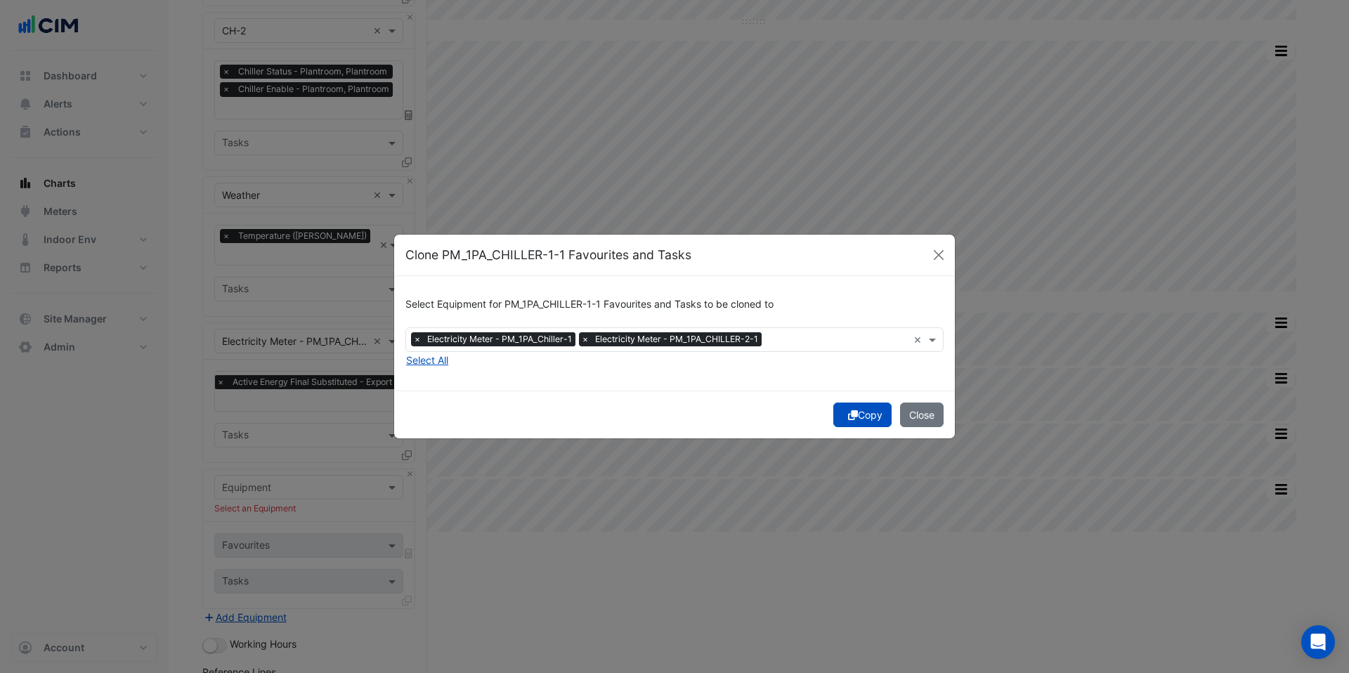
click at [860, 417] on button "Copy" at bounding box center [862, 415] width 58 height 25
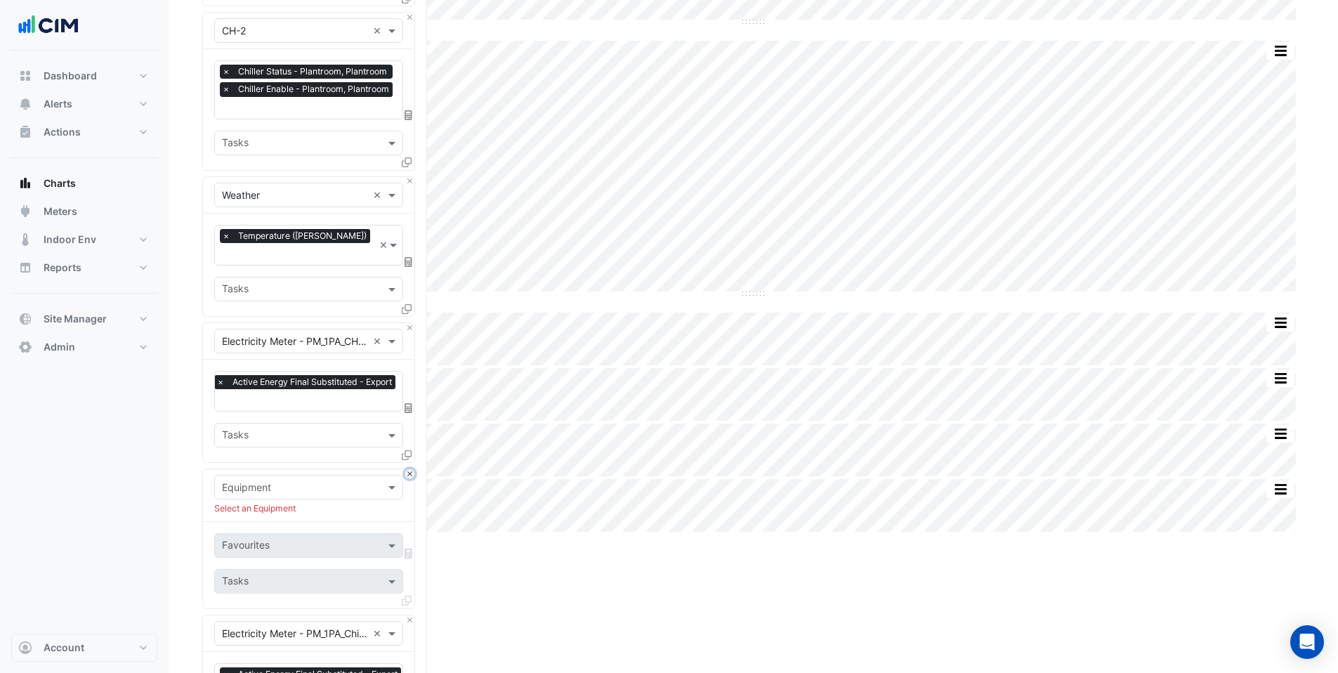
click at [410, 469] on button "Close" at bounding box center [409, 473] width 9 height 9
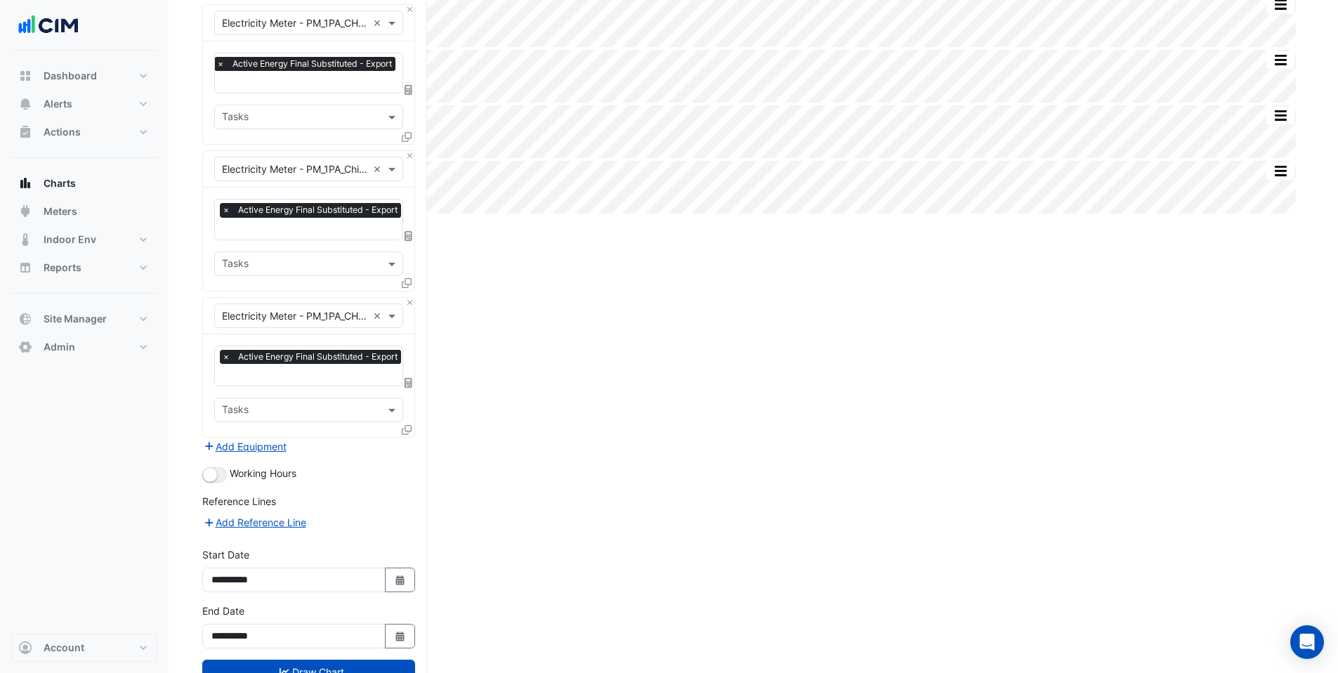
scroll to position [649, 0]
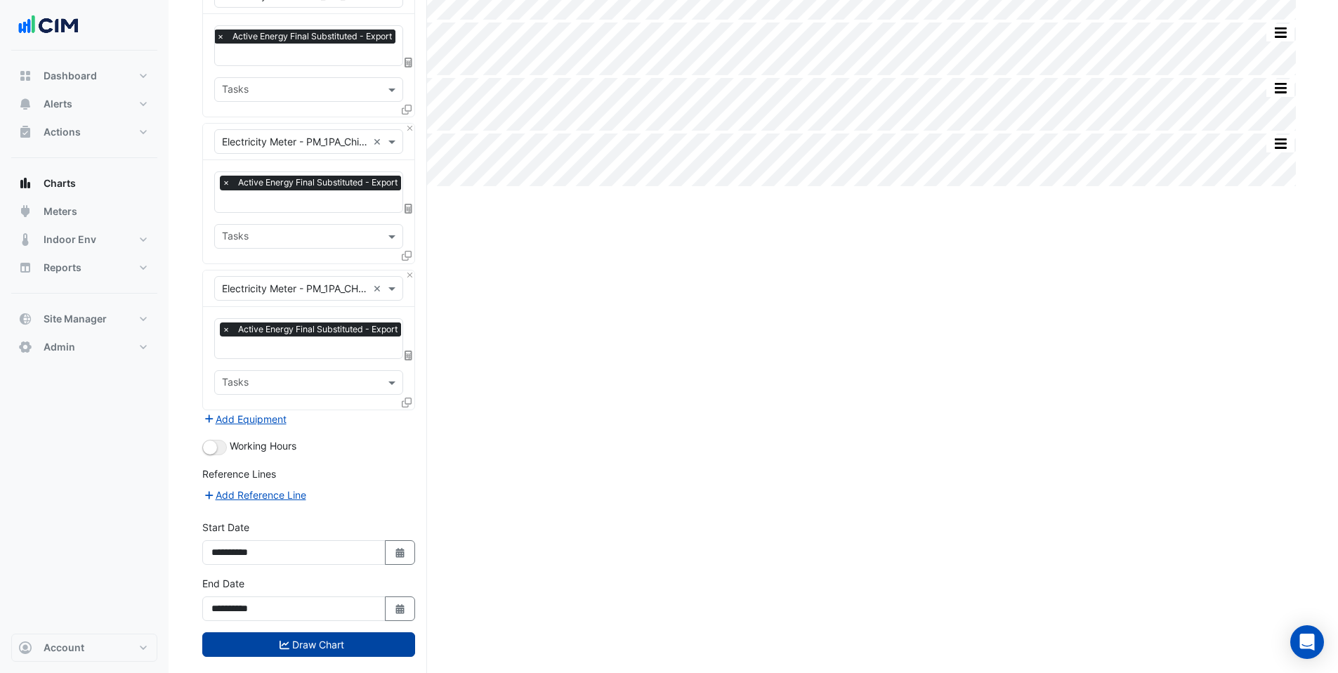
click at [345, 632] on button "Draw Chart" at bounding box center [308, 644] width 213 height 25
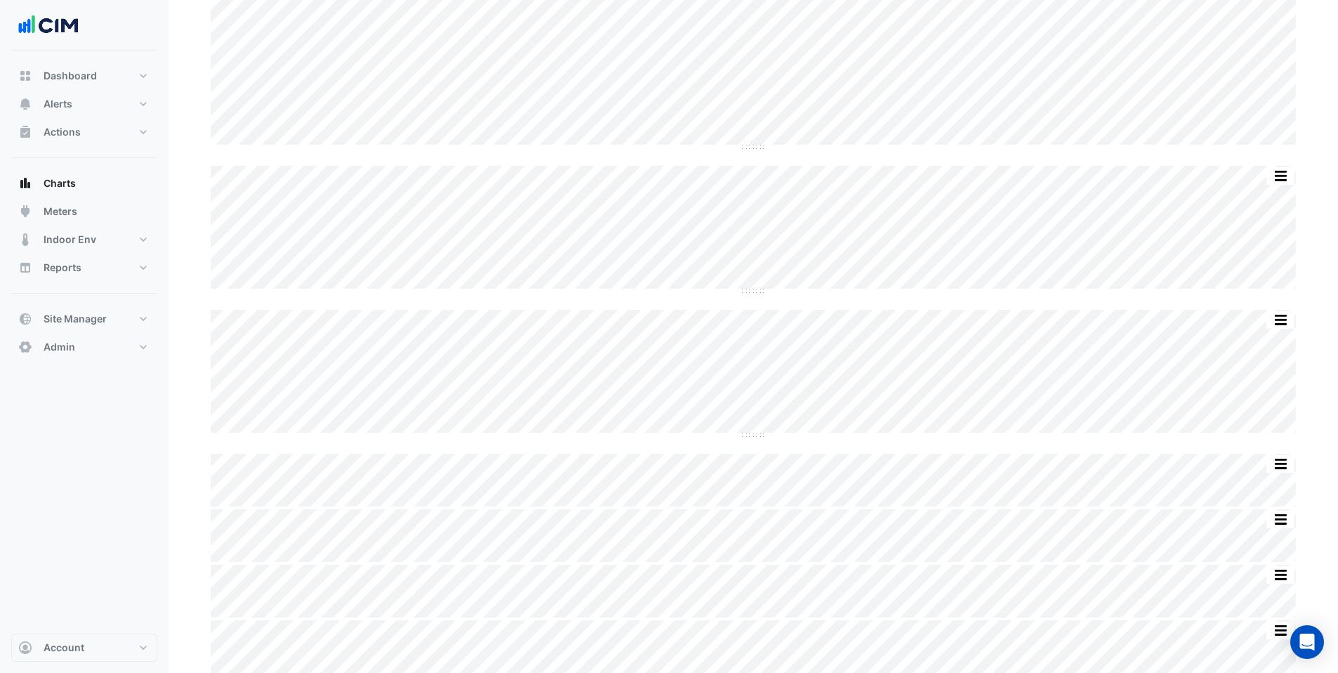
scroll to position [453, 0]
click at [65, 214] on span "Meters" at bounding box center [61, 211] width 34 height 14
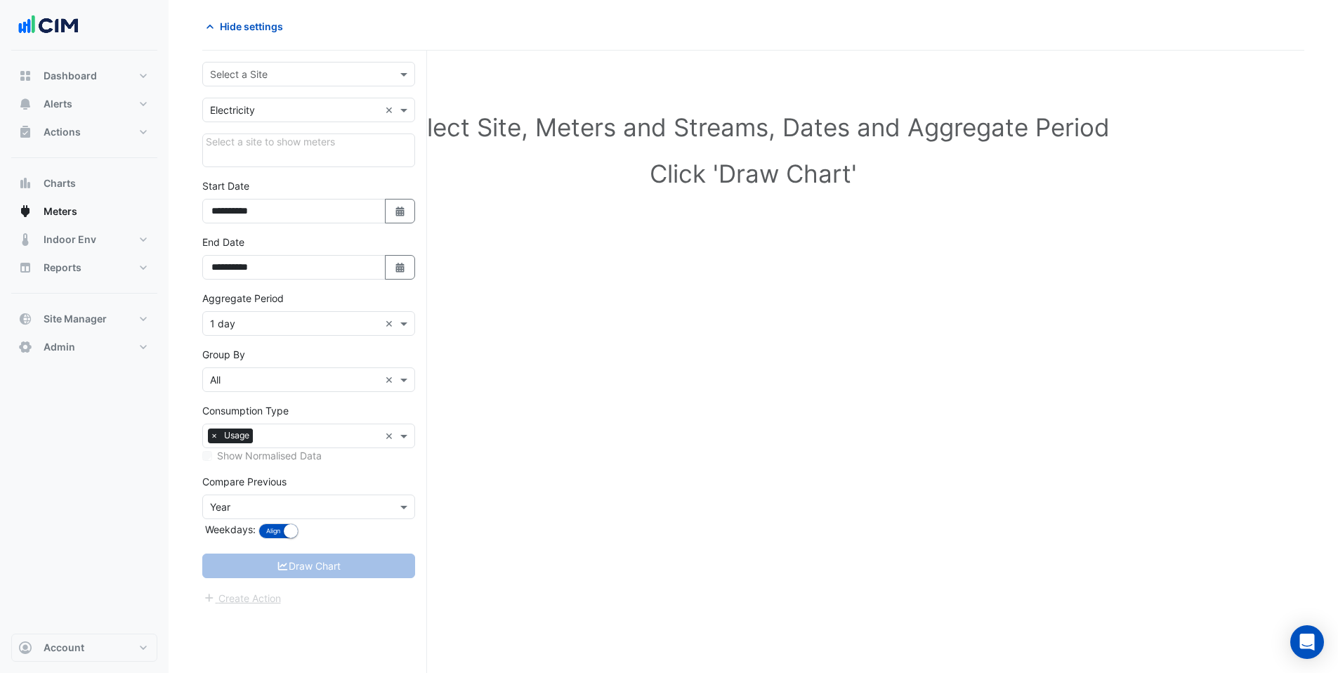
scroll to position [53, 0]
click at [243, 74] on input "text" at bounding box center [294, 74] width 169 height 15
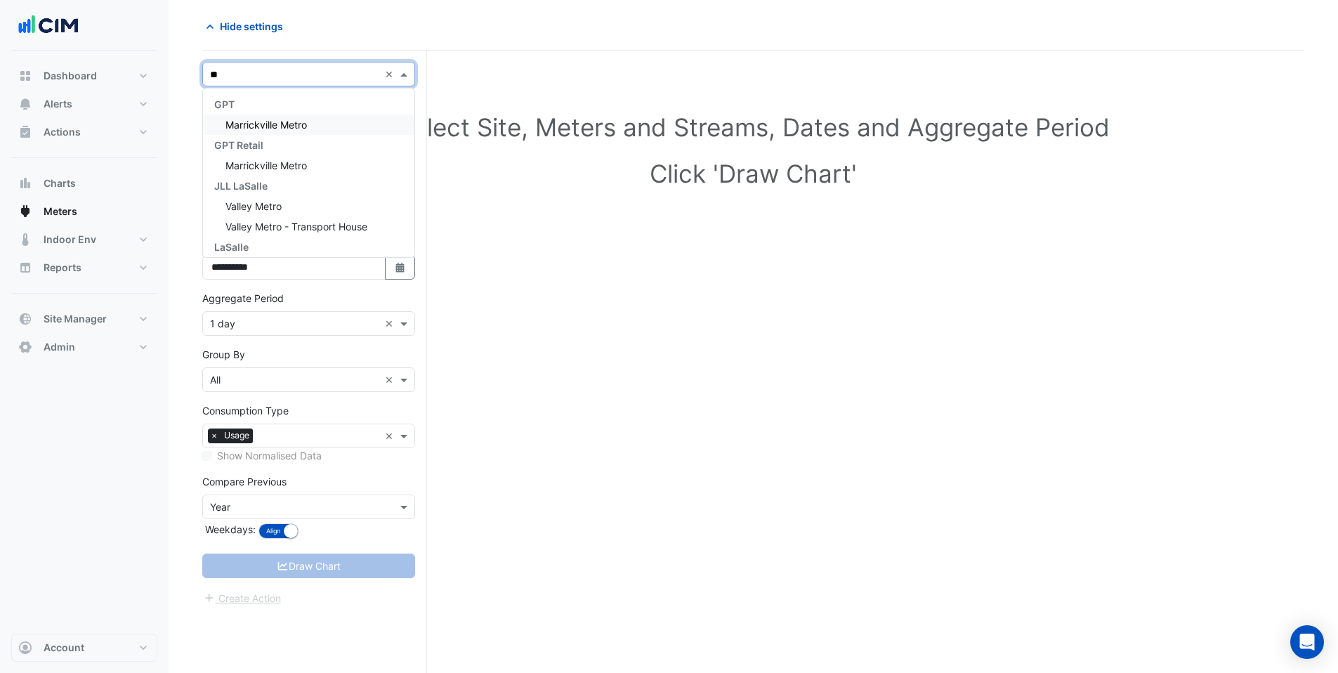
type input "*"
click at [230, 72] on input "**********" at bounding box center [294, 74] width 169 height 15
type input "**********"
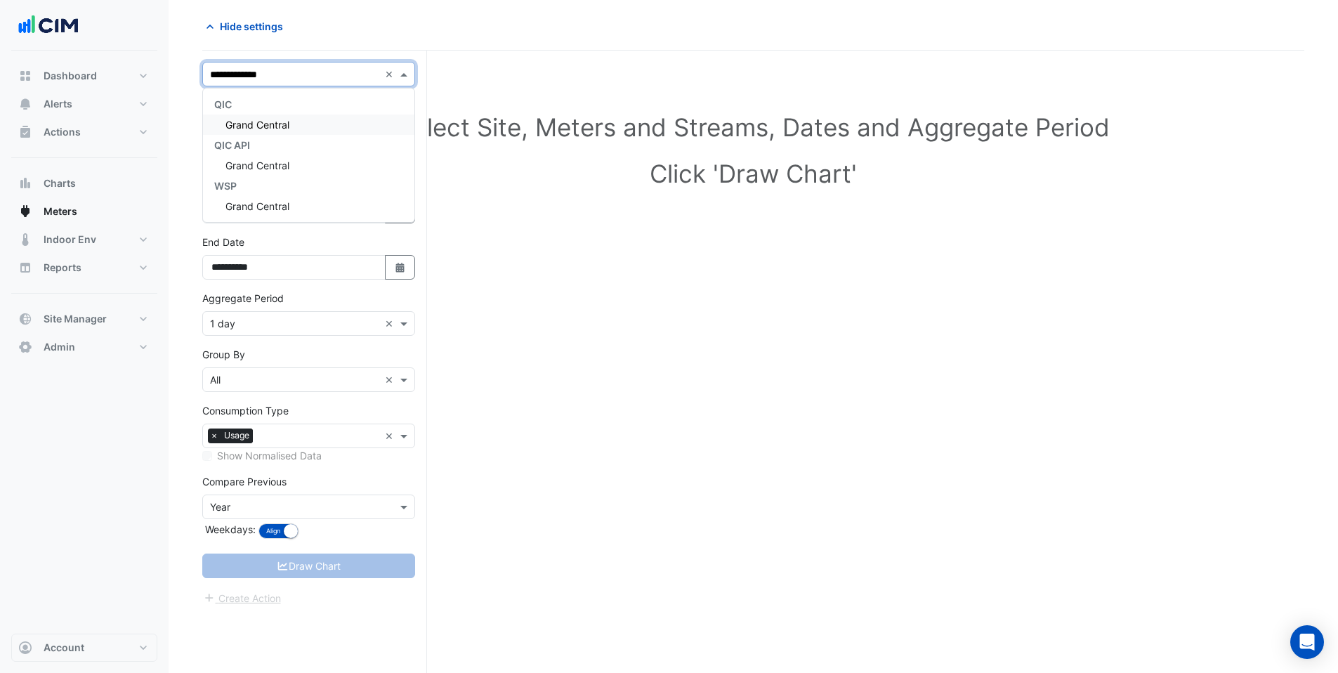
click at [253, 124] on span "Grand Central" at bounding box center [258, 125] width 64 height 12
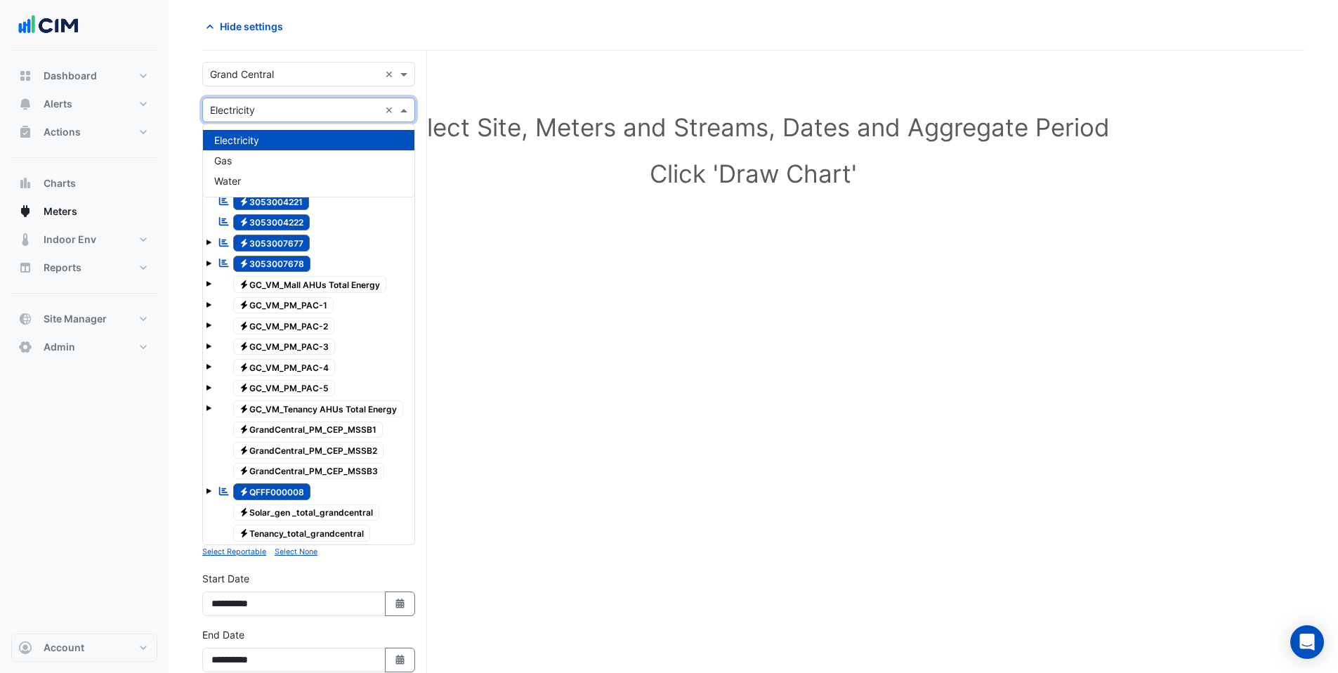
click at [263, 110] on input "text" at bounding box center [294, 110] width 169 height 15
click at [256, 180] on div "Water" at bounding box center [308, 181] width 211 height 20
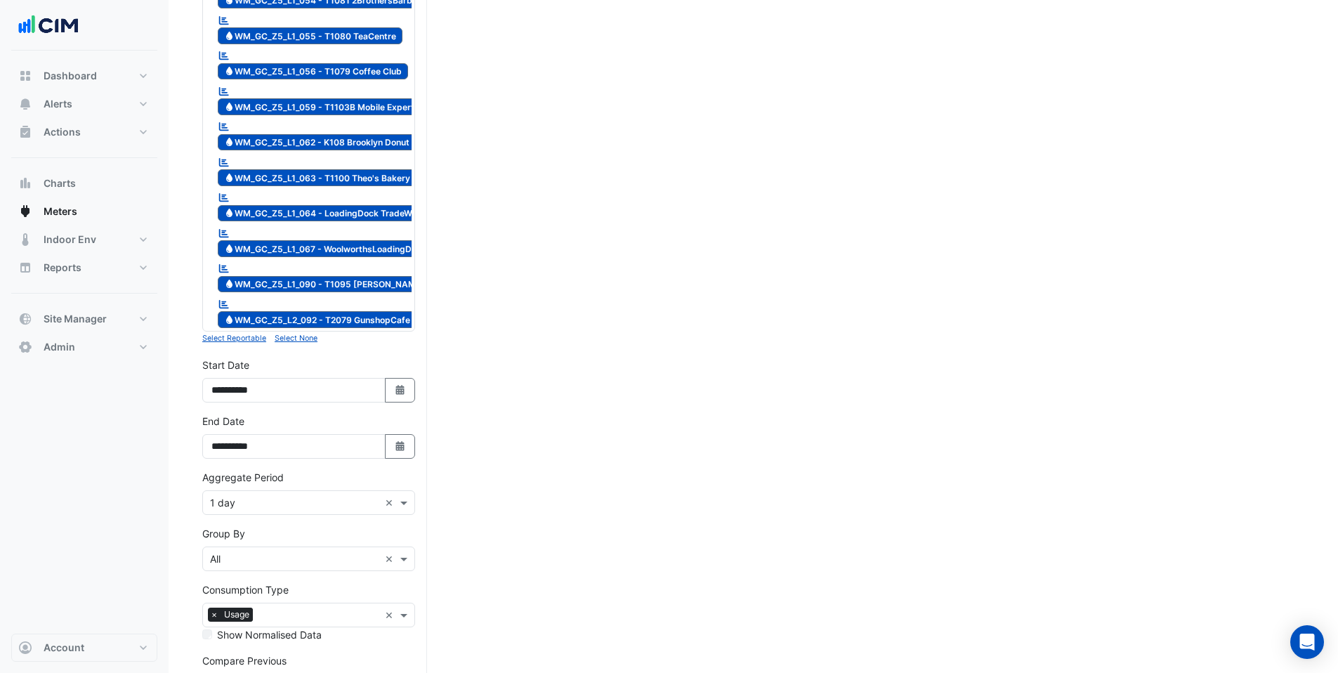
scroll to position [2423, 0]
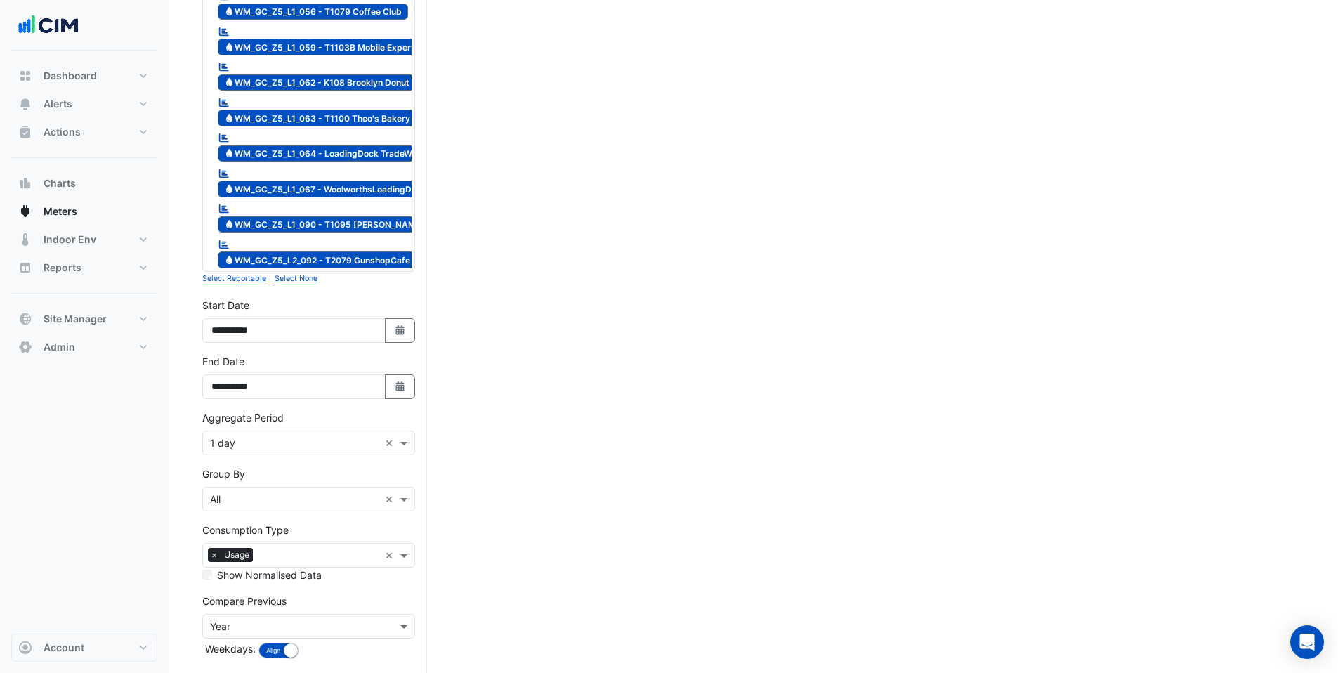
click at [296, 274] on small "Select None" at bounding box center [296, 278] width 43 height 9
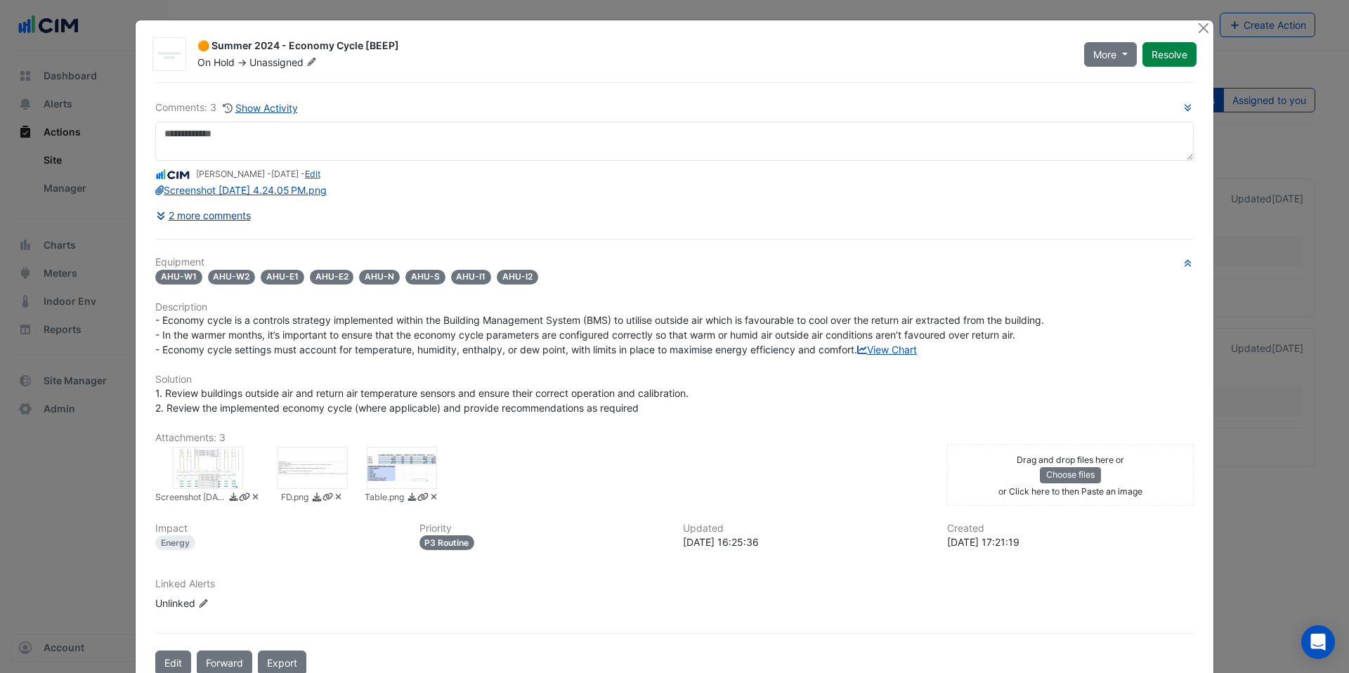
click at [183, 217] on button "2 more comments" at bounding box center [203, 215] width 96 height 25
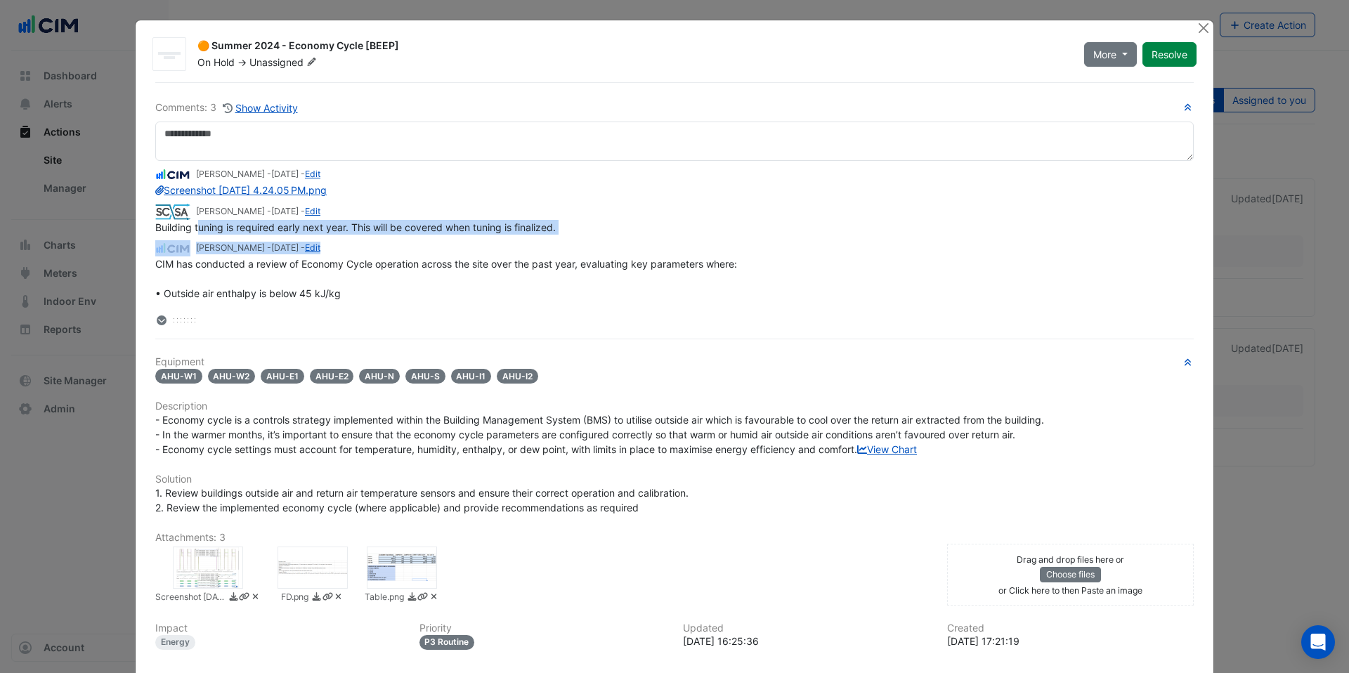
drag, startPoint x: 194, startPoint y: 228, endPoint x: 490, endPoint y: 243, distance: 296.2
click at [490, 243] on app-view-ticket-activity "Arghya Sen - 4 months and 10 days ago - Edit Screenshot 2025-04-04 at 4.24.05 P…" at bounding box center [674, 278] width 1038 height 223
click at [490, 243] on div "Shafayet Ali - 8 months and 9 days ago - Edit" at bounding box center [674, 248] width 1038 height 16
drag, startPoint x: 370, startPoint y: 227, endPoint x: 426, endPoint y: 227, distance: 56.2
click at [426, 227] on span "Building tuning is required early next year. This will be covered when tuning i…" at bounding box center [355, 227] width 400 height 12
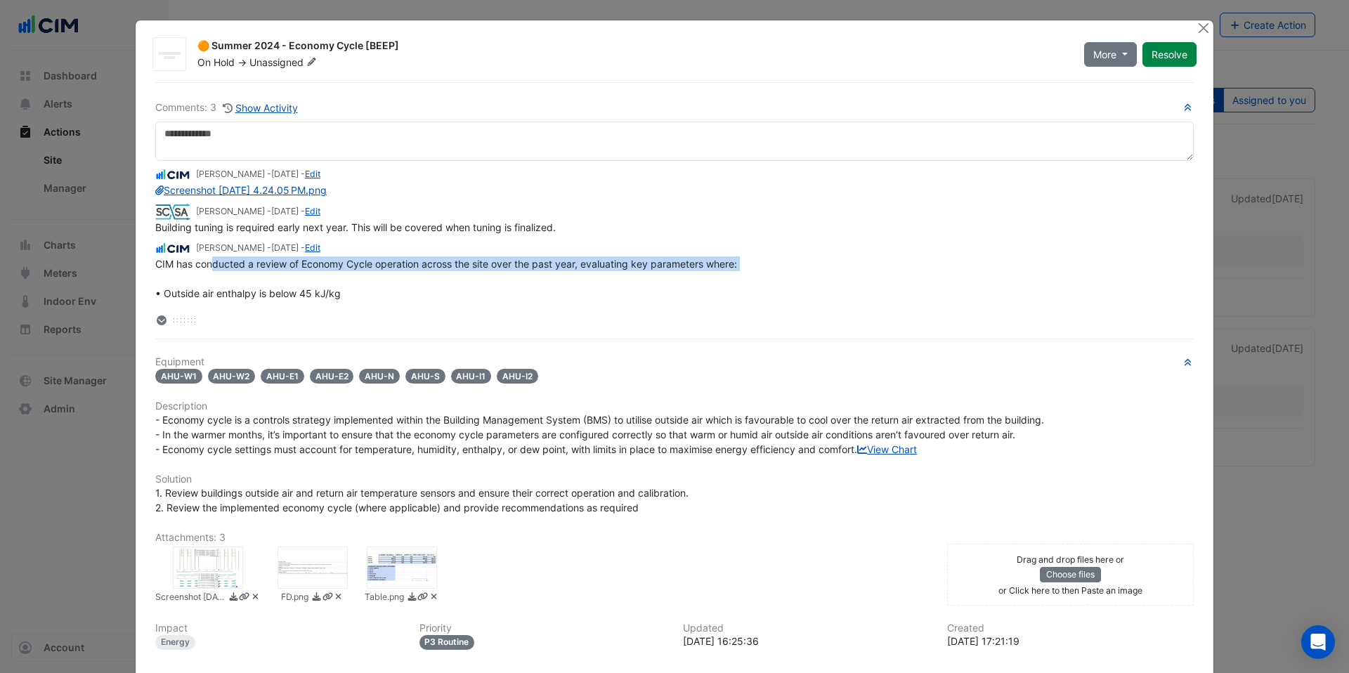
drag, startPoint x: 206, startPoint y: 266, endPoint x: 493, endPoint y: 275, distance: 287.5
click at [493, 275] on div "CIM has conducted a review of Economy Cycle operation across the site over the …" at bounding box center [674, 322] width 1038 height 133
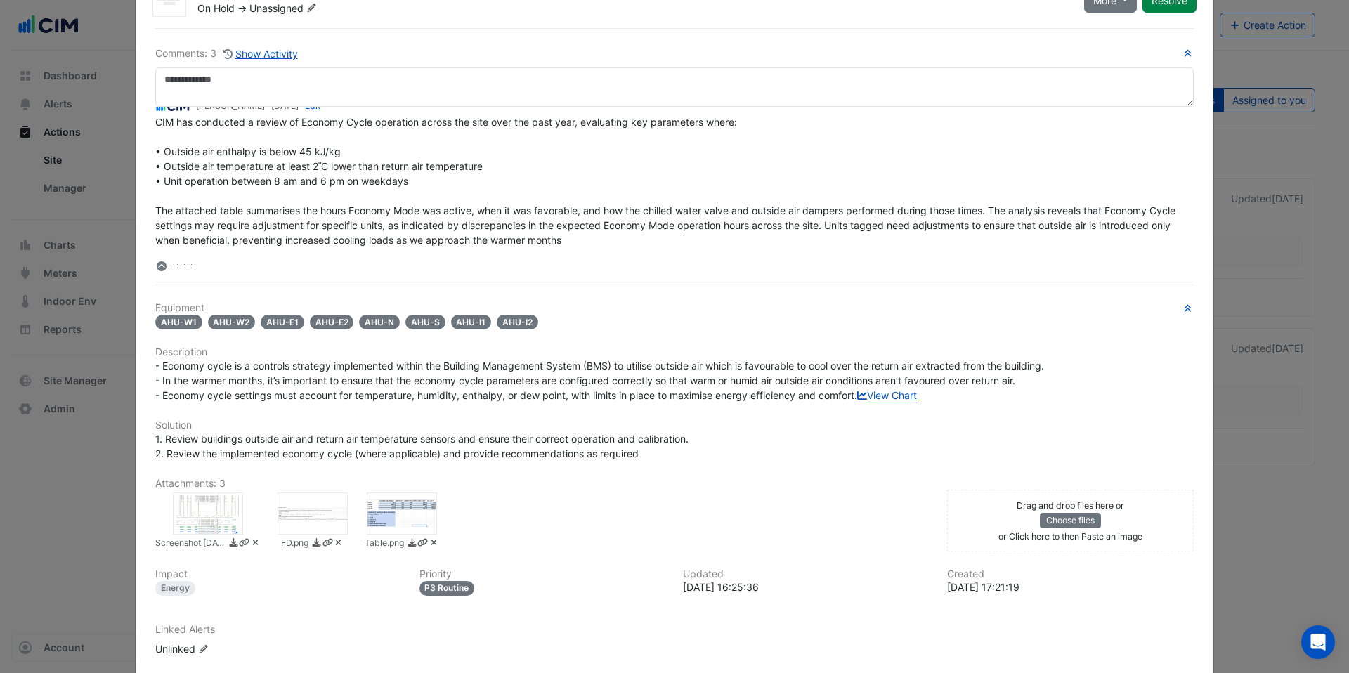
scroll to position [55, 0]
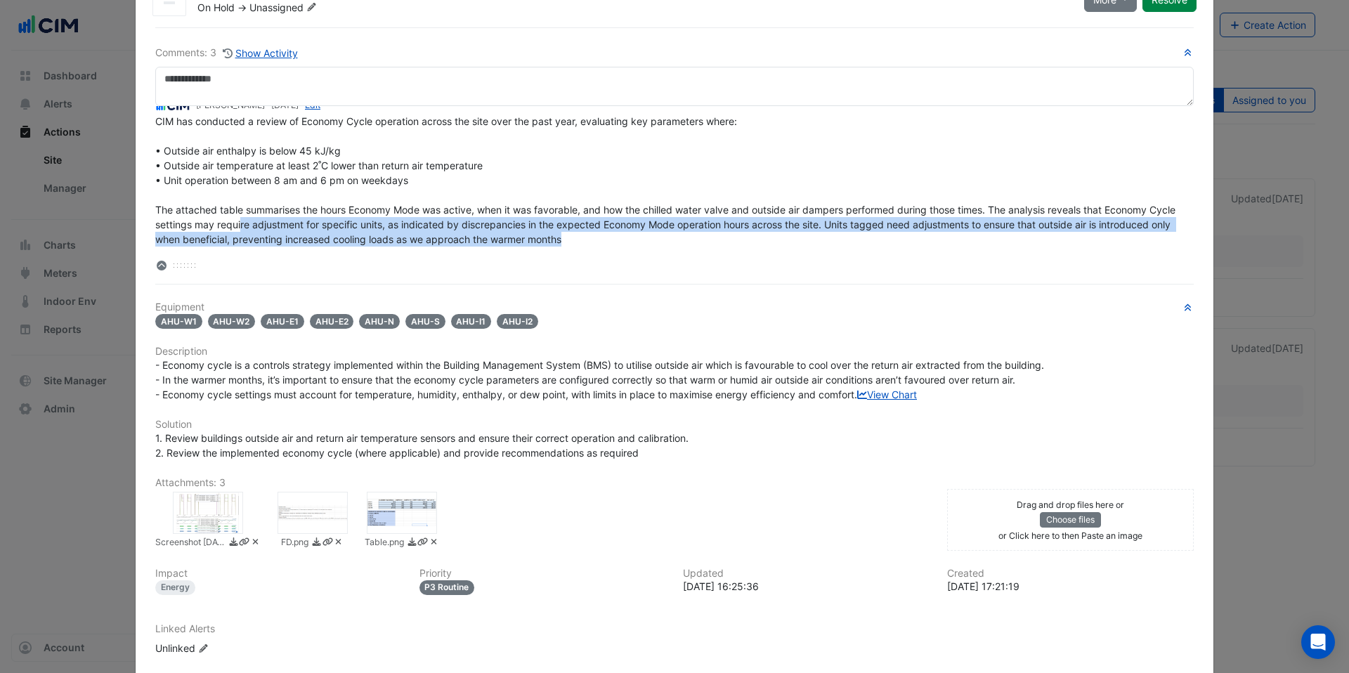
drag, startPoint x: 266, startPoint y: 226, endPoint x: 673, endPoint y: 246, distance: 407.9
click at [673, 246] on div "Arghya Sen - 4 months and 10 days ago - Edit Screenshot 2025-04-04 at 4.24.05 P…" at bounding box center [674, 176] width 1038 height 141
click at [672, 245] on div "CIM has conducted a review of Economy Cycle operation across the site over the …" at bounding box center [674, 180] width 1038 height 133
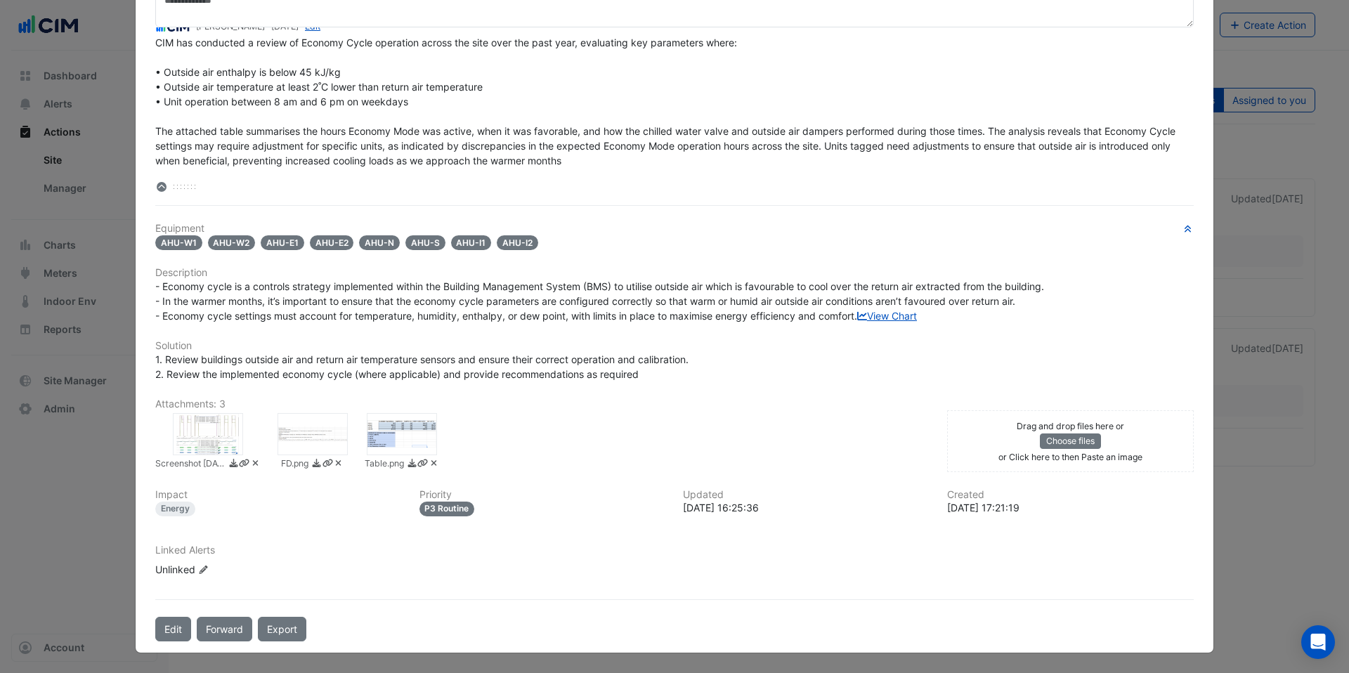
scroll to position [141, 0]
click at [402, 455] on div at bounding box center [402, 434] width 70 height 42
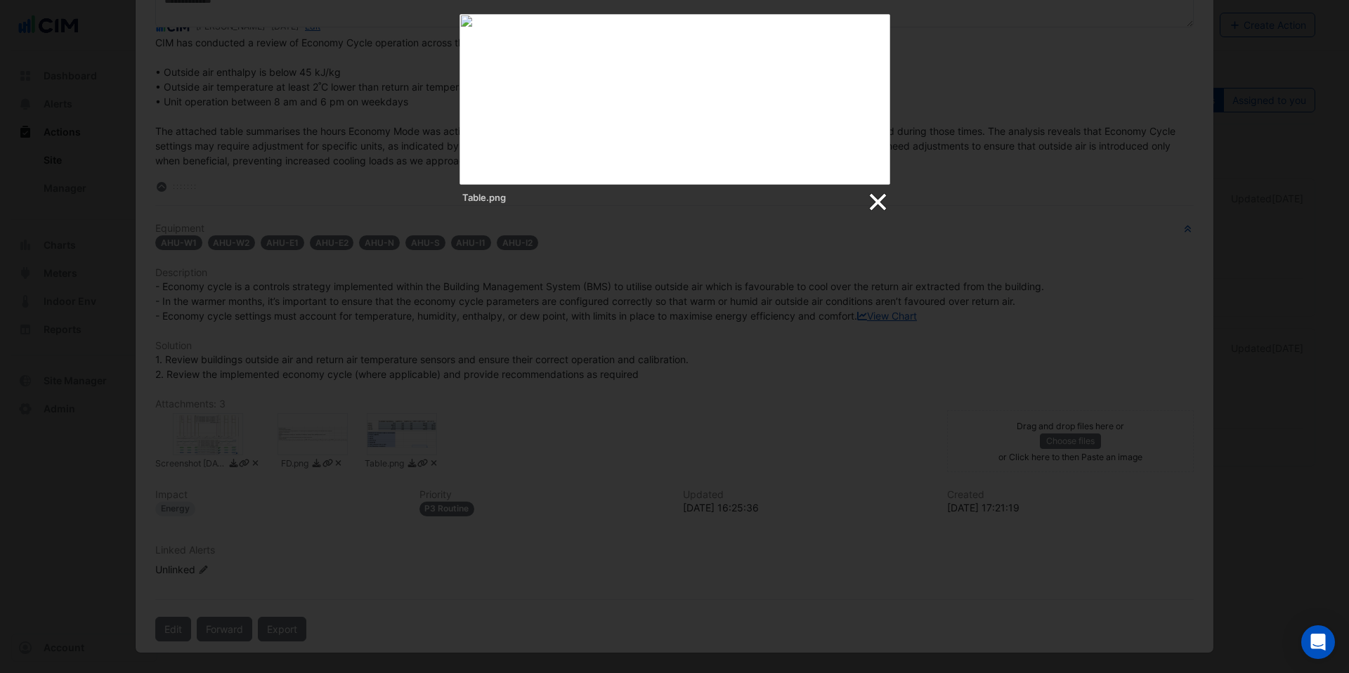
click at [878, 209] on link at bounding box center [876, 202] width 21 height 21
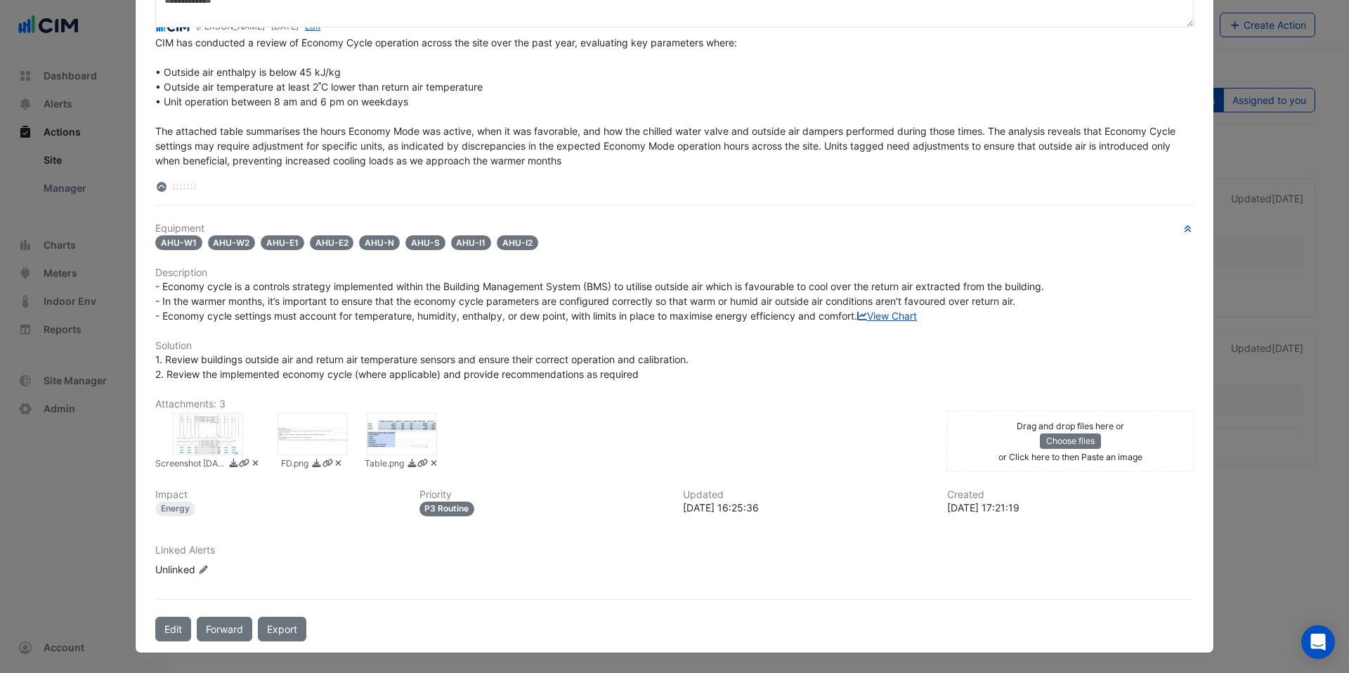
click at [165, 444] on div "Screenshot 2025-04-04 at 4.24.05 PM.png" at bounding box center [208, 442] width 122 height 59
click at [200, 451] on div at bounding box center [208, 434] width 70 height 42
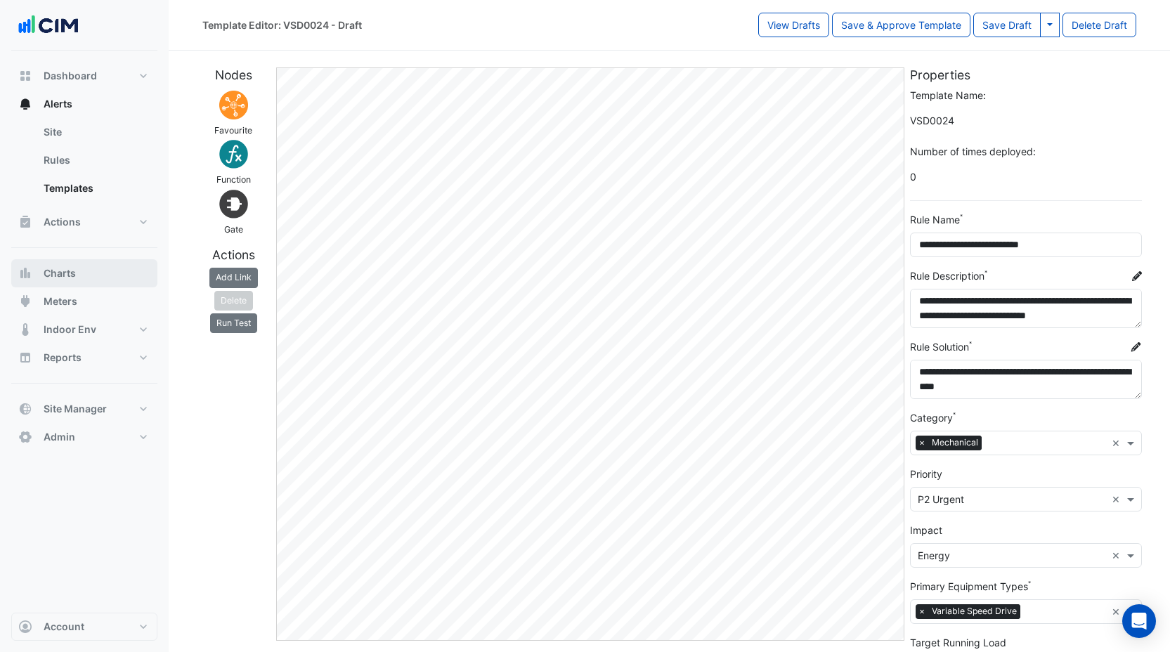
scroll to position [59, 0]
click at [74, 303] on span "Meters" at bounding box center [61, 301] width 34 height 14
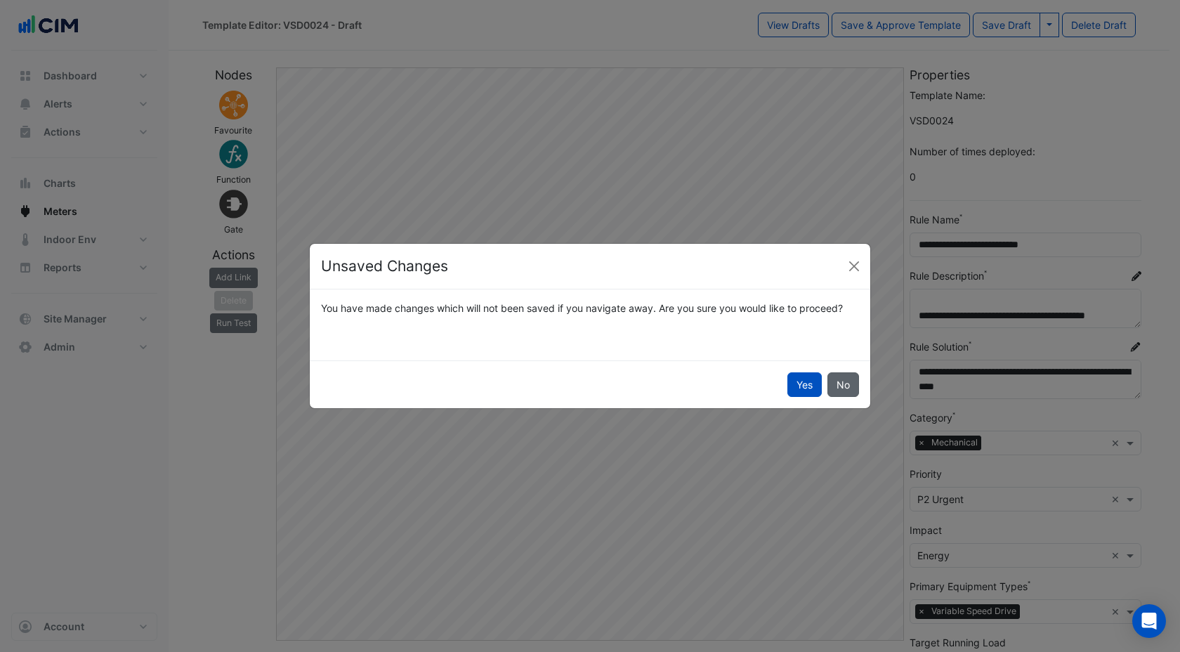
click at [834, 382] on button "No" at bounding box center [844, 384] width 32 height 25
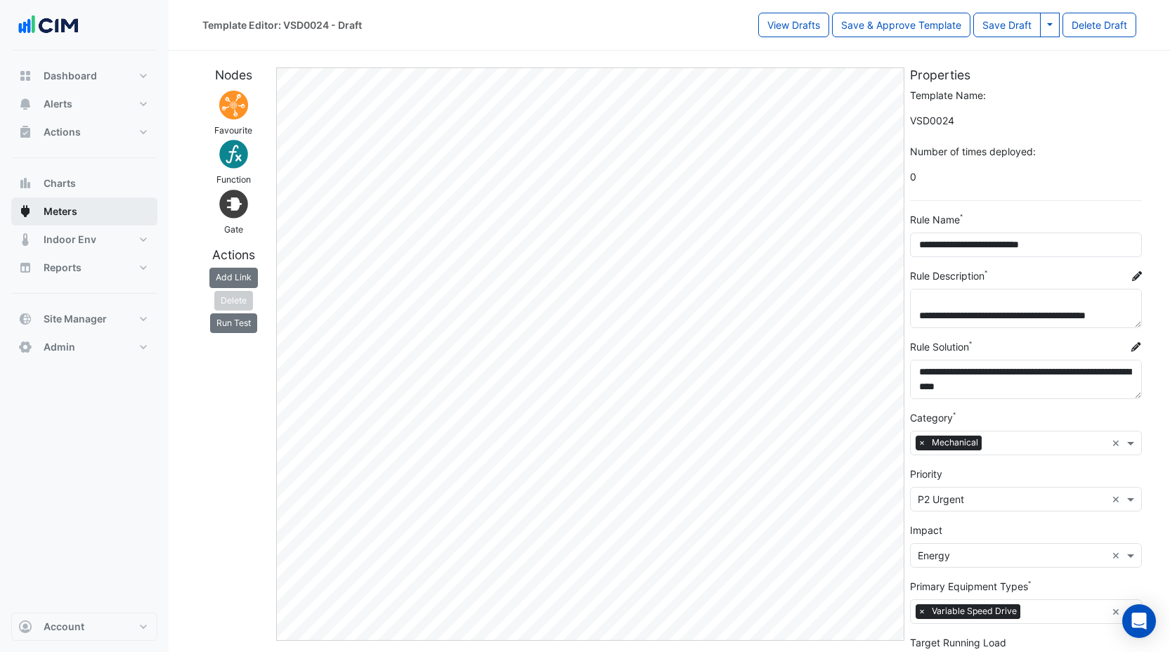
click at [58, 209] on span "Meters" at bounding box center [61, 211] width 34 height 14
click at [67, 210] on span "Meters" at bounding box center [61, 211] width 34 height 14
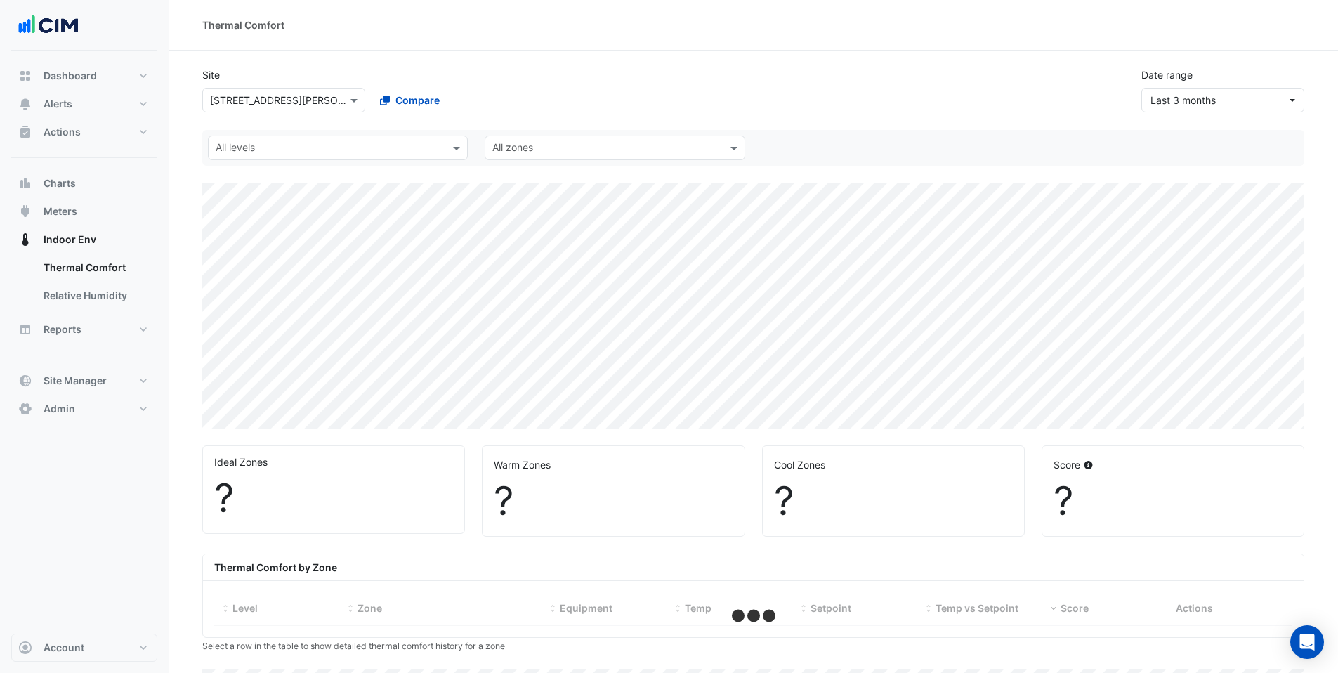
select select "***"
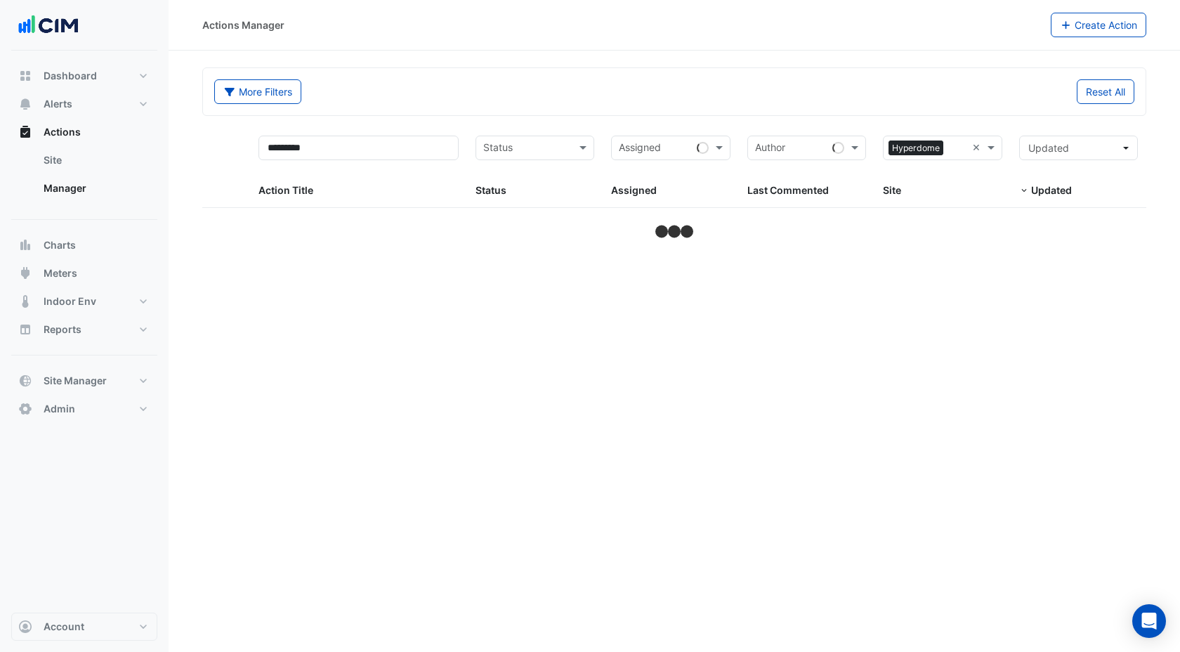
select select "***"
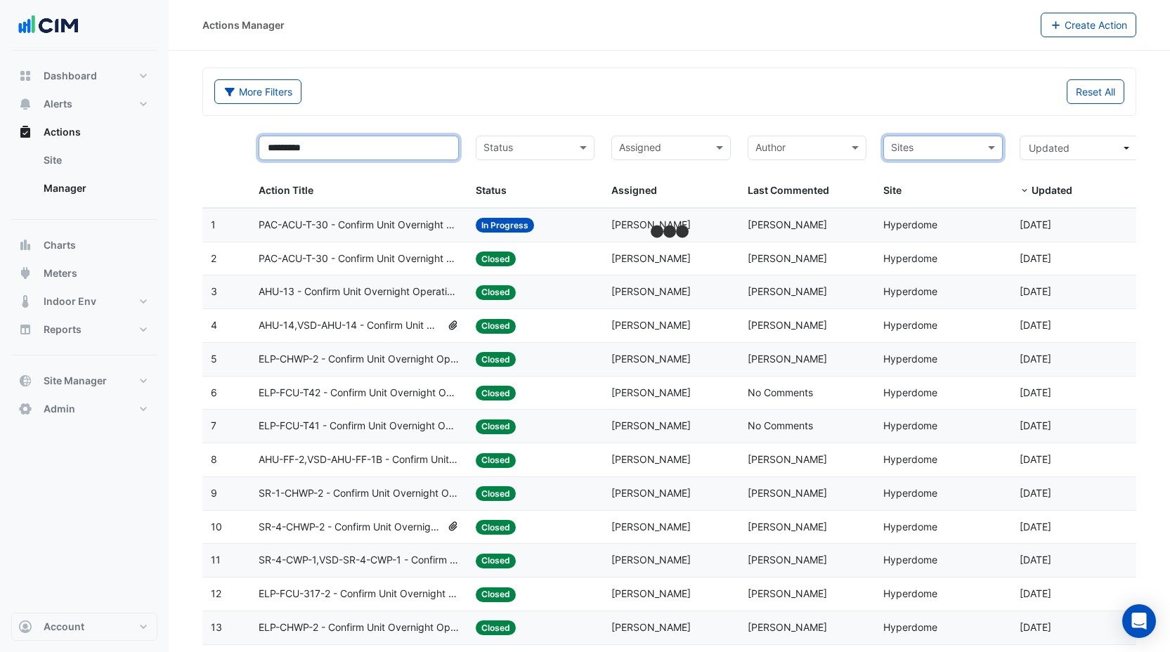
click at [342, 148] on input "*********" at bounding box center [359, 148] width 200 height 25
drag, startPoint x: 333, startPoint y: 148, endPoint x: 181, endPoint y: 145, distance: 152.5
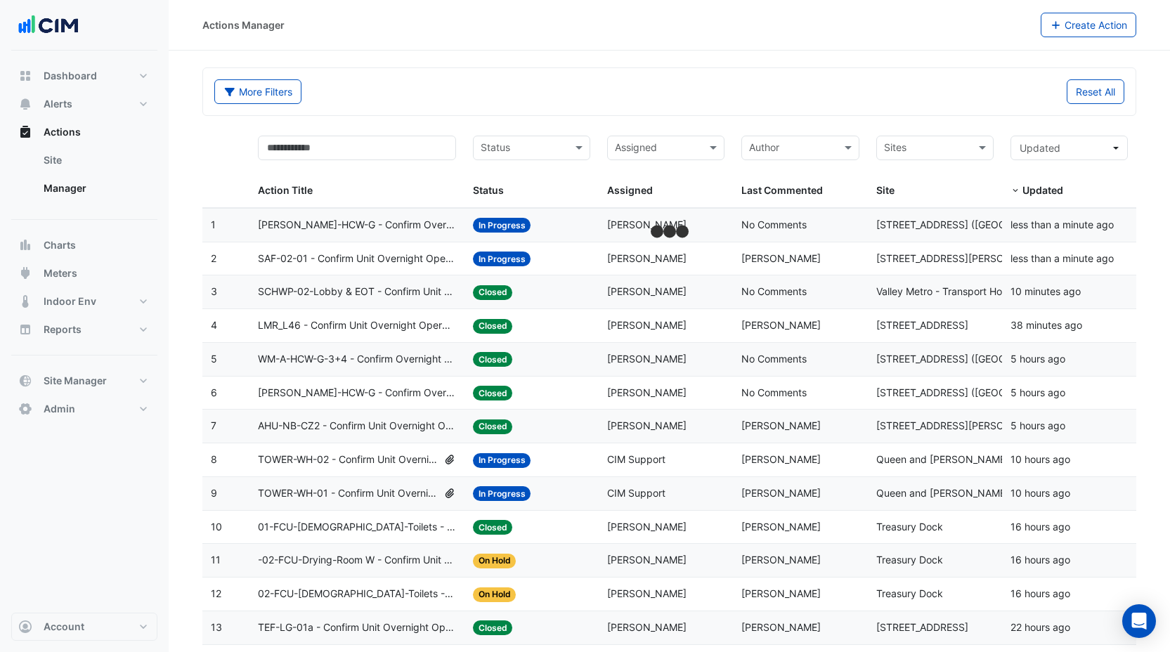
click at [913, 141] on input "text" at bounding box center [927, 149] width 86 height 16
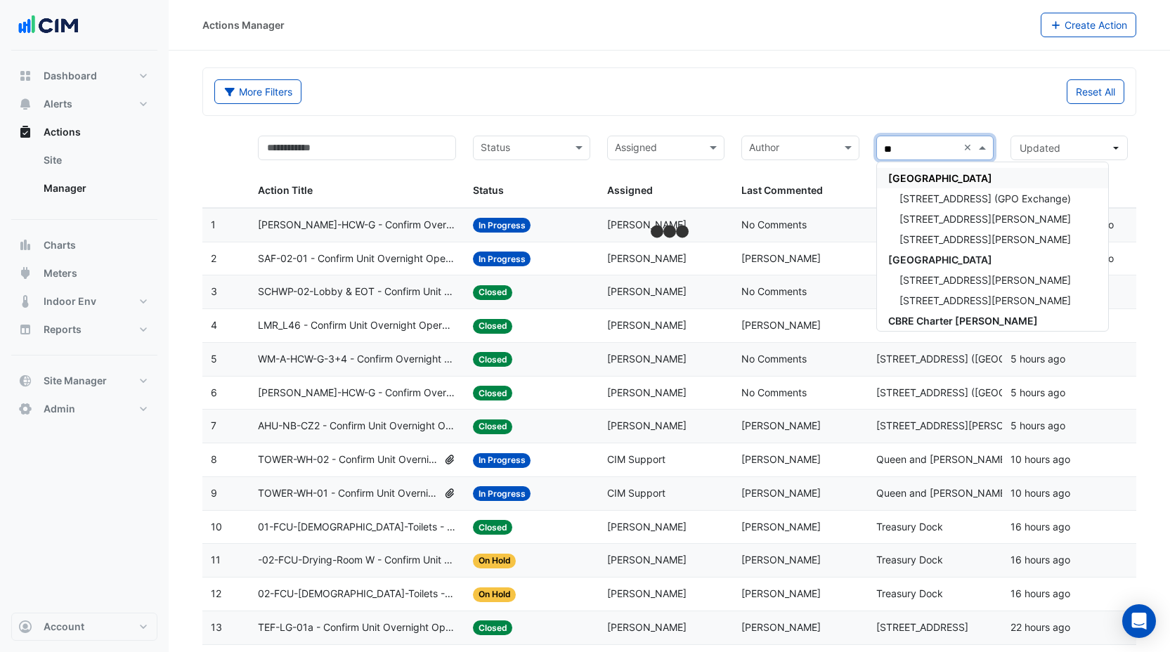
type input "***"
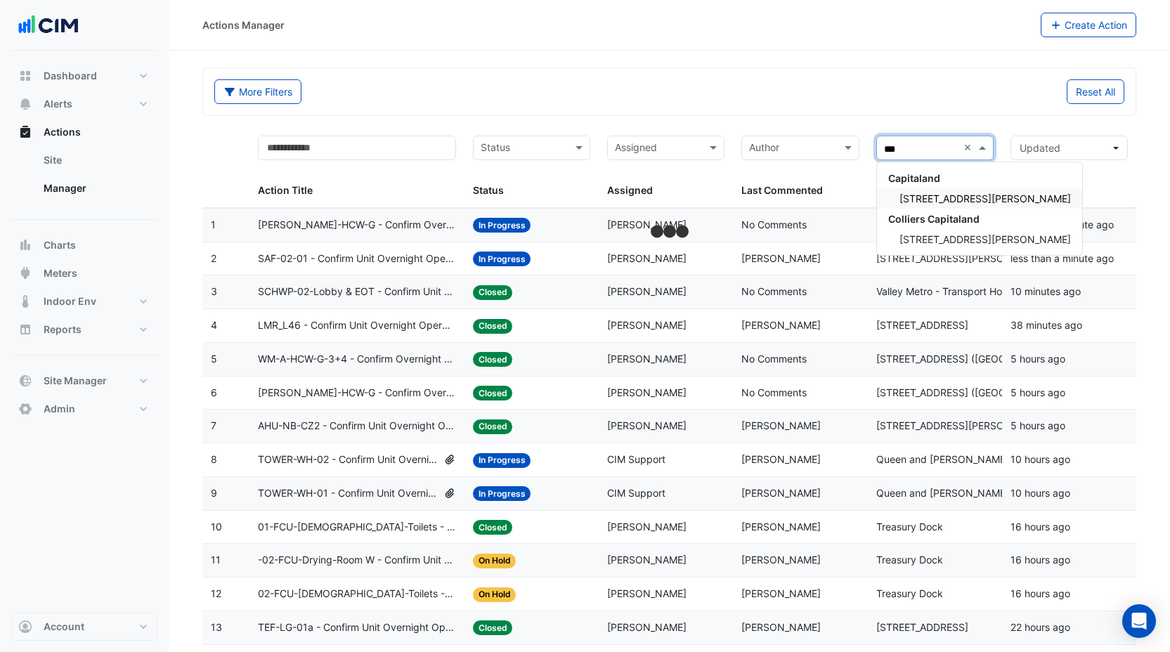
click at [928, 194] on span "108 Wickham St" at bounding box center [984, 198] width 171 height 12
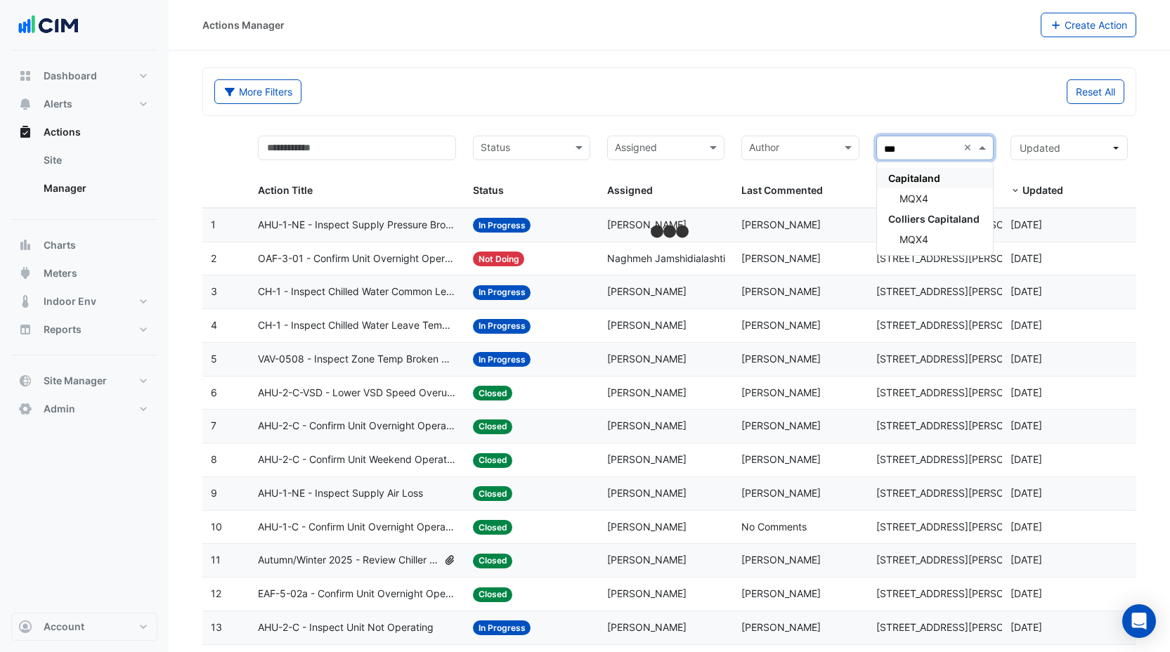
type input "****"
click at [908, 198] on span "MQX4" at bounding box center [913, 198] width 29 height 12
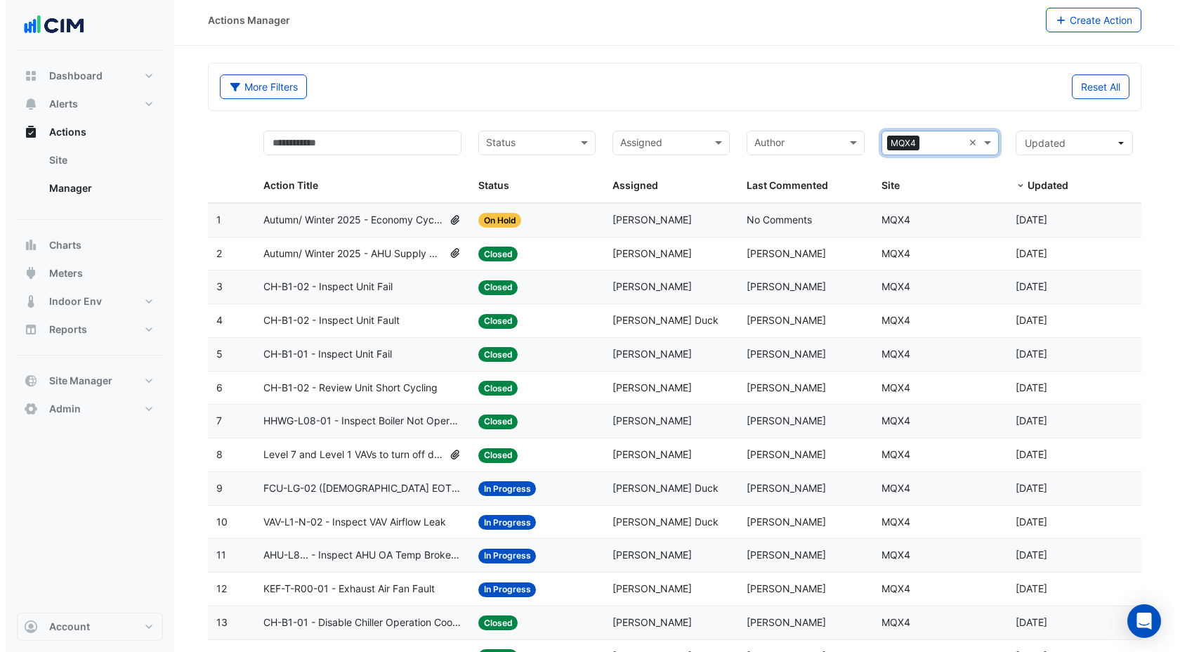
scroll to position [6, 0]
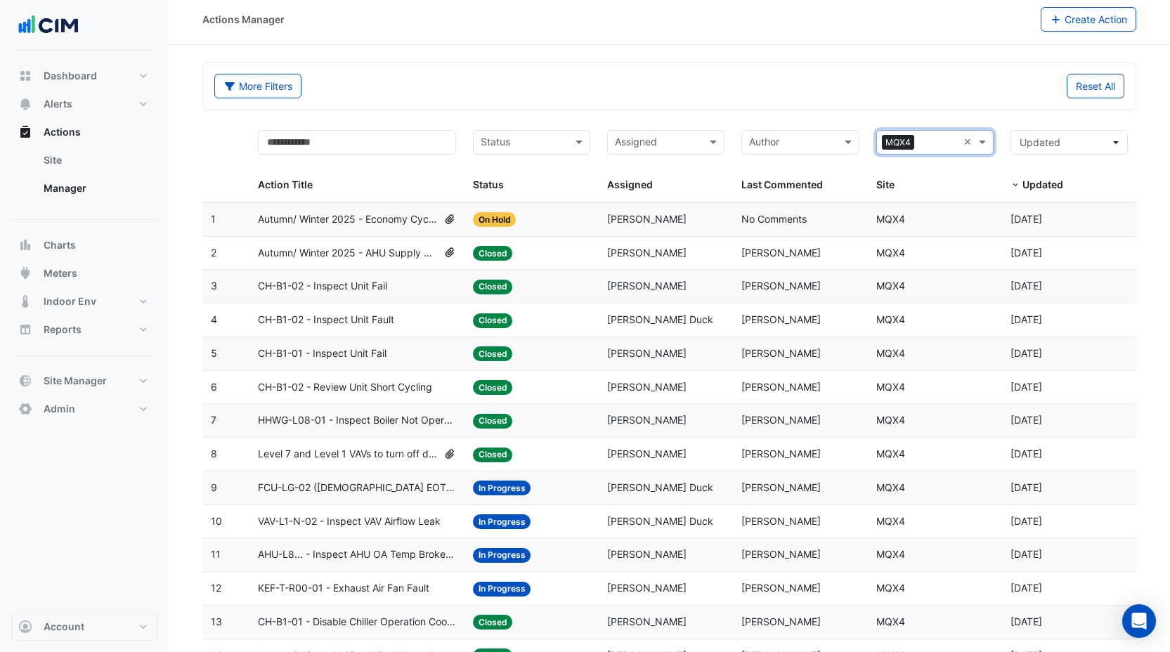
click at [367, 286] on span "CH-B1-02 - Inspect Unit Fail" at bounding box center [322, 286] width 129 height 16
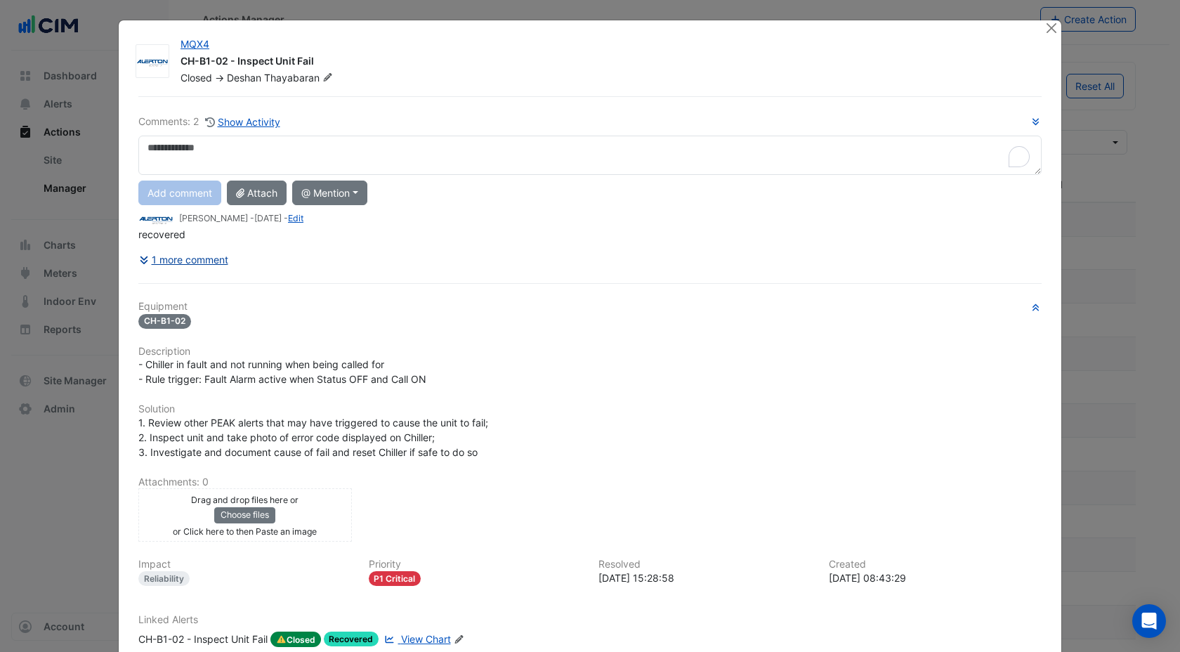
click at [188, 256] on button "1 more comment" at bounding box center [183, 259] width 91 height 25
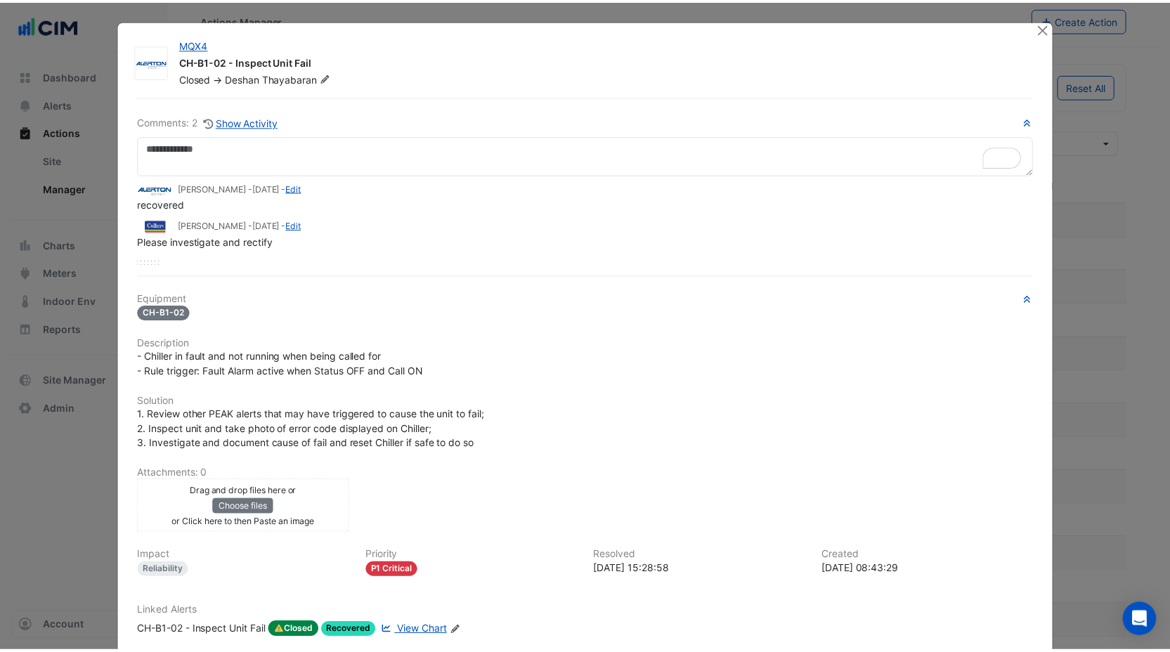
scroll to position [3, 0]
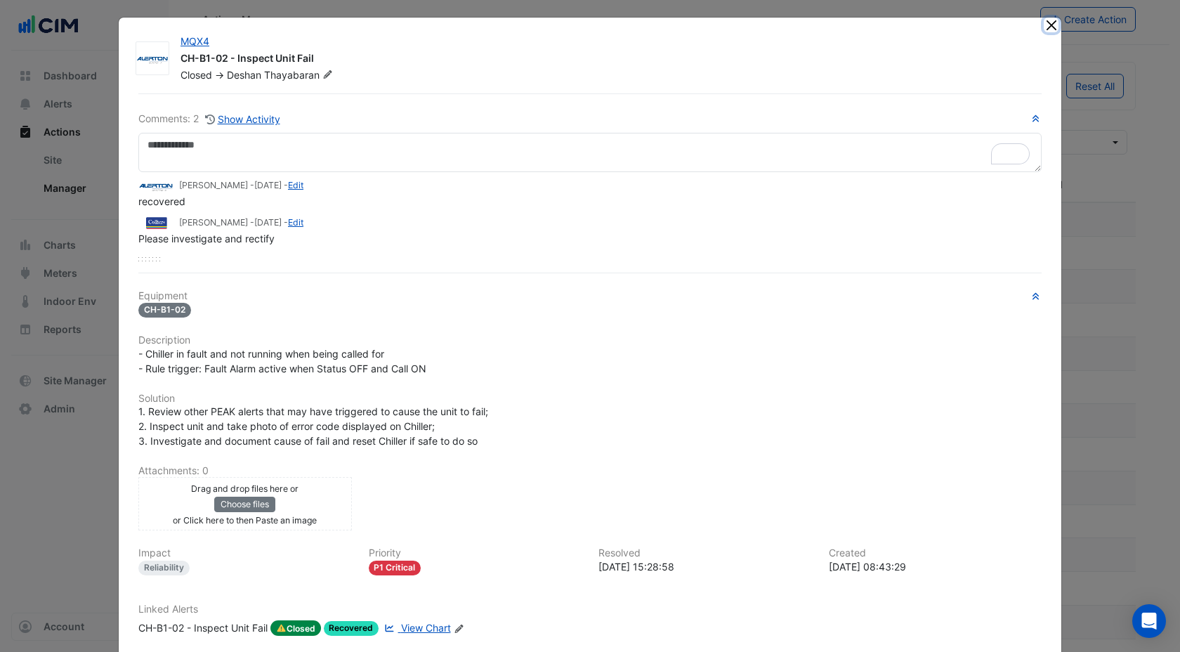
click at [1048, 22] on button "Close" at bounding box center [1051, 25] width 15 height 15
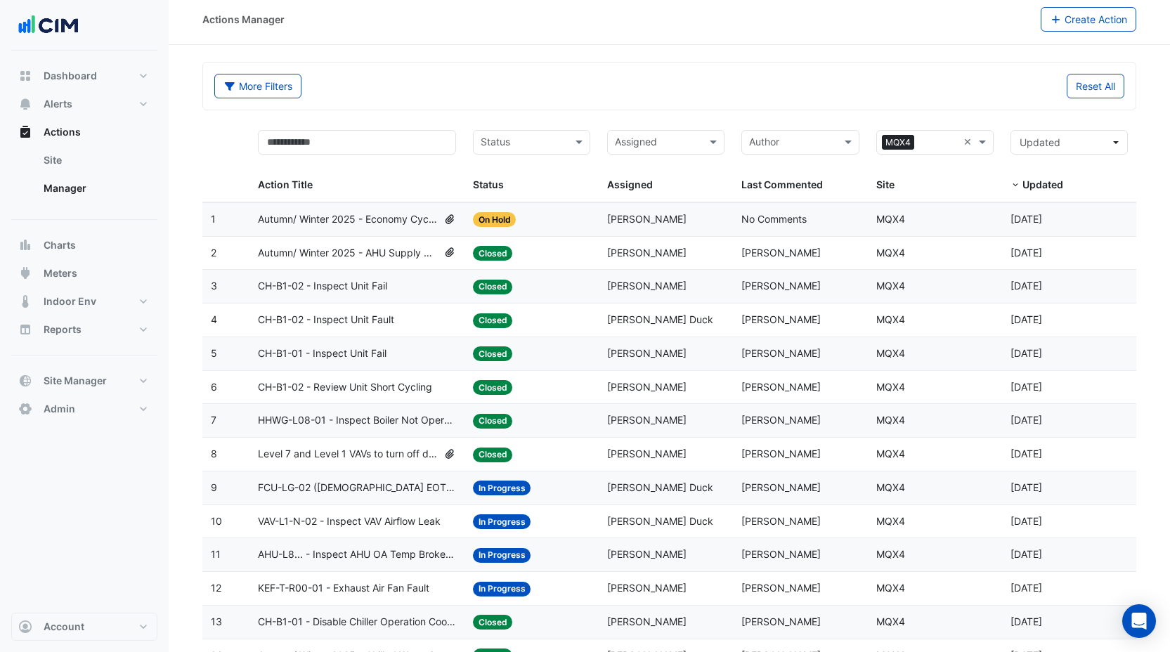
click at [403, 321] on div "CH-B1-02 - Inspect Unit Fault" at bounding box center [357, 320] width 198 height 16
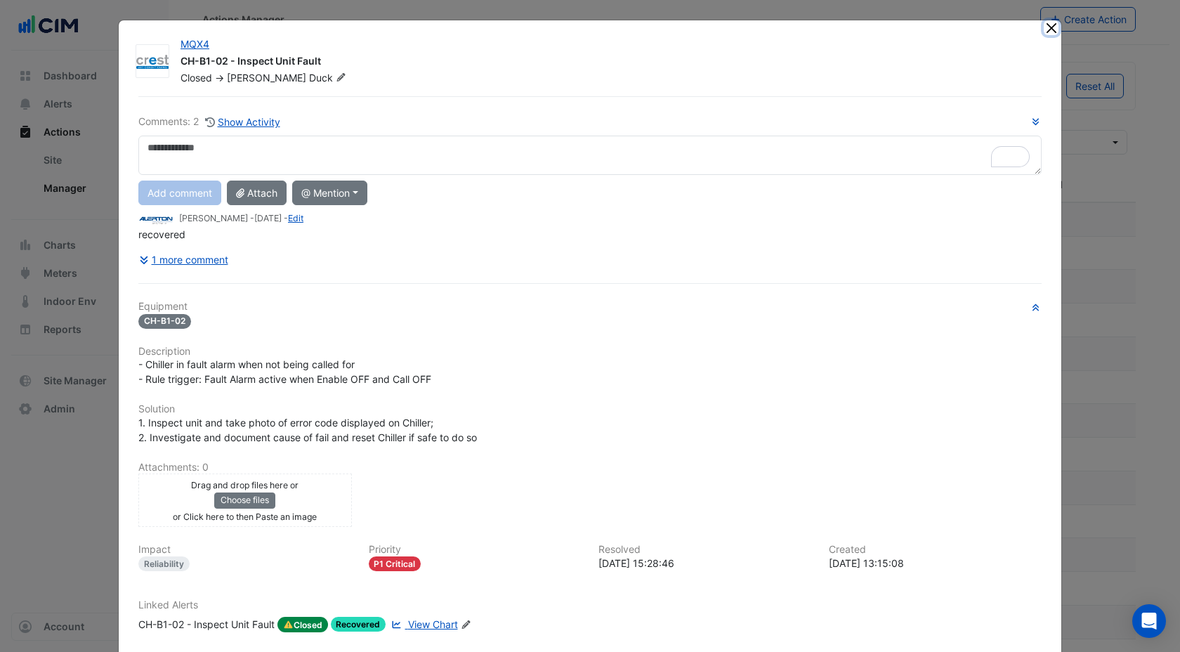
click at [1045, 26] on button "Close" at bounding box center [1051, 27] width 15 height 15
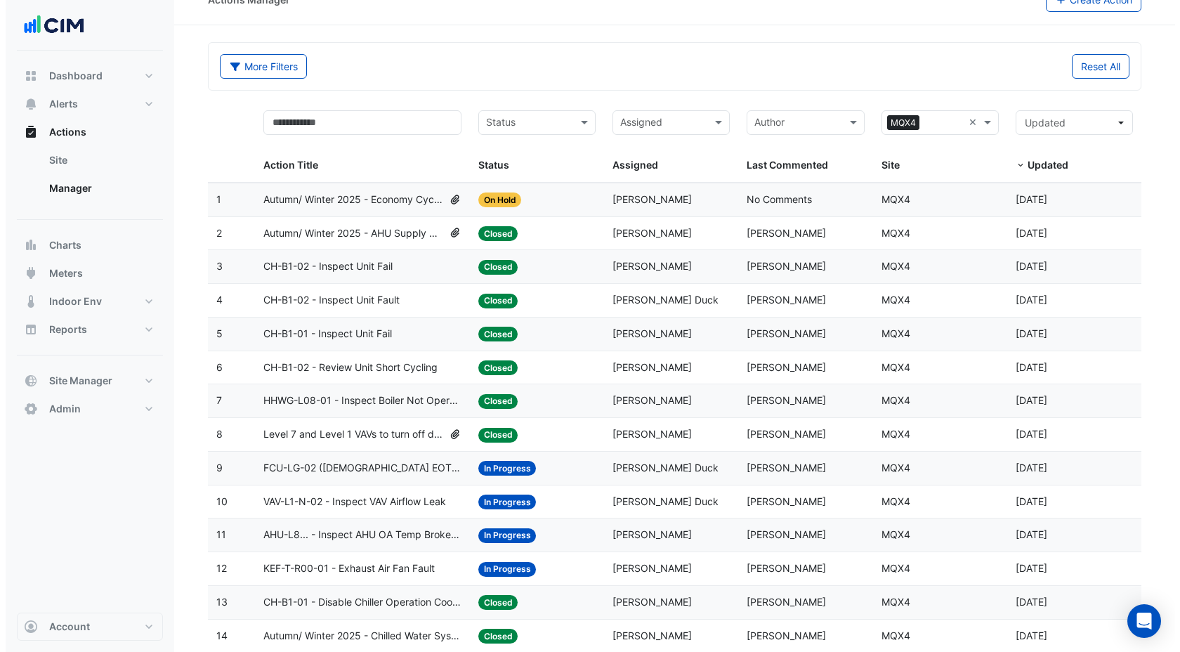
scroll to position [26, 0]
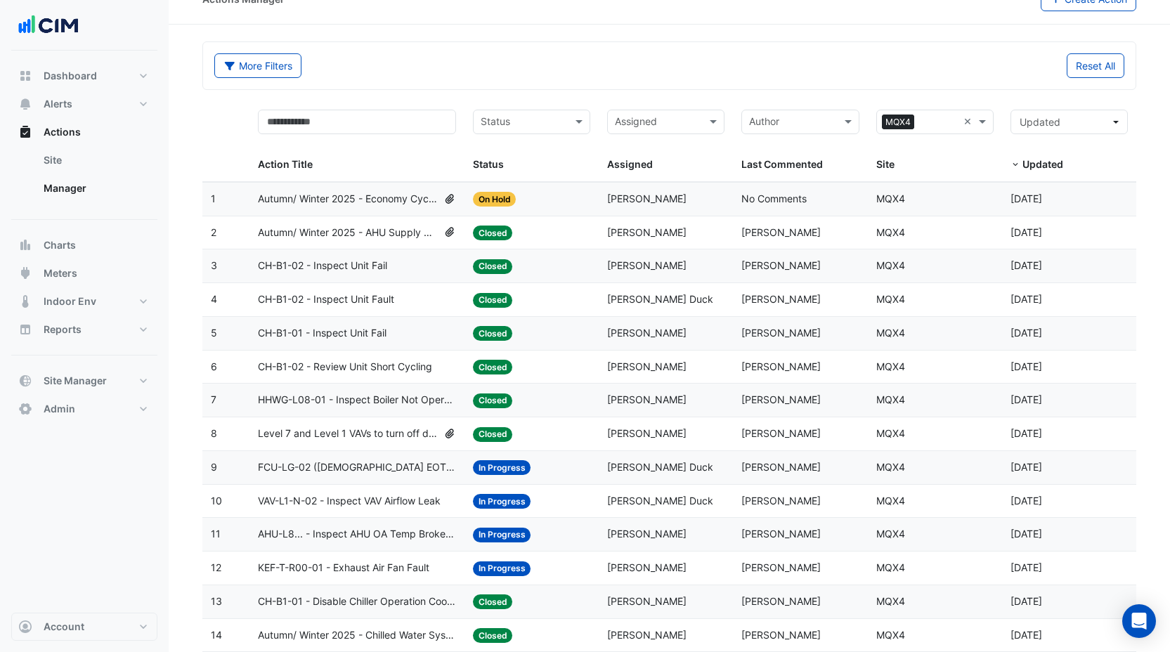
click at [355, 363] on span "CH-B1-02 - Review Unit Short Cycling" at bounding box center [345, 367] width 174 height 16
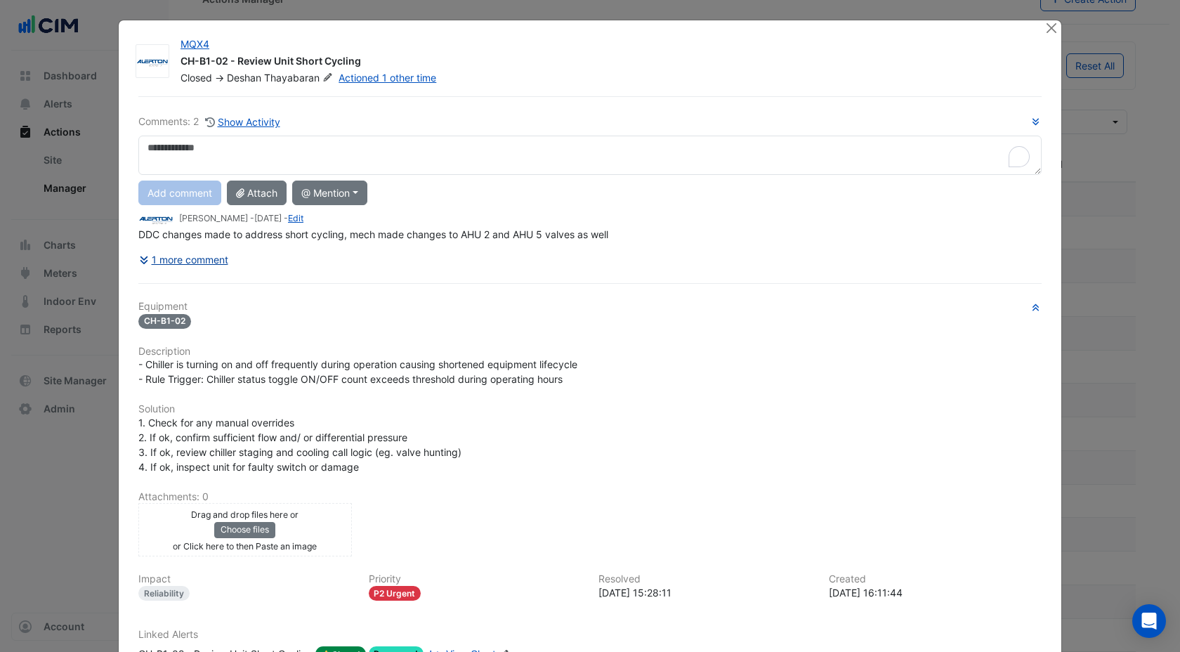
click at [178, 256] on button "1 more comment" at bounding box center [183, 259] width 91 height 25
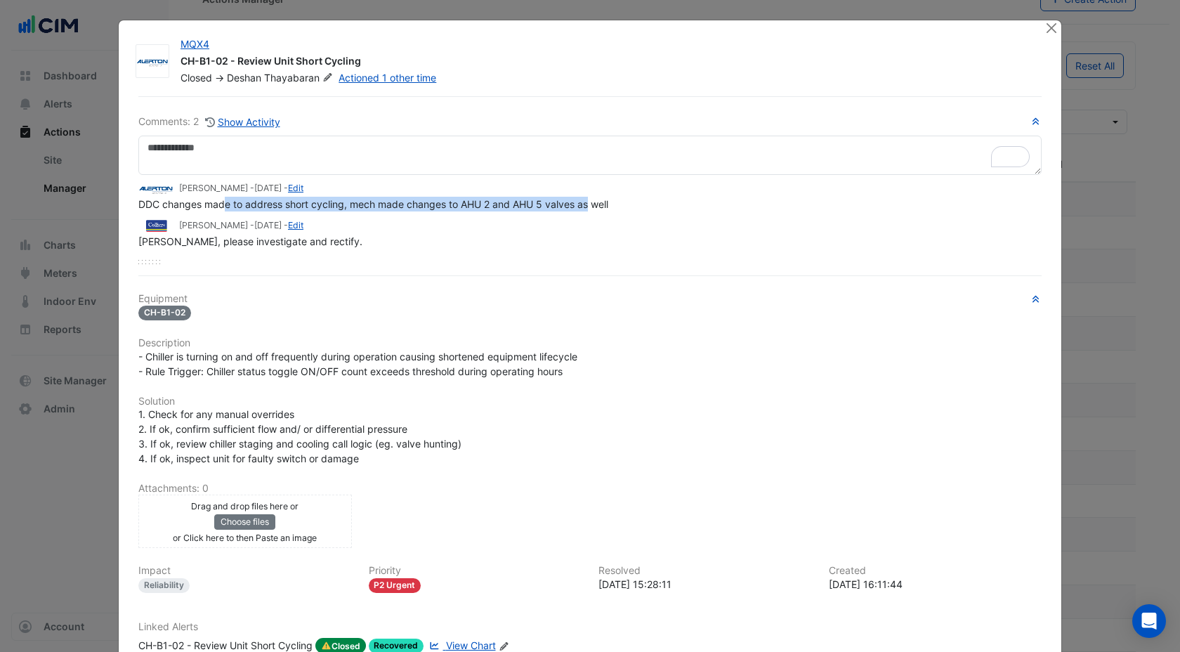
drag, startPoint x: 221, startPoint y: 205, endPoint x: 585, endPoint y: 201, distance: 363.9
click at [585, 201] on span "DDC changes made to address short cycling, mech made changes to AHU 2 and AHU 5…" at bounding box center [373, 204] width 470 height 12
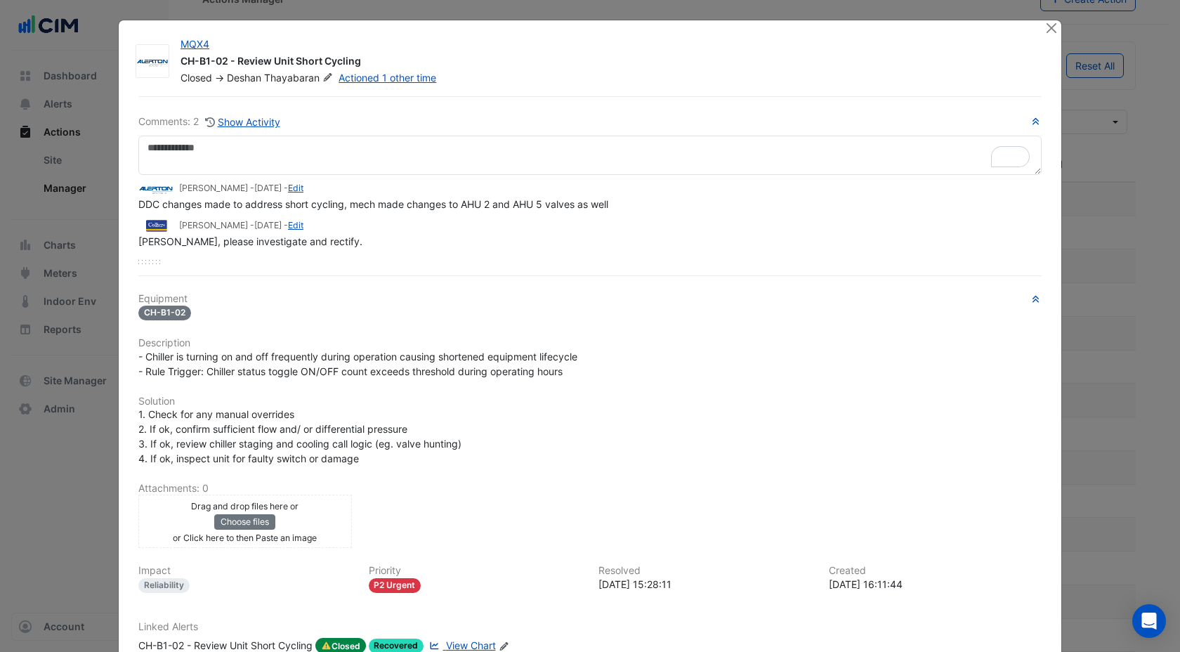
click at [559, 235] on div "Deshan, please investigate and rectify." at bounding box center [589, 241] width 903 height 15
click at [534, 254] on div "Deshan Thayabaran - 2 weeks ago - Edit DDC changes made to address short cyclin…" at bounding box center [589, 219] width 903 height 89
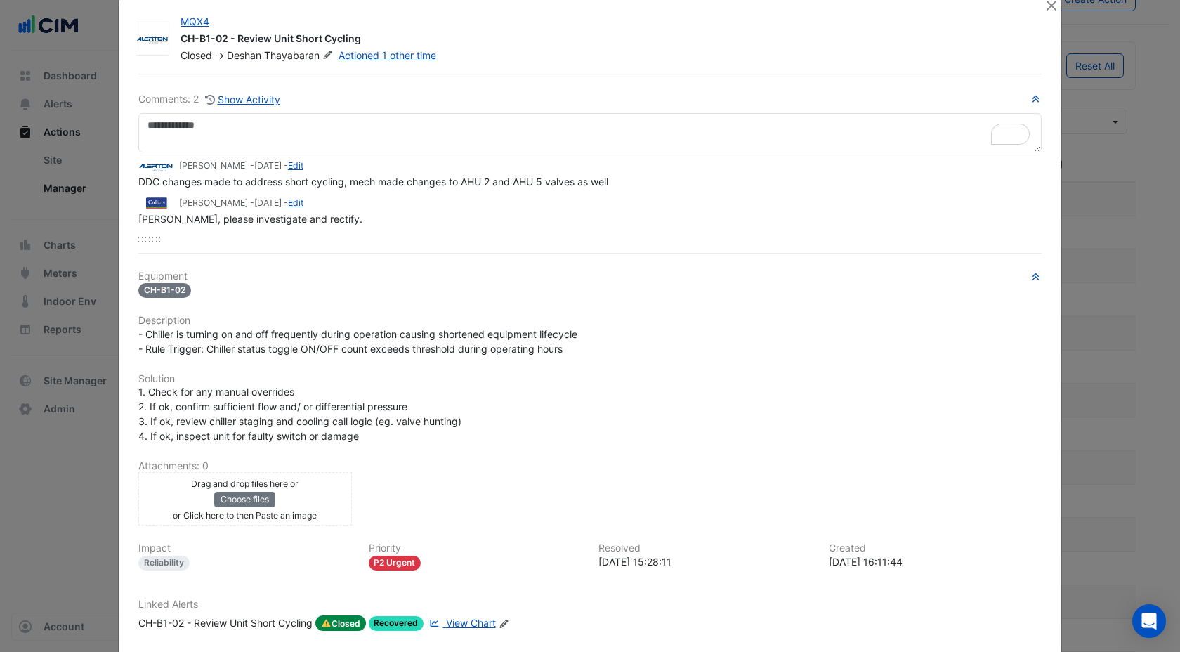
scroll to position [22, 0]
click at [465, 618] on span "View Chart" at bounding box center [471, 624] width 50 height 12
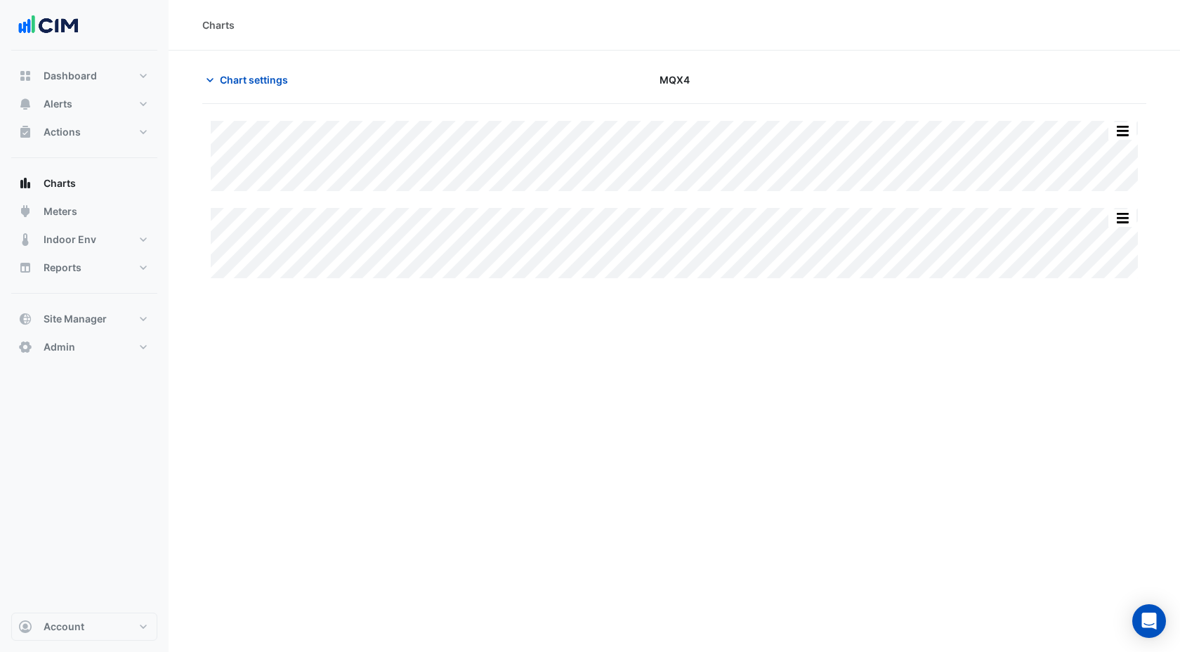
type input "**********"
click at [230, 77] on span "Chart settings" at bounding box center [254, 79] width 68 height 15
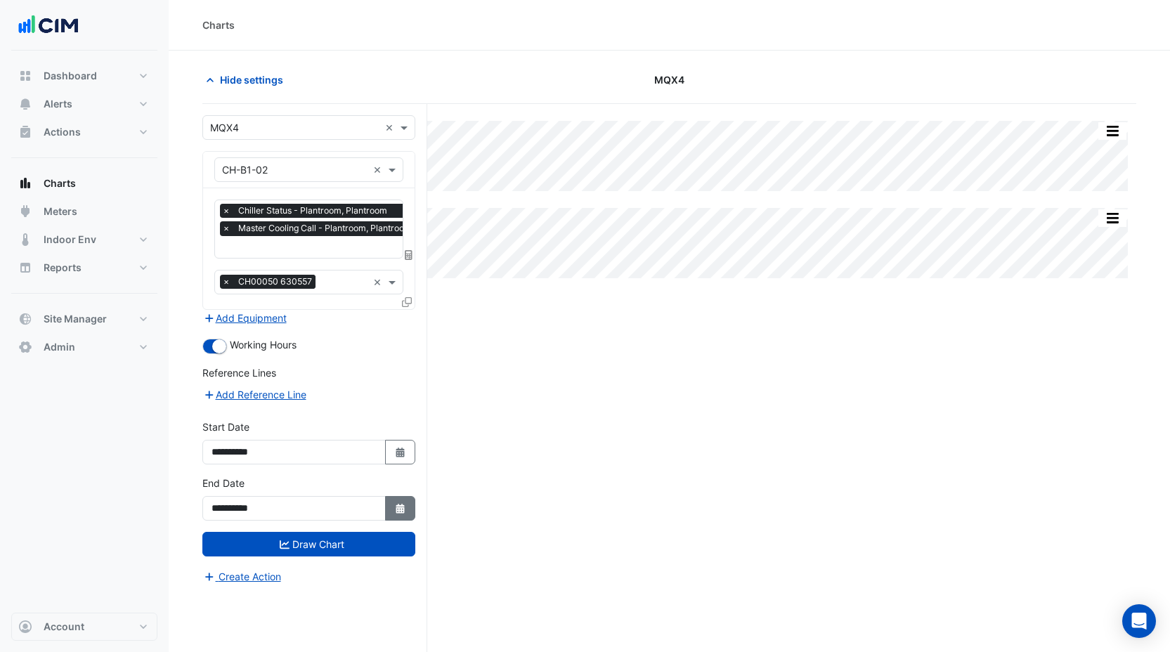
click at [391, 504] on button "Select Date" at bounding box center [400, 508] width 31 height 25
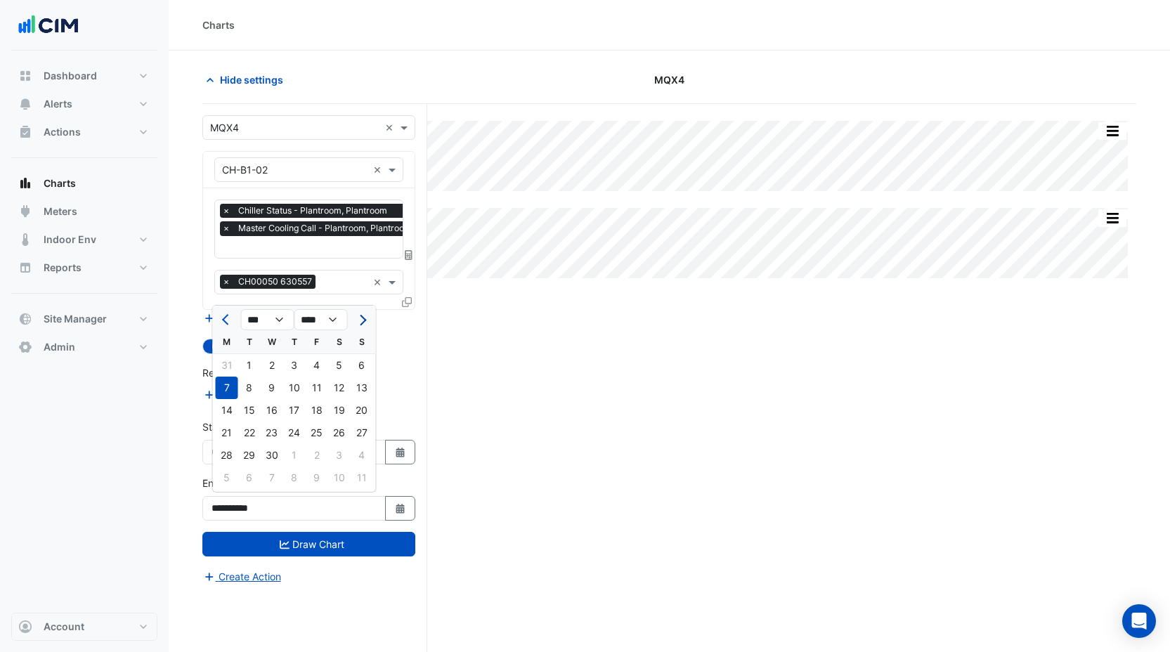
click at [366, 318] on button "Next month" at bounding box center [361, 319] width 17 height 22
select select "*"
click at [339, 447] on div "31" at bounding box center [339, 455] width 22 height 22
type input "**********"
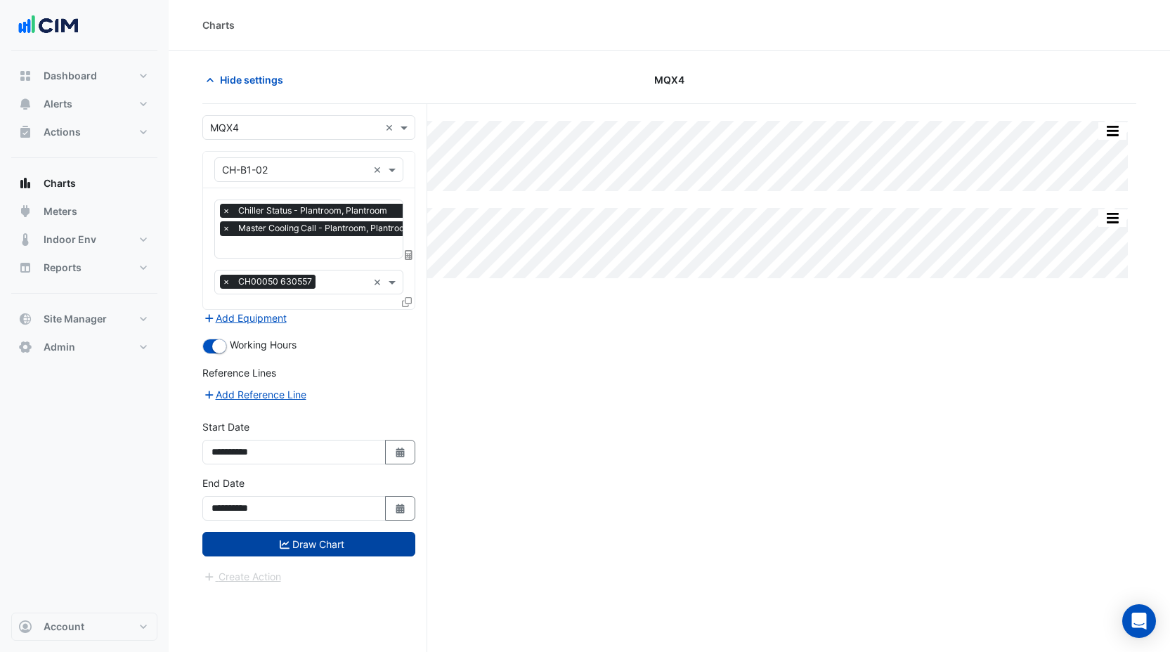
click at [334, 549] on button "Draw Chart" at bounding box center [308, 544] width 213 height 25
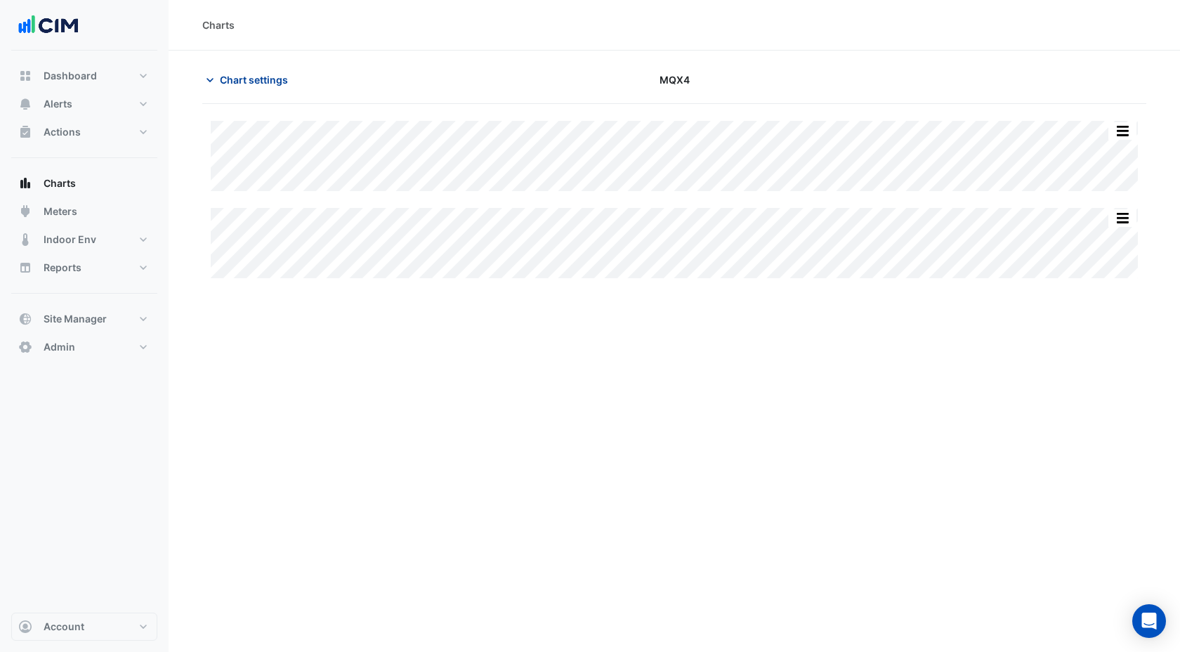
click at [256, 79] on span "Chart settings" at bounding box center [254, 79] width 68 height 15
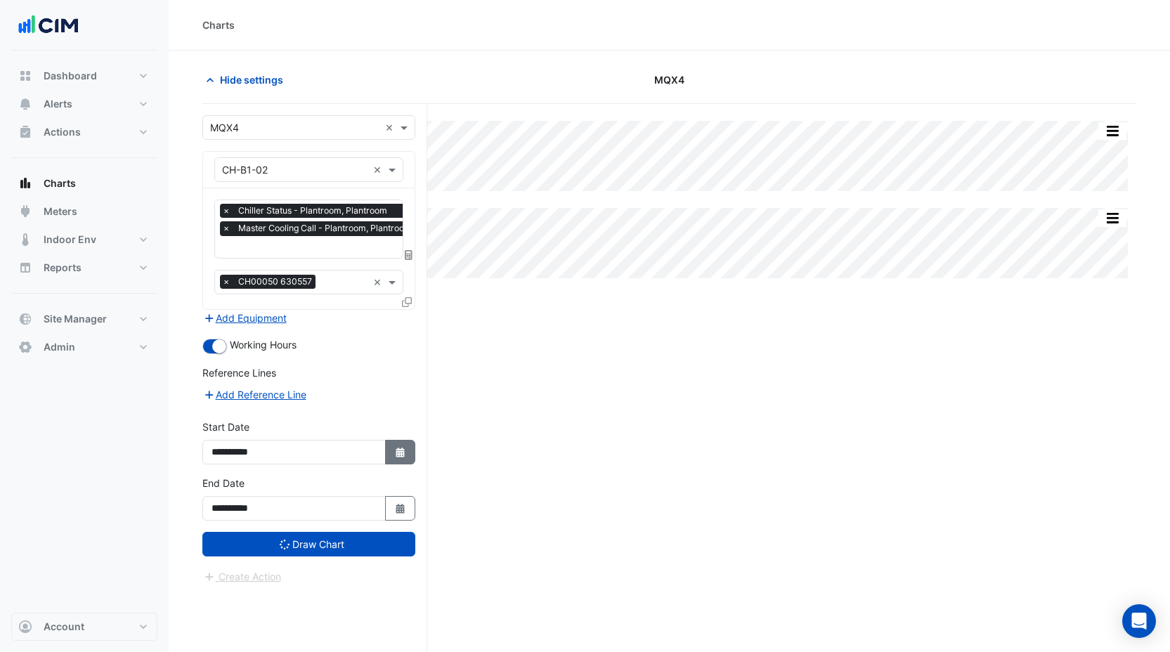
click at [403, 448] on icon "button" at bounding box center [400, 453] width 8 height 10
select select "*"
select select "****"
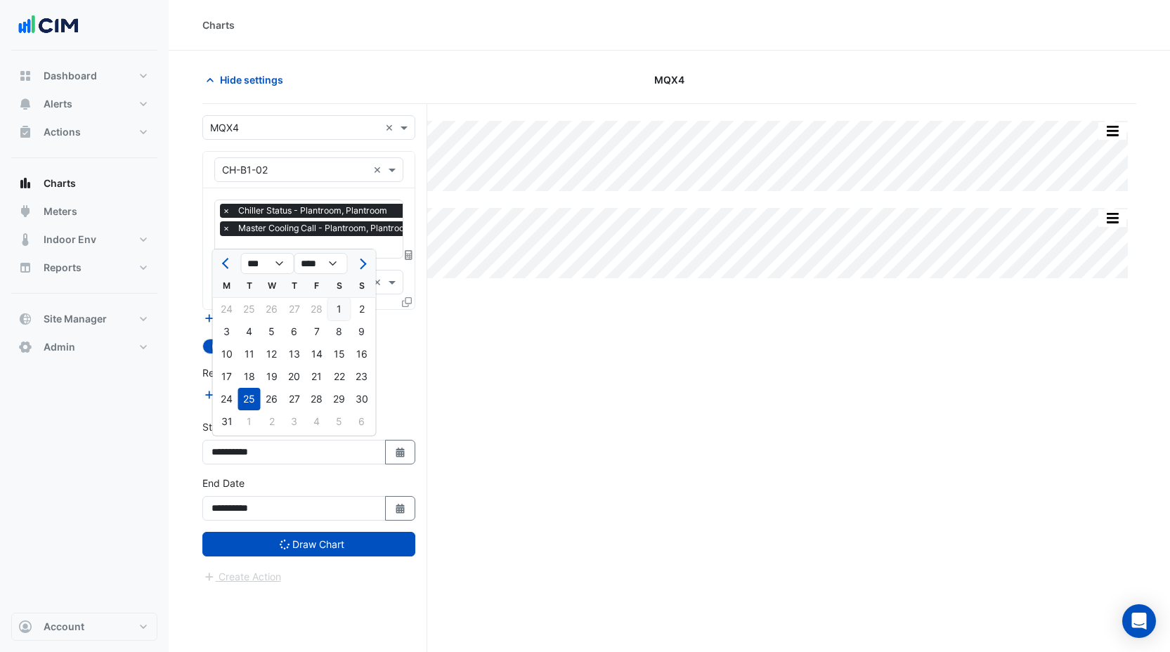
click at [337, 313] on div "1" at bounding box center [339, 309] width 22 height 22
type input "**********"
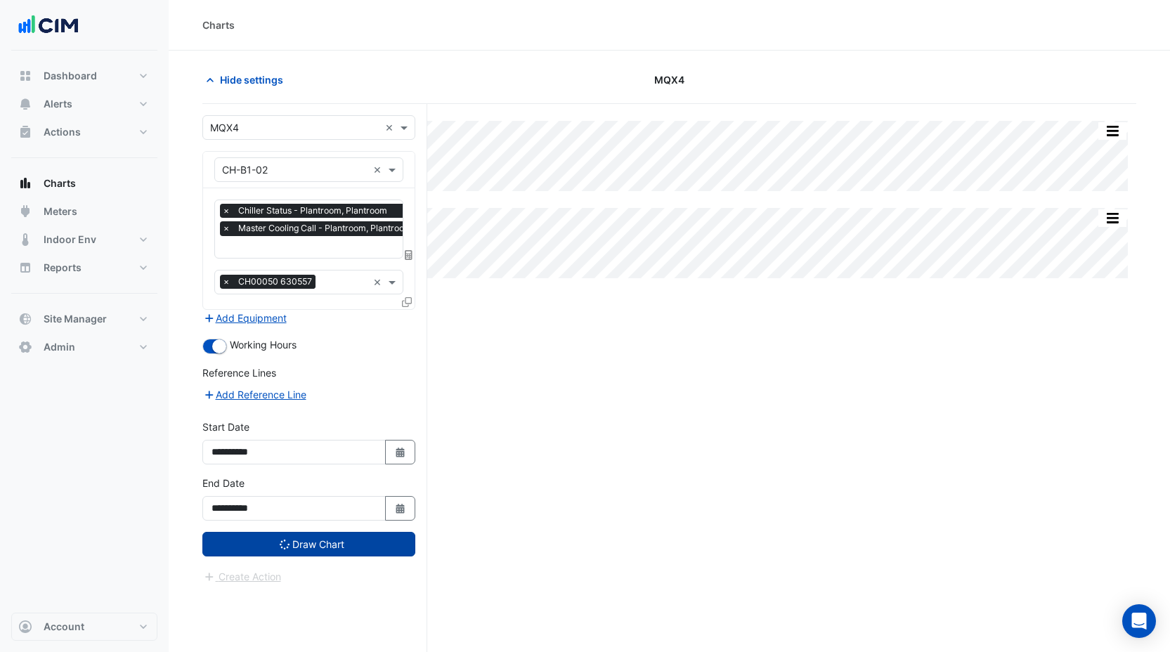
click at [351, 548] on button "Draw Chart" at bounding box center [308, 544] width 213 height 25
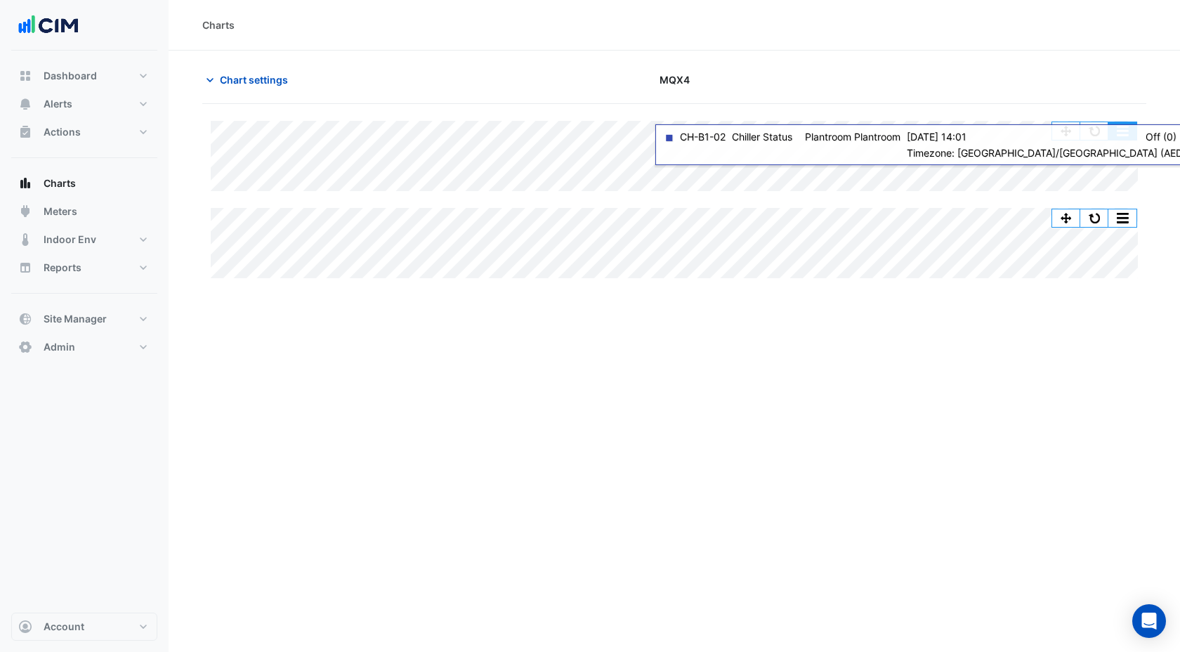
click at [1131, 128] on button "button" at bounding box center [1123, 131] width 28 height 18
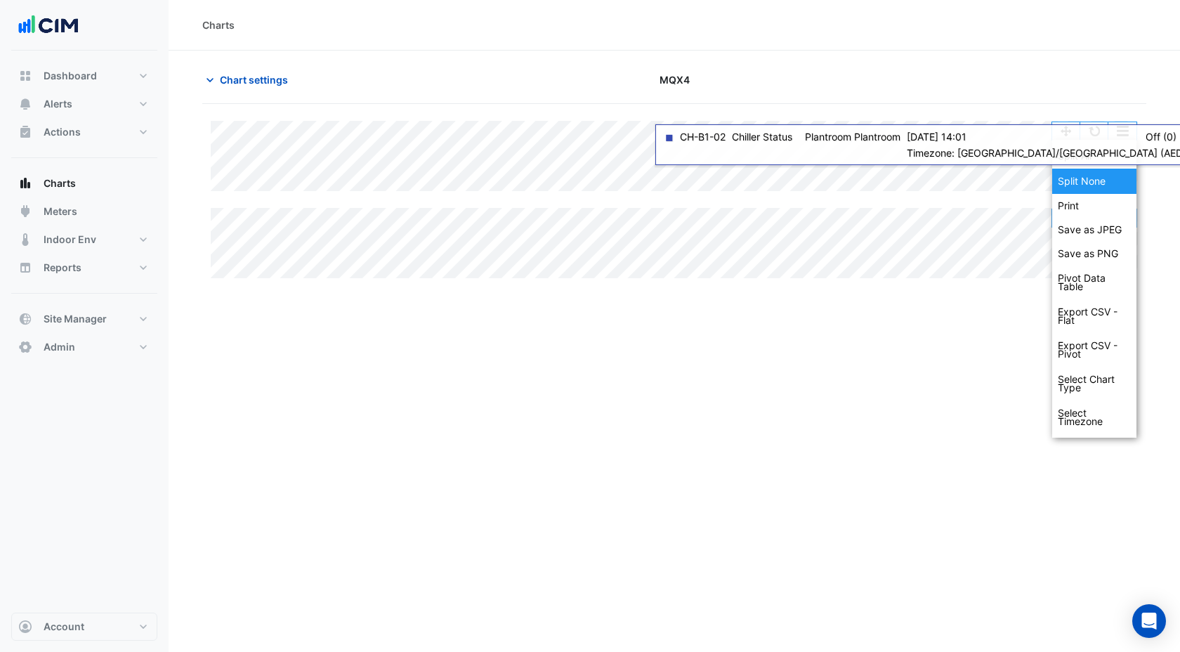
click at [1091, 177] on div "Split None" at bounding box center [1094, 181] width 84 height 25
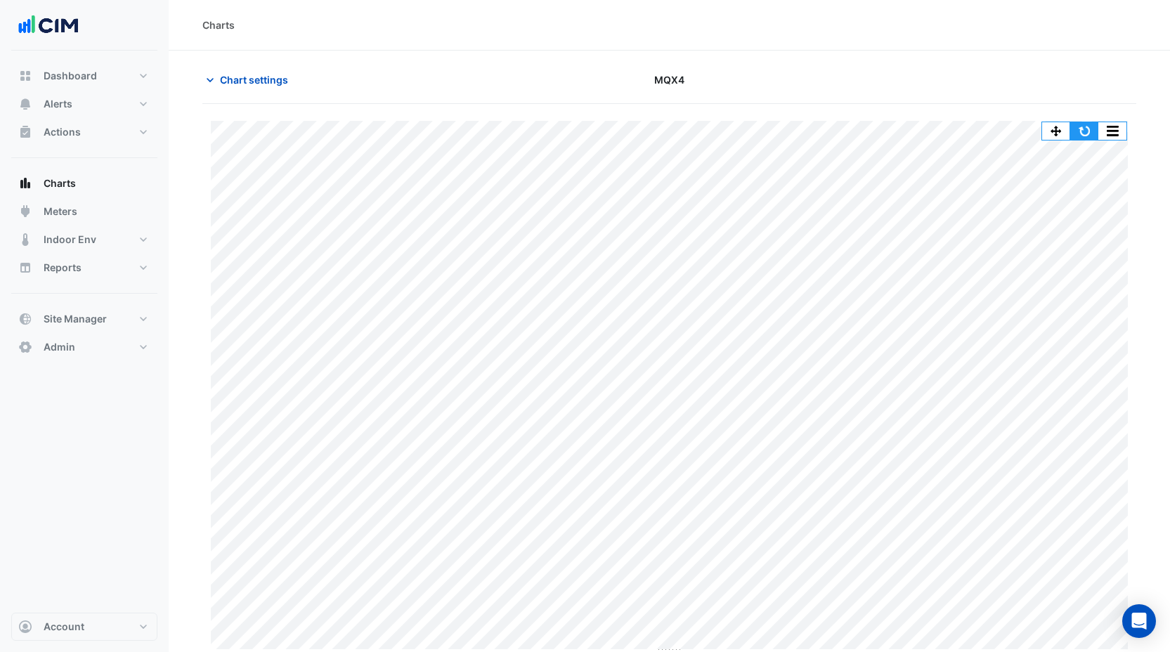
click at [1080, 125] on button "button" at bounding box center [1084, 131] width 28 height 18
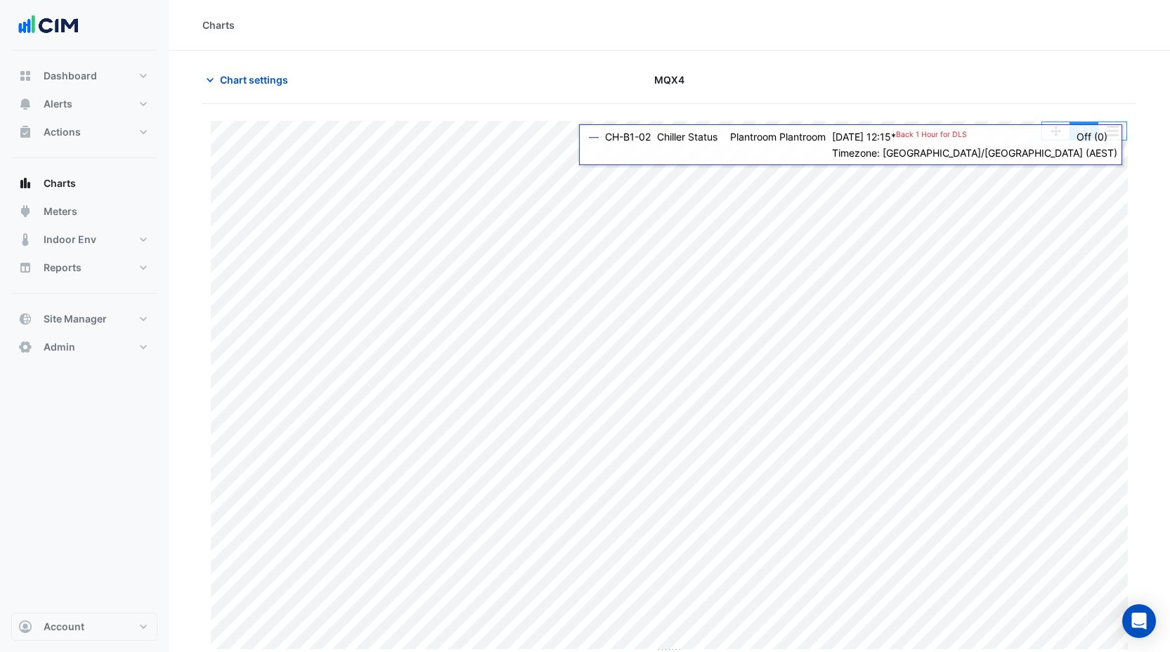
click at [1085, 129] on button "button" at bounding box center [1084, 131] width 28 height 18
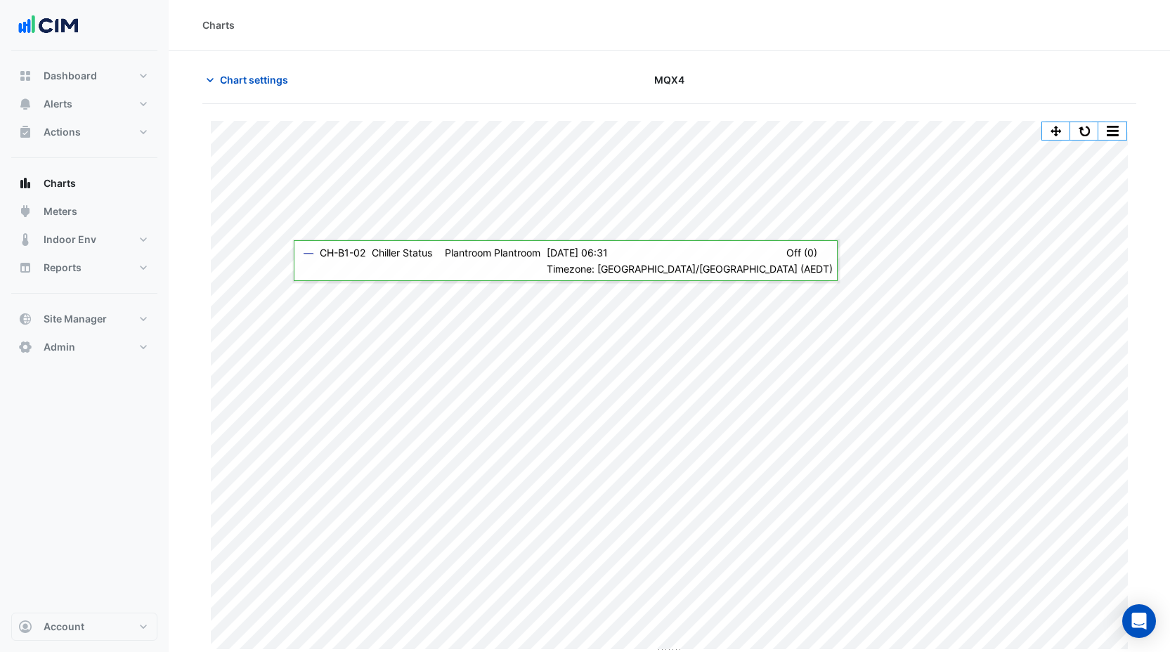
click at [319, 287] on section "Chart settings MQX4 Split All Print Save as JPEG Save as PNG Pivot Data Table E…" at bounding box center [669, 354] width 1001 height 606
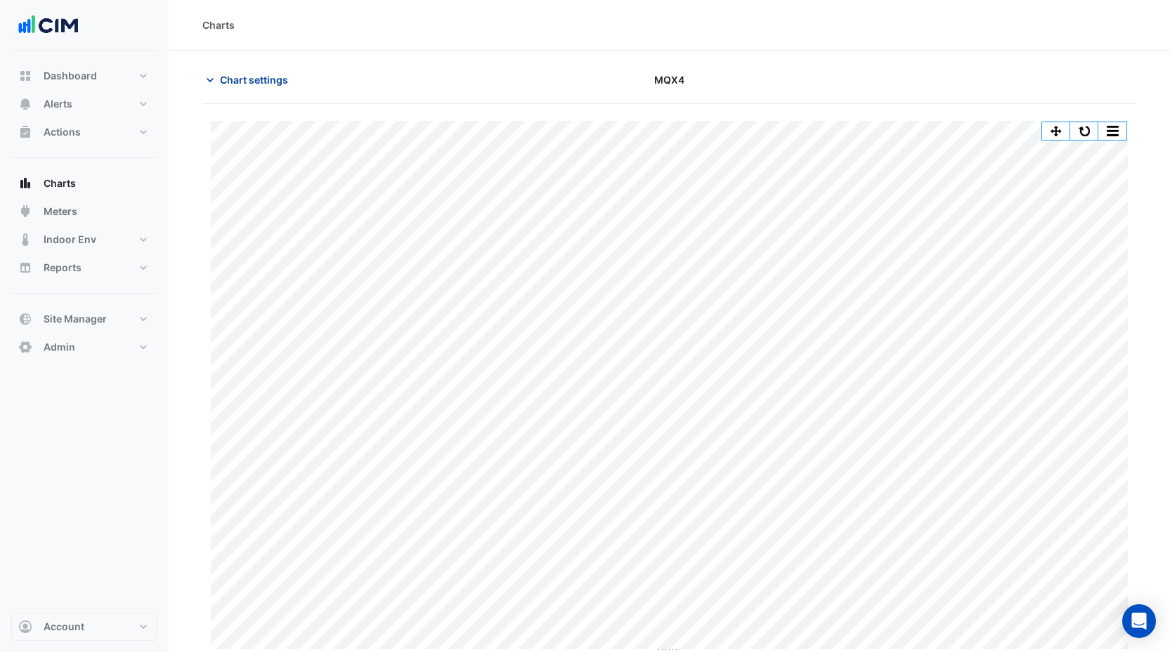
click at [248, 78] on span "Chart settings" at bounding box center [254, 79] width 68 height 15
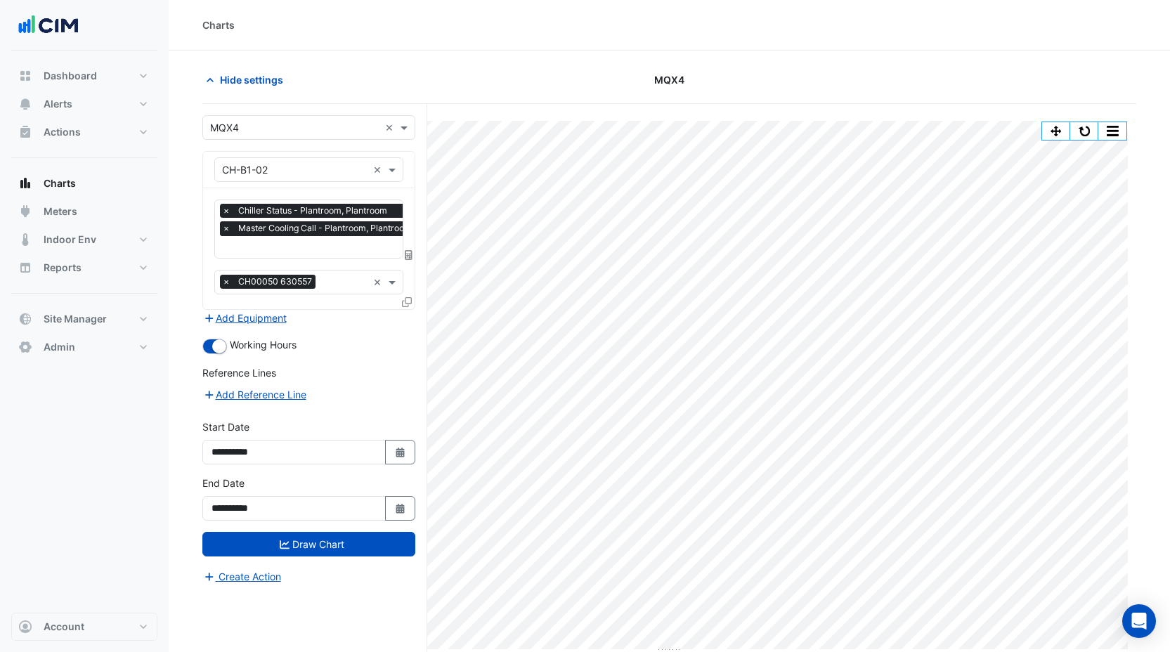
click at [229, 229] on span "×" at bounding box center [226, 228] width 13 height 14
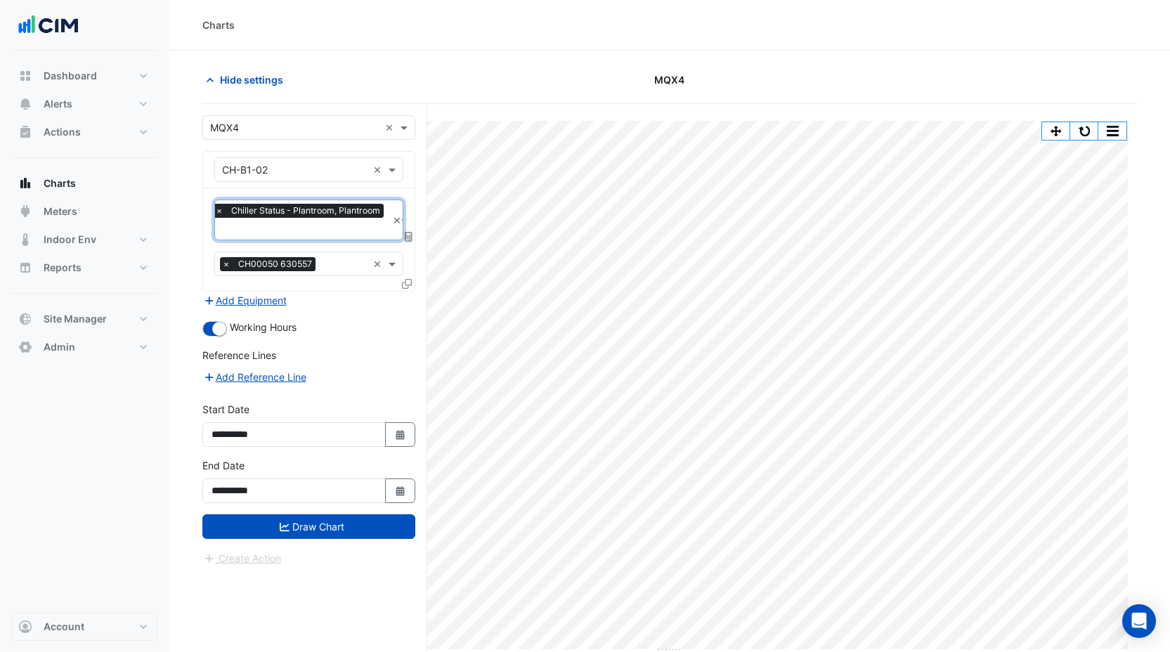
click at [405, 279] on icon at bounding box center [407, 284] width 10 height 10
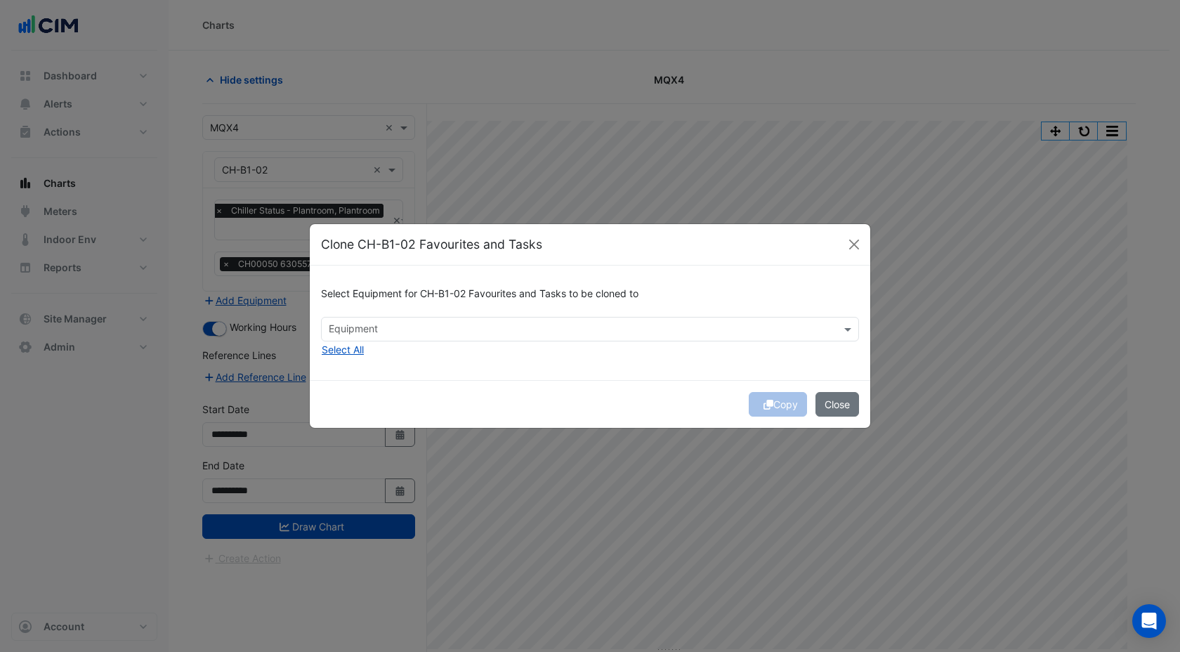
click at [349, 327] on input "text" at bounding box center [582, 330] width 507 height 15
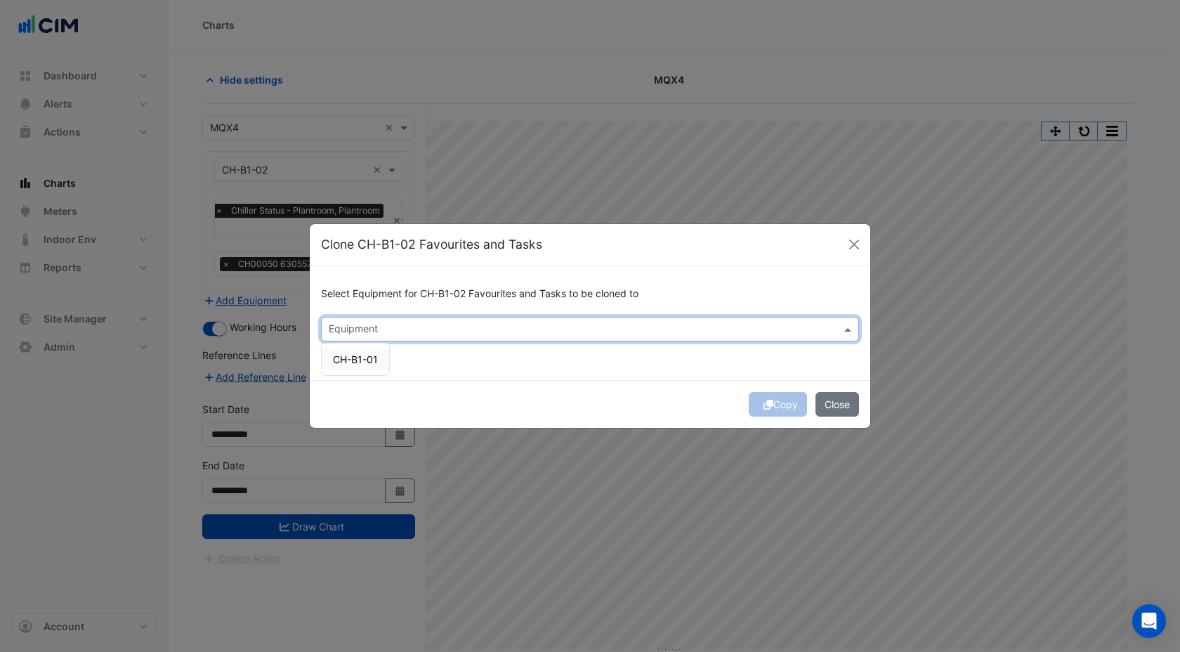
click at [351, 355] on span "CH-B1-01" at bounding box center [355, 359] width 45 height 12
click at [604, 387] on div "Copy Close" at bounding box center [590, 404] width 561 height 48
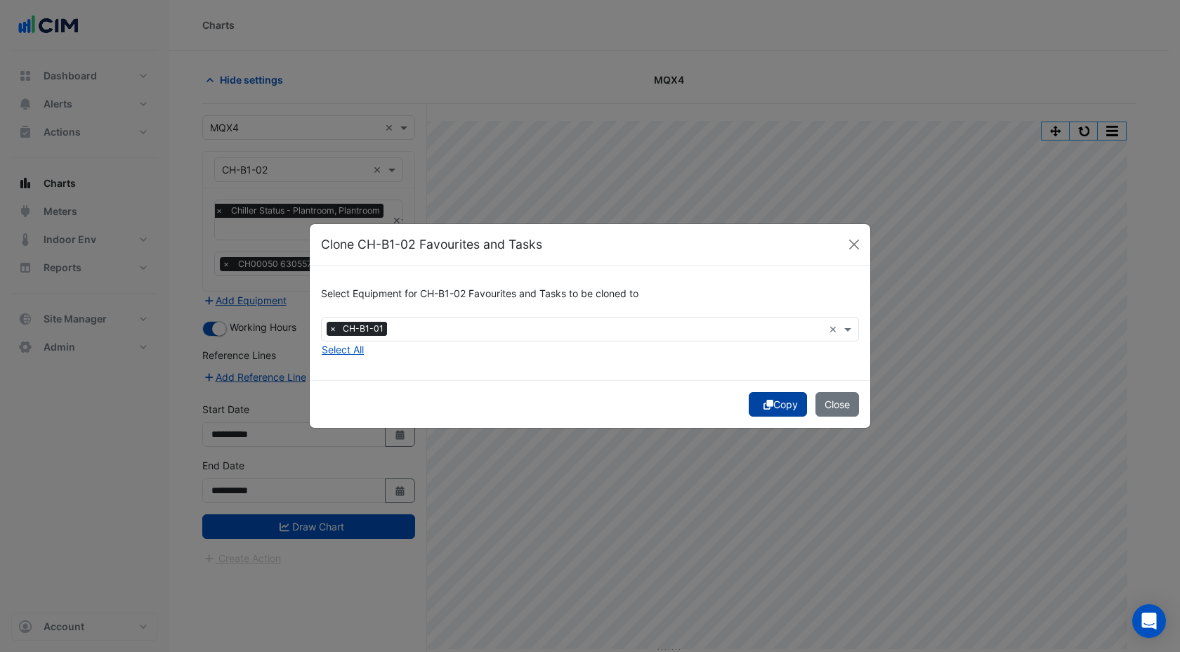
click at [769, 403] on icon "submit" at bounding box center [769, 405] width 10 height 10
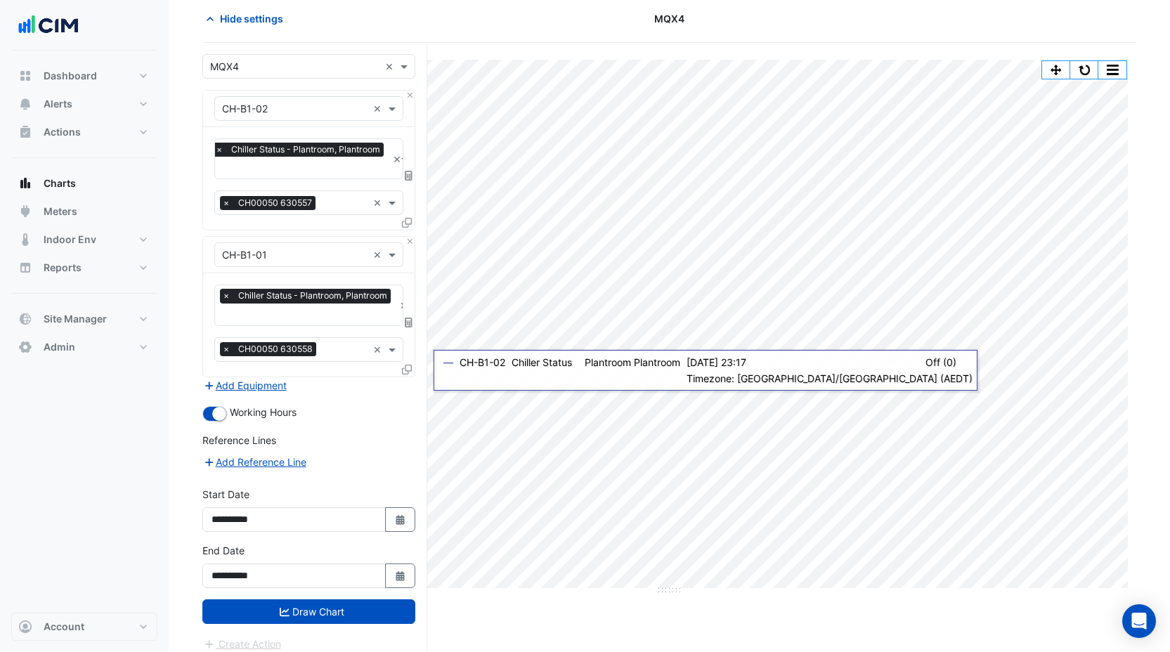
scroll to position [68, 0]
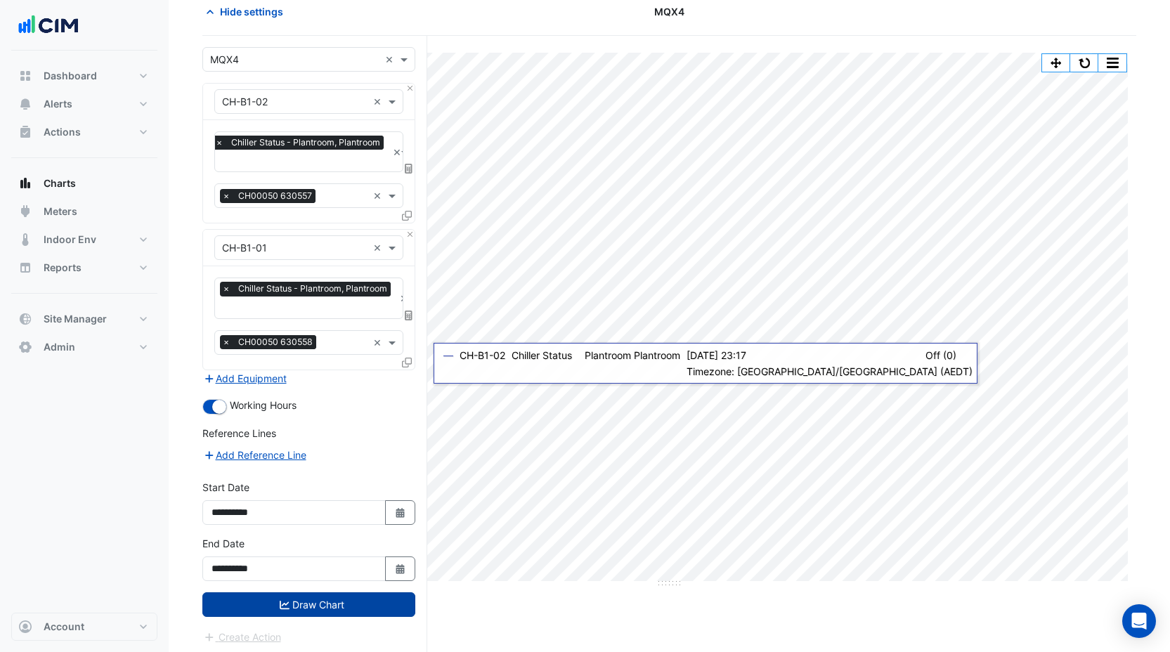
click at [355, 609] on button "Draw Chart" at bounding box center [308, 604] width 213 height 25
